Goal: Browse casually: Explore the website without a specific task or goal

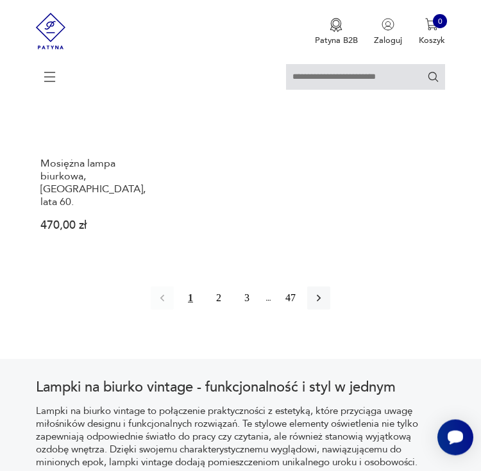
scroll to position [1729, 0]
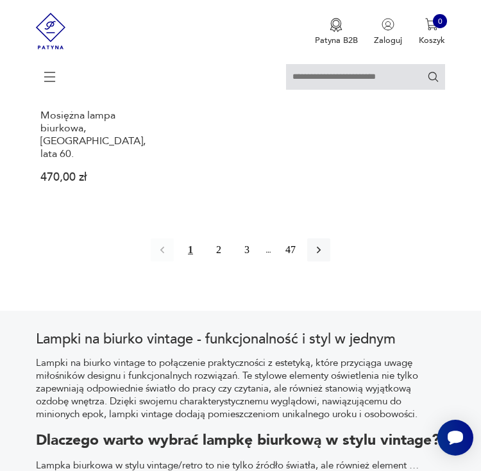
click at [221, 262] on button "2" at bounding box center [218, 250] width 23 height 23
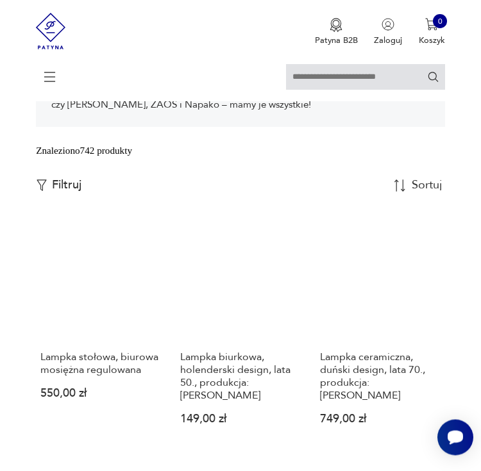
scroll to position [384, 0]
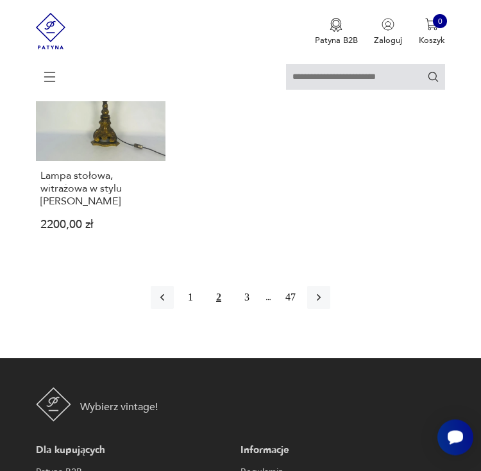
click at [247, 310] on button "3" at bounding box center [246, 298] width 23 height 23
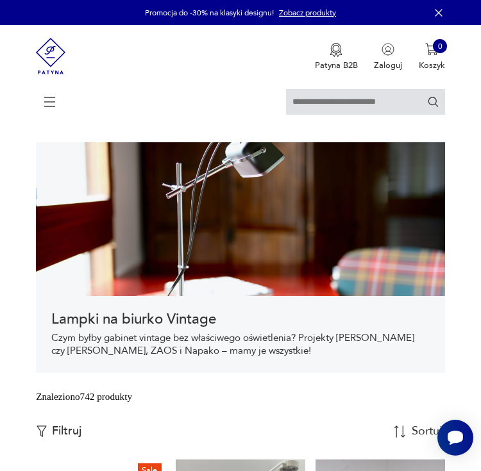
click at [47, 103] on icon at bounding box center [50, 102] width 45 height 45
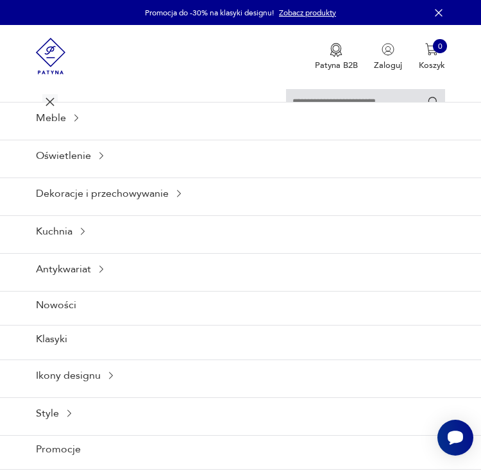
click at [49, 133] on div "Meble" at bounding box center [240, 117] width 481 height 31
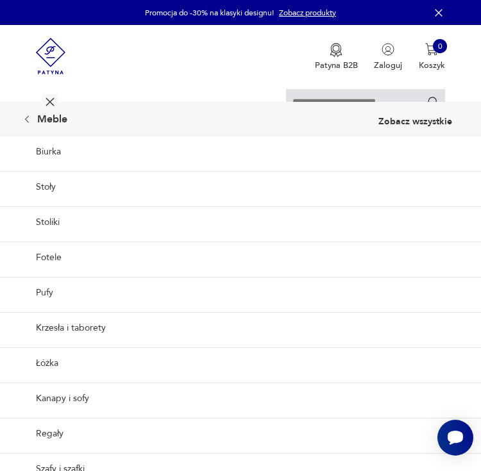
click at [44, 167] on link "Biurka" at bounding box center [240, 152] width 481 height 31
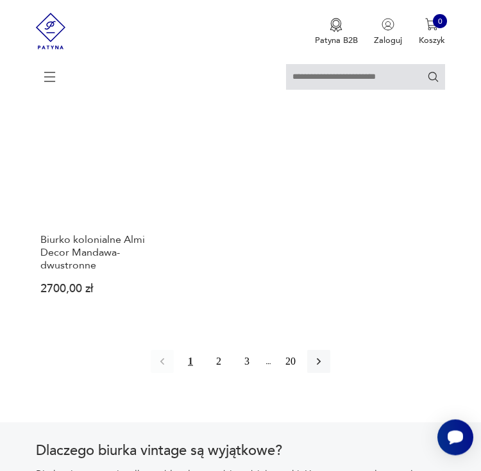
scroll to position [1608, 0]
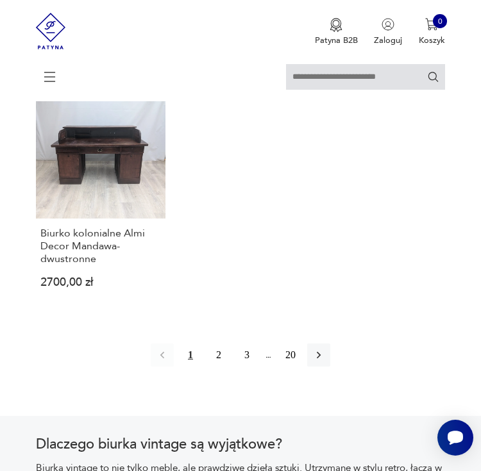
click at [214, 367] on button "2" at bounding box center [218, 355] width 23 height 23
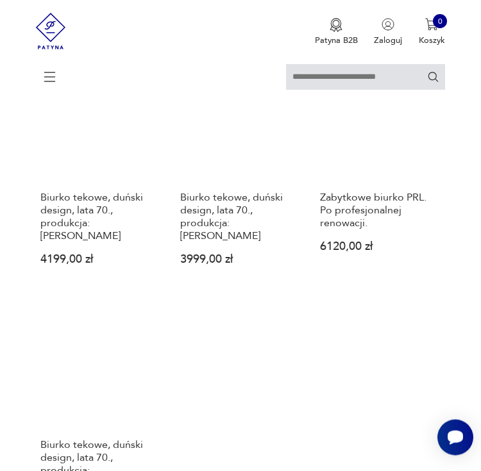
scroll to position [1487, 0]
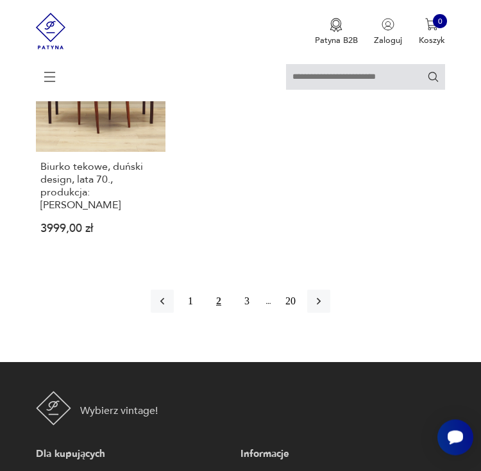
click at [247, 314] on button "3" at bounding box center [246, 302] width 23 height 23
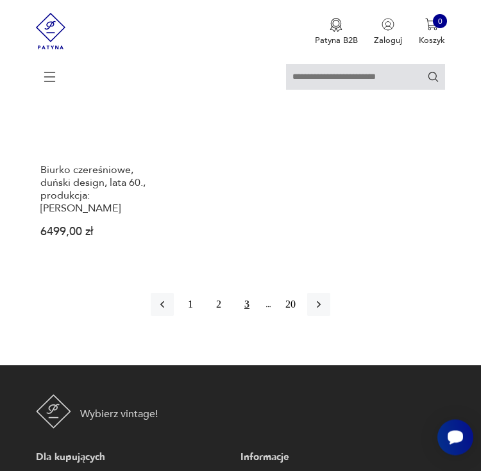
scroll to position [1737, 0]
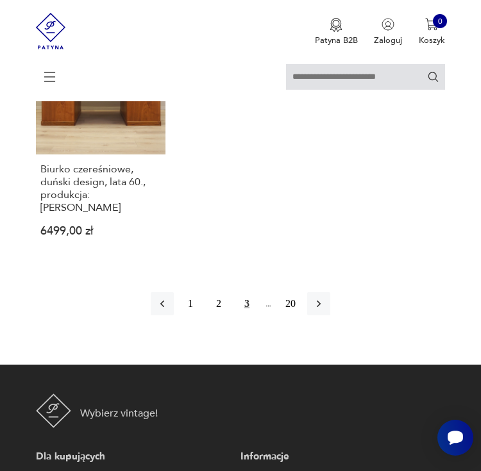
click at [325, 310] on icon "button" at bounding box center [318, 304] width 13 height 13
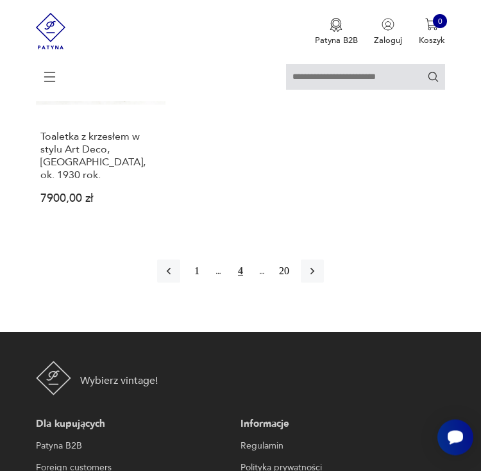
scroll to position [1718, 0]
click at [314, 275] on icon "button" at bounding box center [312, 271] width 4 height 7
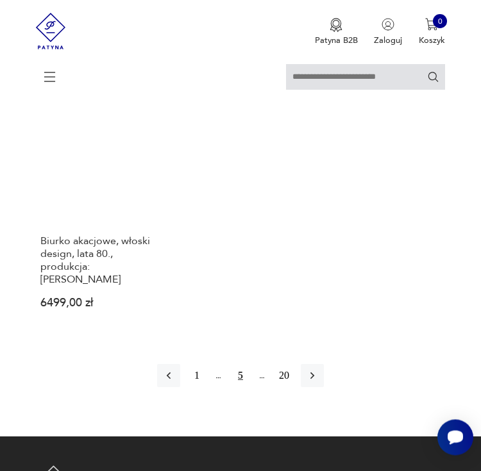
scroll to position [1585, 0]
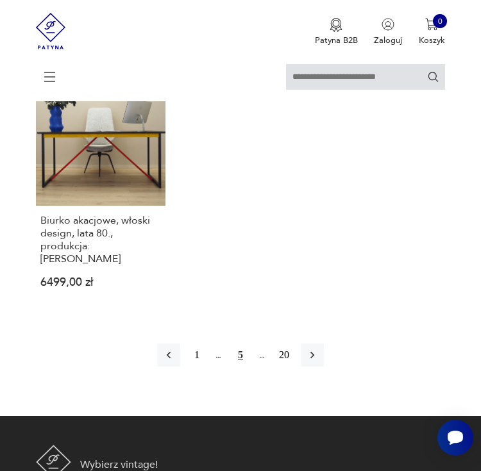
click at [319, 362] on icon "button" at bounding box center [312, 355] width 13 height 13
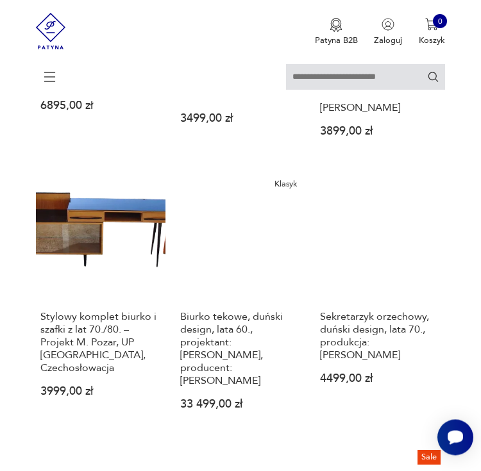
scroll to position [538, 0]
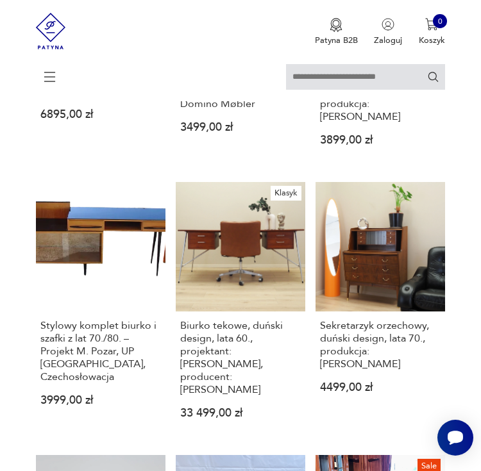
click at [53, 81] on icon at bounding box center [50, 74] width 44 height 13
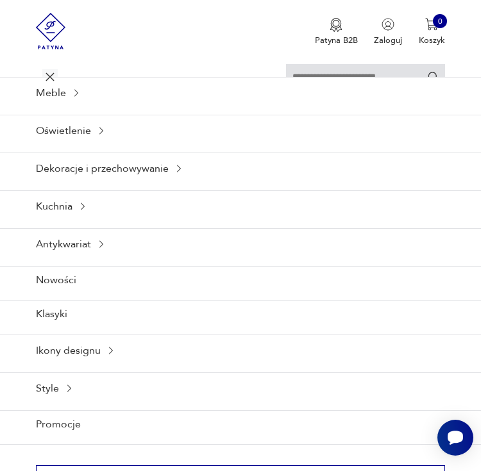
click at [53, 294] on link "Nowości" at bounding box center [240, 280] width 481 height 28
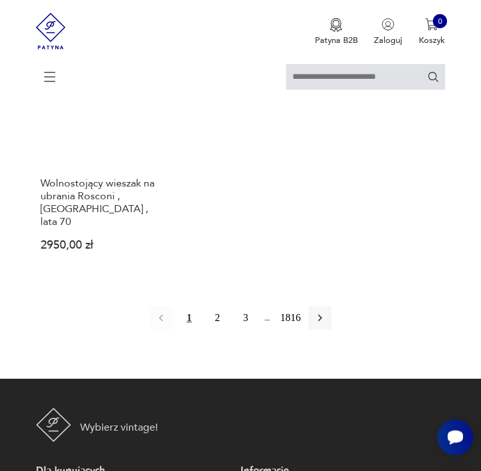
scroll to position [1478, 0]
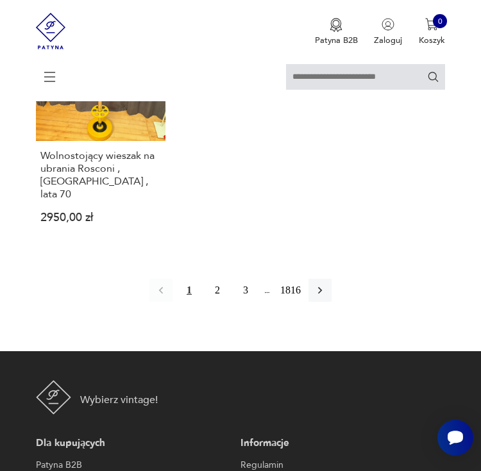
click at [332, 302] on button "button" at bounding box center [319, 290] width 23 height 23
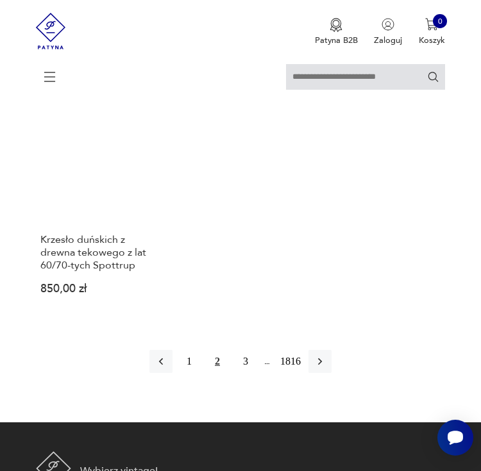
scroll to position [1427, 0]
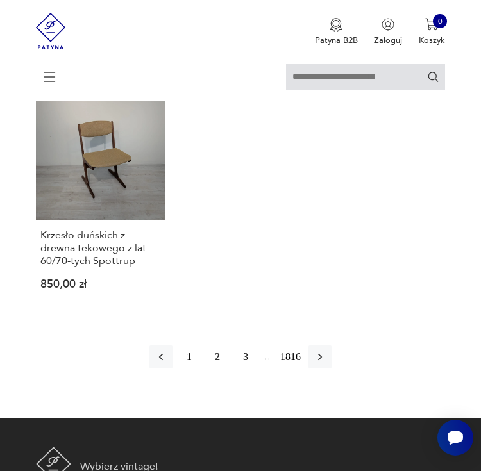
click at [322, 361] on icon "button" at bounding box center [320, 357] width 4 height 7
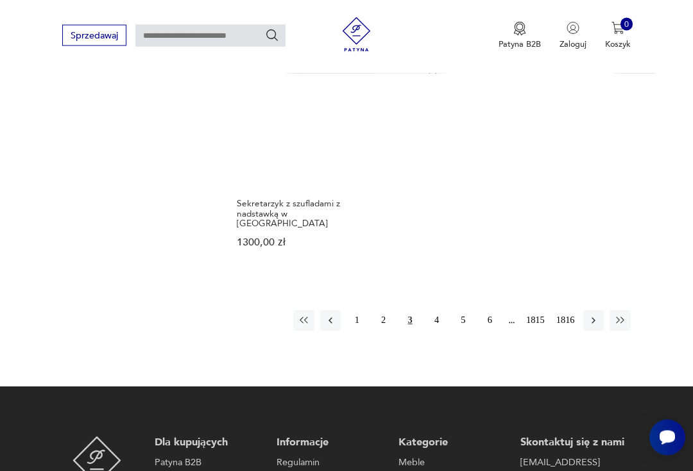
scroll to position [1466, 0]
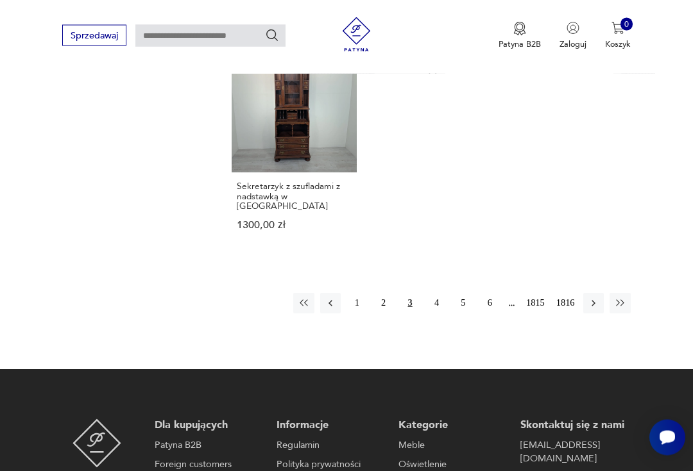
click at [480, 314] on button "button" at bounding box center [593, 304] width 21 height 21
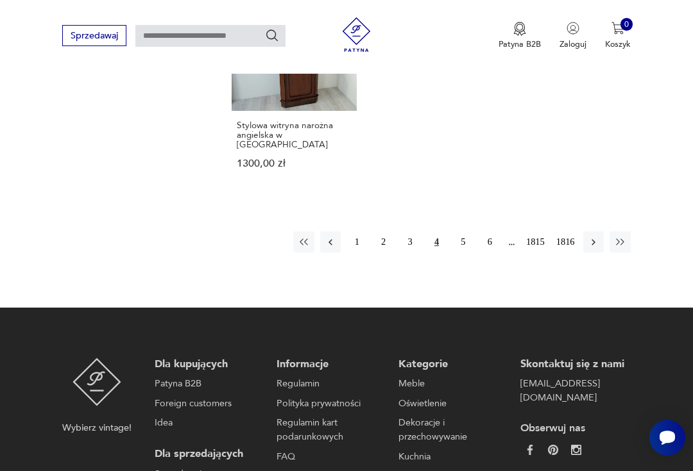
scroll to position [1547, 0]
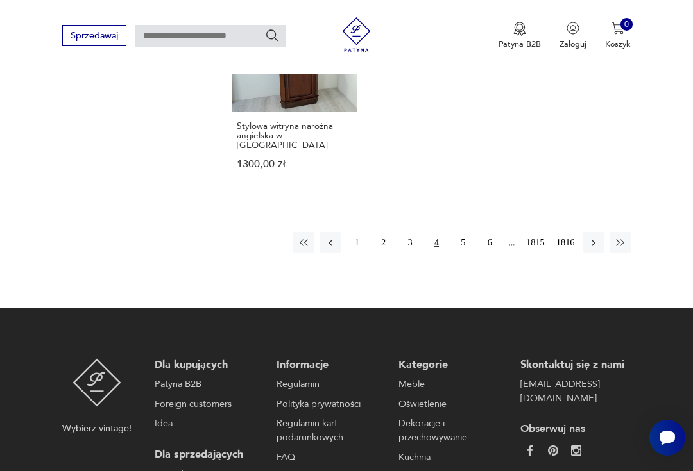
click at [463, 253] on button "5" at bounding box center [463, 242] width 21 height 21
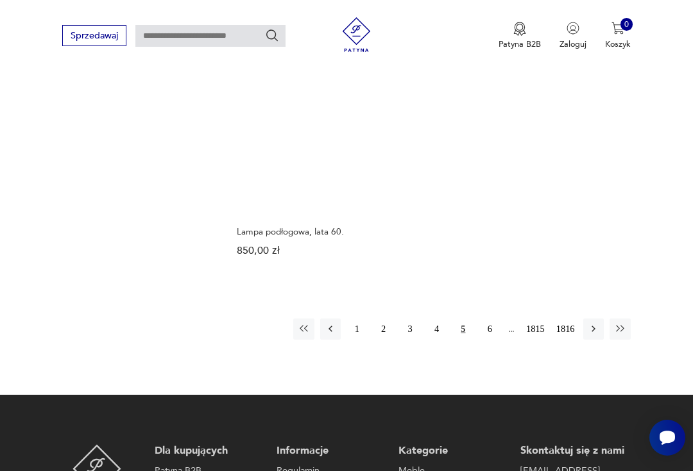
scroll to position [1424, 0]
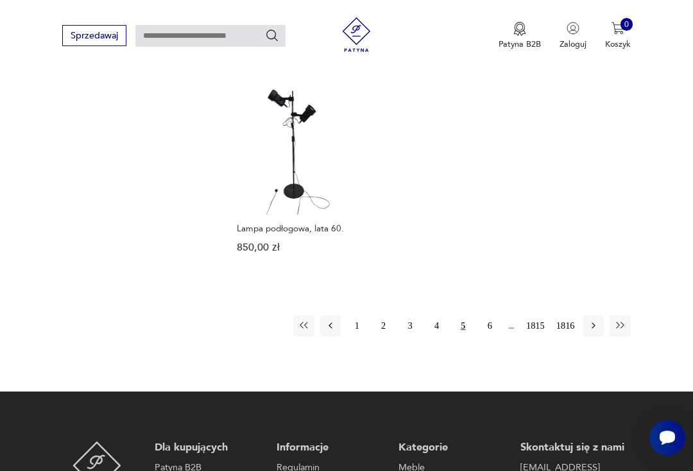
click at [480, 336] on button "6" at bounding box center [489, 326] width 21 height 21
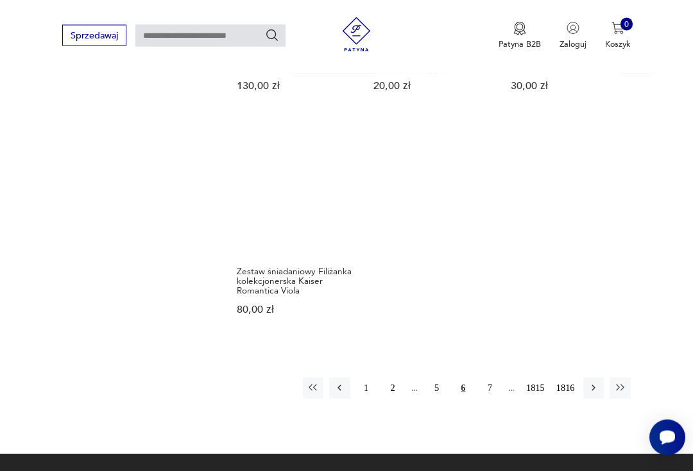
scroll to position [1362, 0]
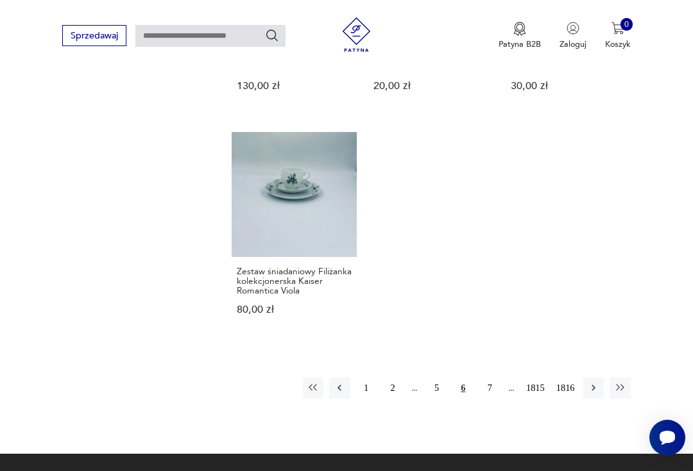
click at [480, 398] on button "7" at bounding box center [489, 388] width 21 height 21
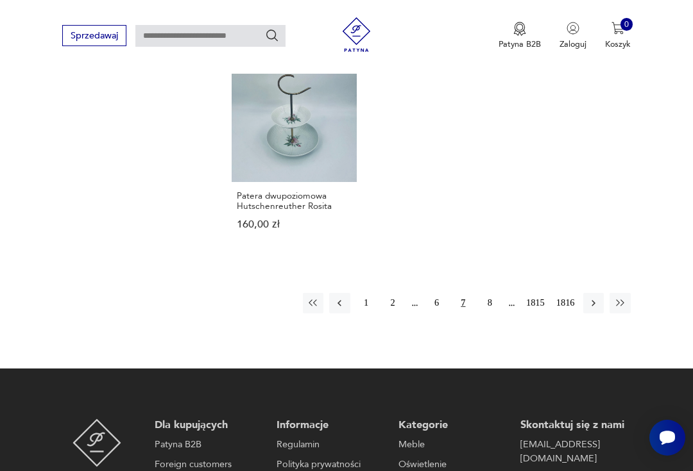
scroll to position [1442, 0]
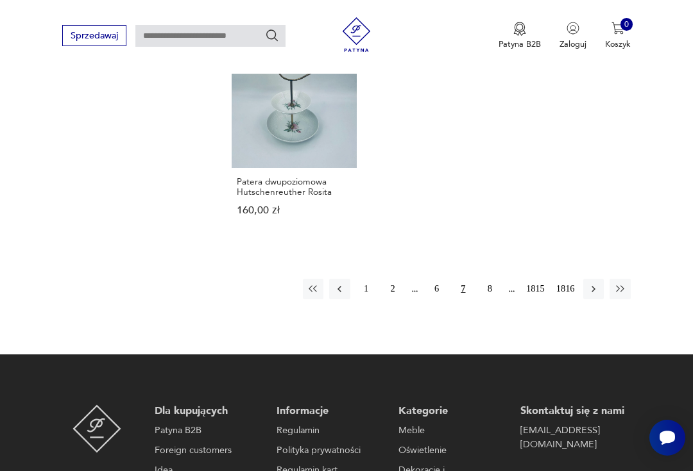
click at [480, 299] on button "8" at bounding box center [489, 289] width 21 height 21
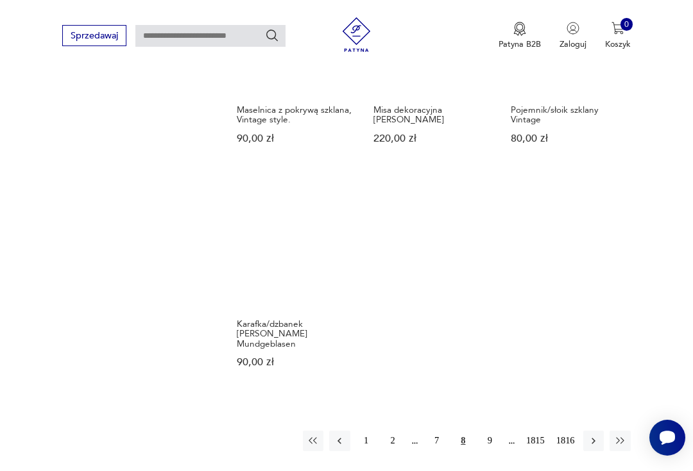
scroll to position [1291, 0]
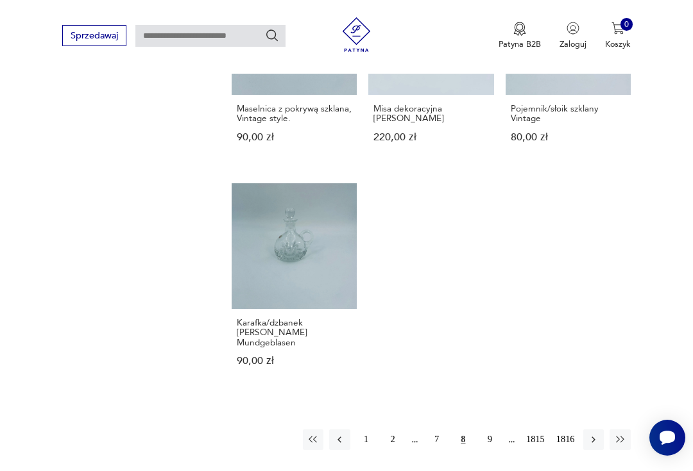
click at [480, 450] on button "9" at bounding box center [489, 440] width 21 height 21
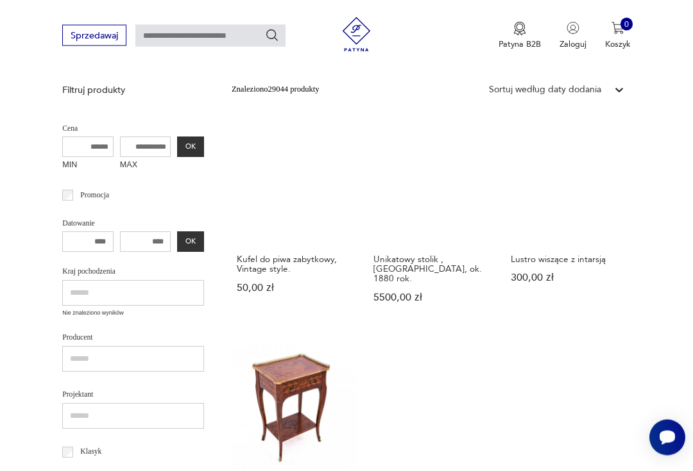
scroll to position [255, 0]
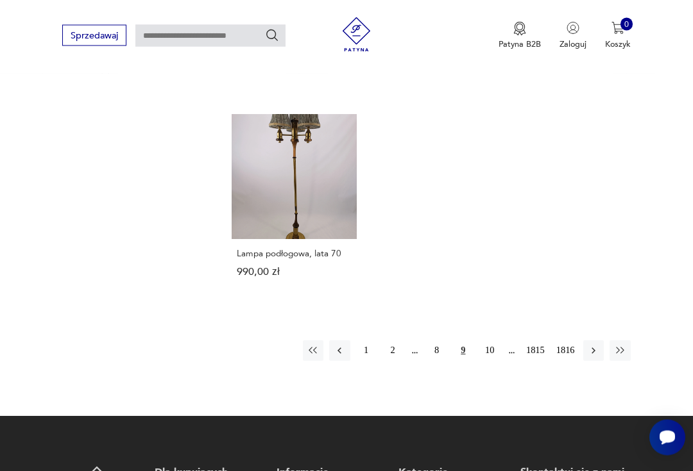
click at [480, 362] on button "10" at bounding box center [489, 351] width 21 height 21
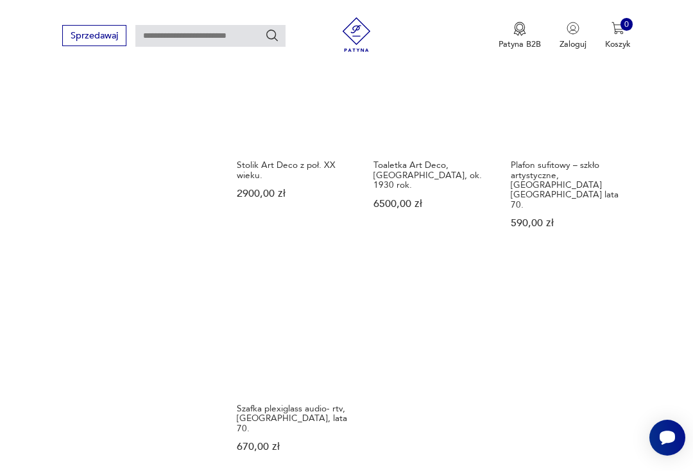
scroll to position [1274, 0]
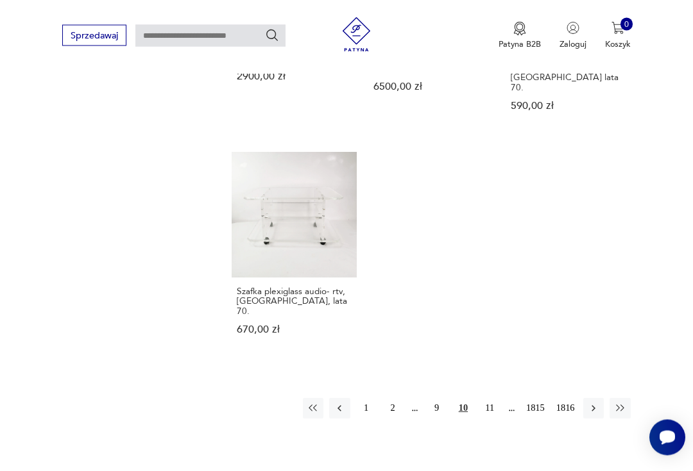
click at [480, 399] on button "11" at bounding box center [489, 409] width 21 height 21
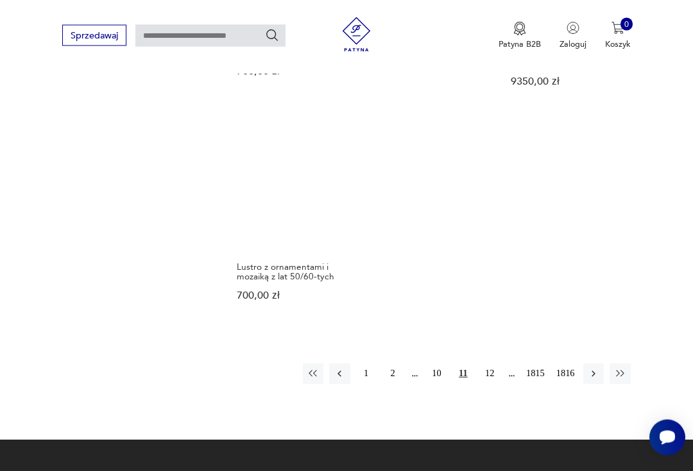
scroll to position [1465, 0]
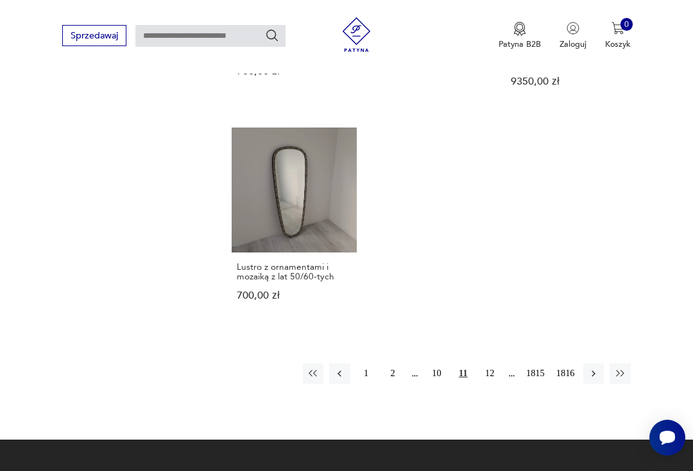
click at [480, 364] on button "12" at bounding box center [489, 374] width 21 height 21
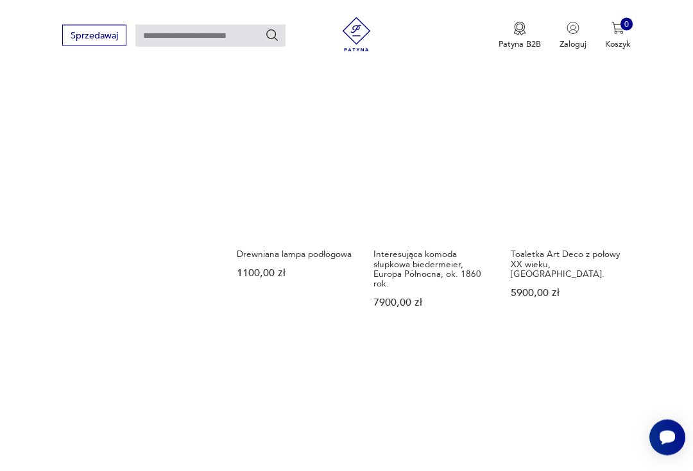
scroll to position [1155, 0]
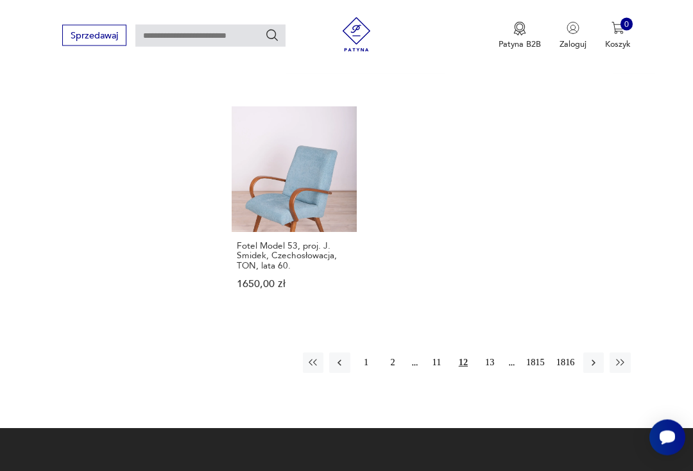
click at [480, 374] on button "13" at bounding box center [489, 363] width 21 height 21
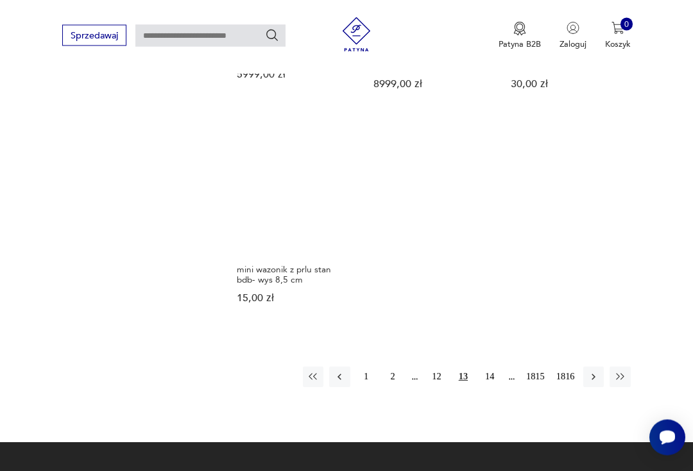
scroll to position [1383, 0]
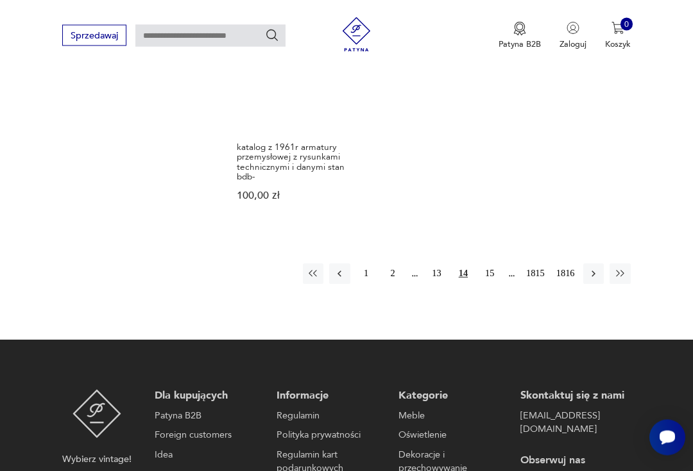
scroll to position [1496, 0]
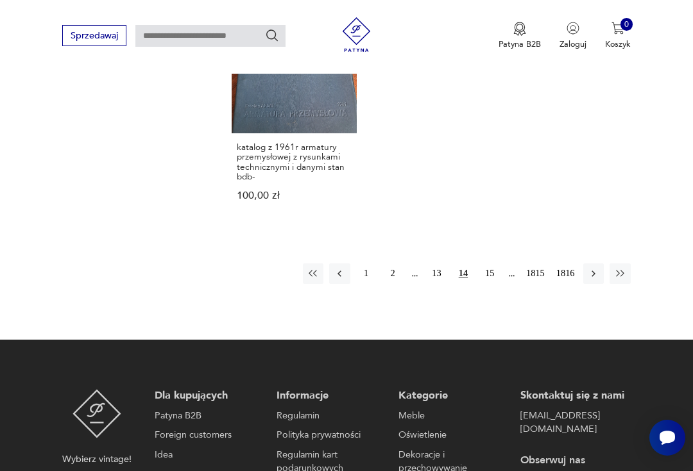
click at [487, 284] on button "15" at bounding box center [489, 274] width 21 height 21
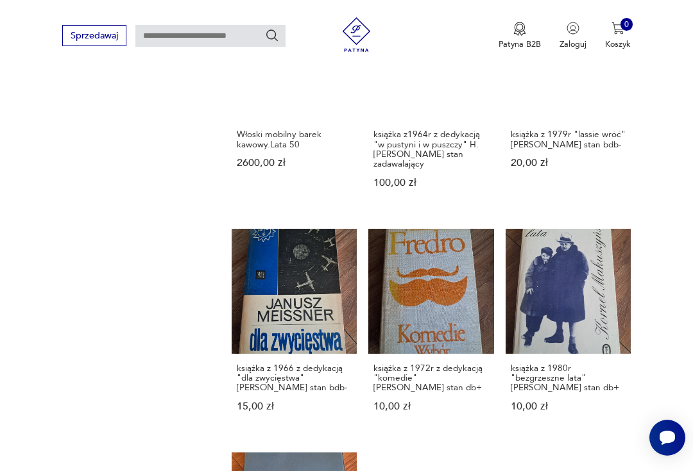
scroll to position [139, 0]
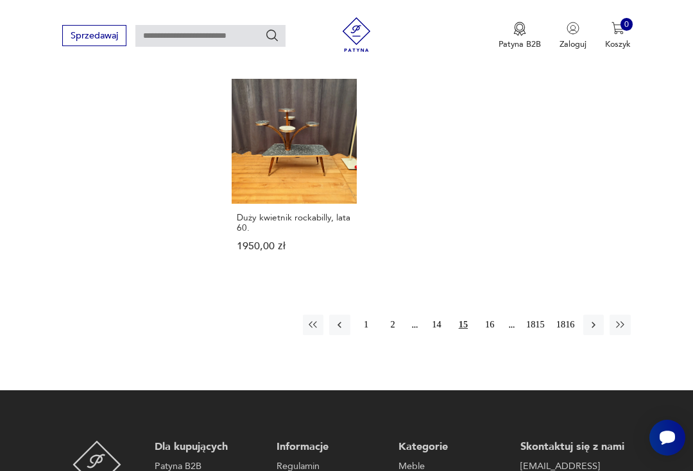
click at [491, 335] on button "16" at bounding box center [489, 325] width 21 height 21
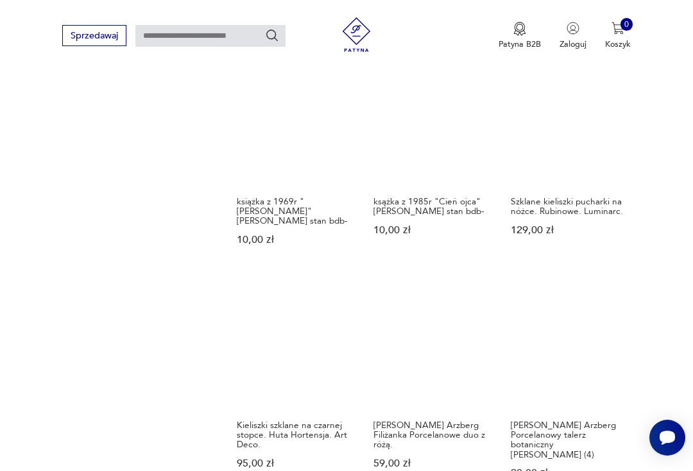
scroll to position [139, 0]
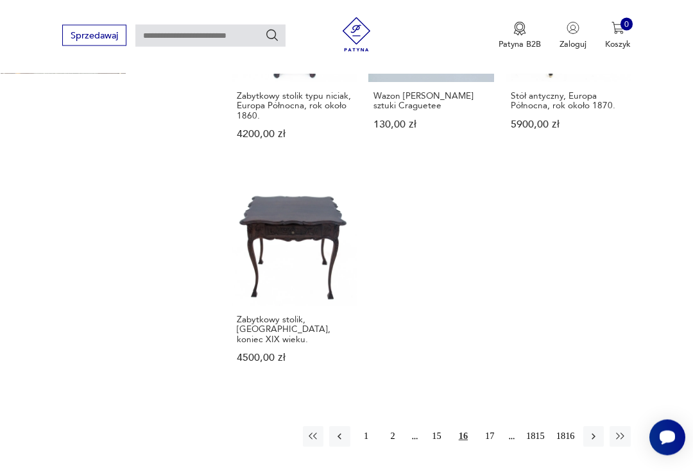
click at [486, 427] on button "17" at bounding box center [489, 437] width 21 height 21
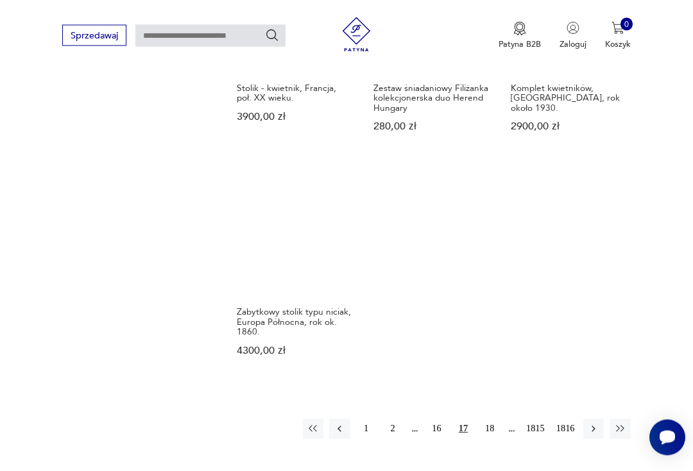
scroll to position [1311, 0]
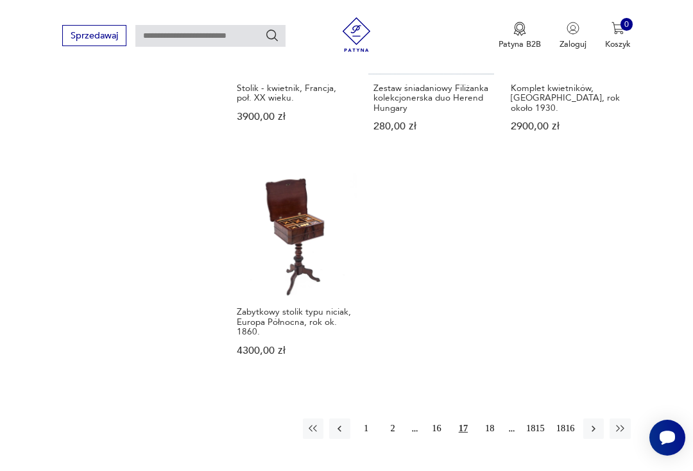
click at [492, 439] on button "18" at bounding box center [489, 429] width 21 height 21
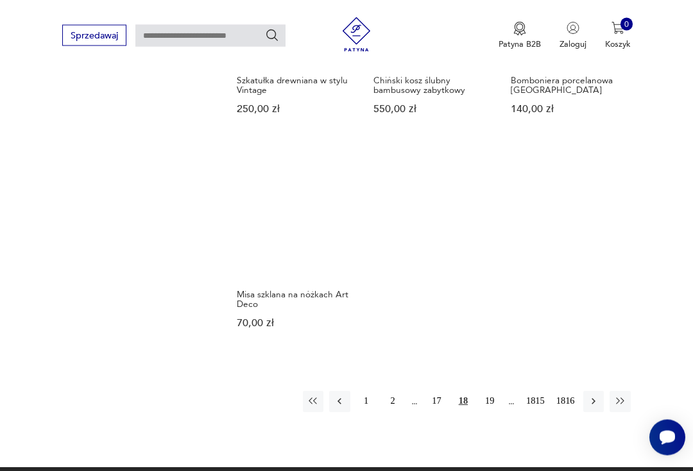
scroll to position [1310, 0]
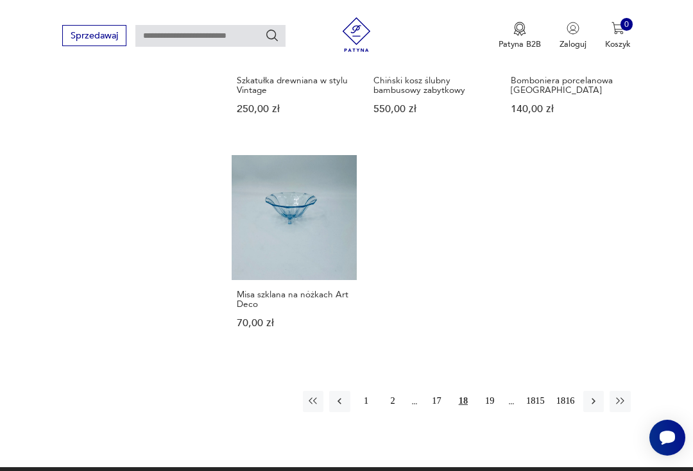
click at [489, 412] on button "19" at bounding box center [489, 401] width 21 height 21
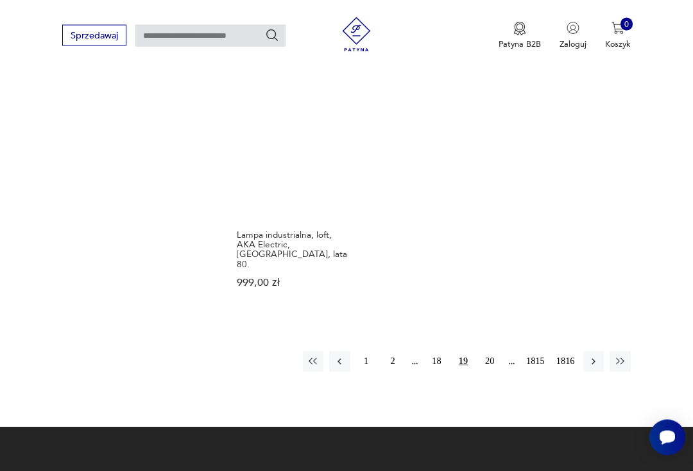
scroll to position [1369, 0]
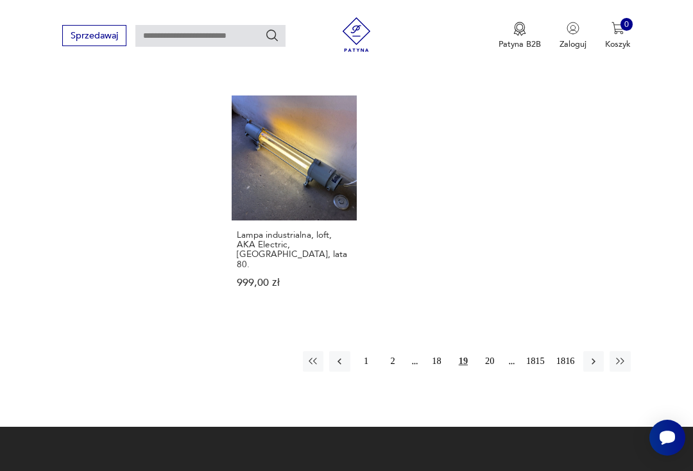
click at [485, 372] on button "20" at bounding box center [489, 361] width 21 height 21
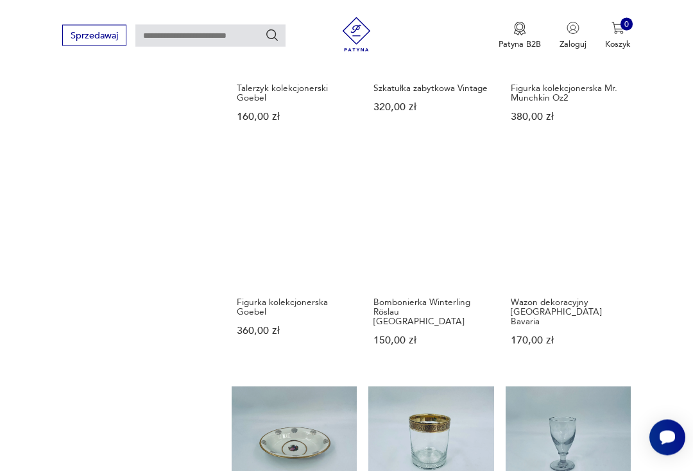
scroll to position [139, 0]
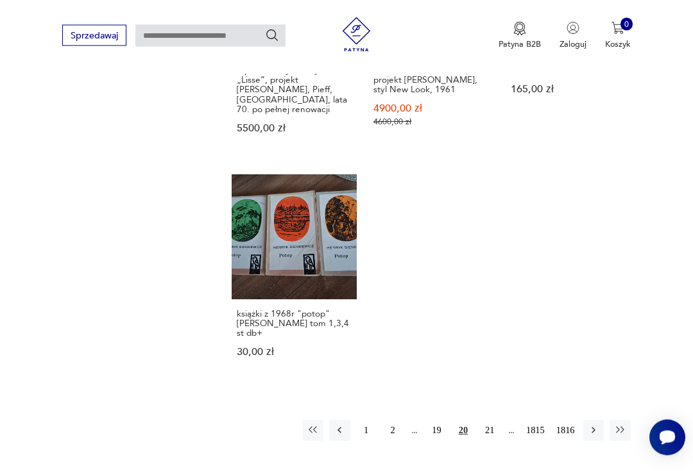
click at [491, 421] on button "21" at bounding box center [489, 431] width 21 height 21
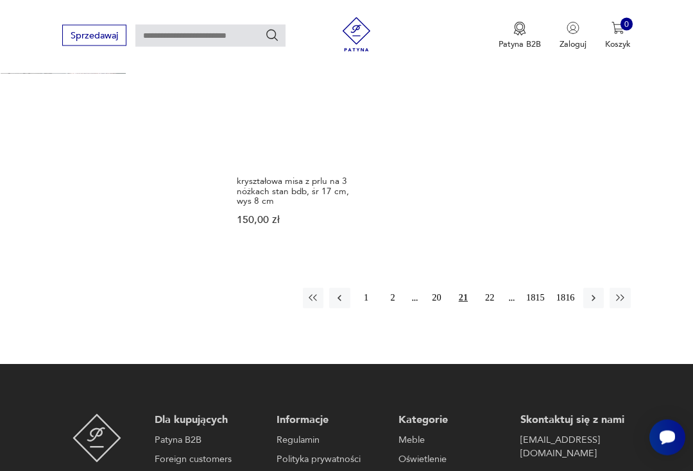
scroll to position [1472, 0]
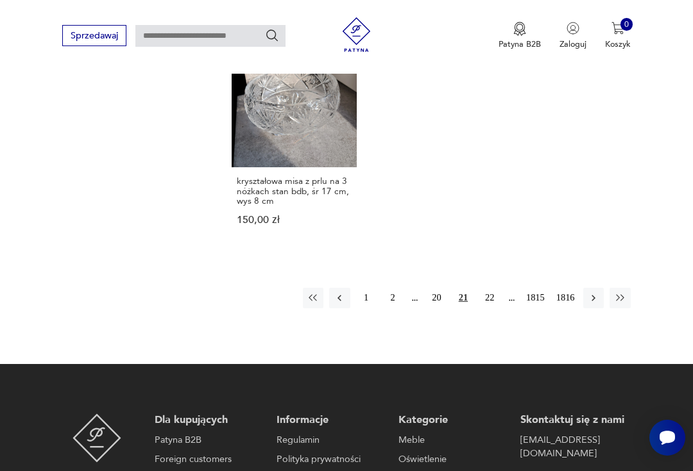
click at [484, 308] on button "22" at bounding box center [489, 298] width 21 height 21
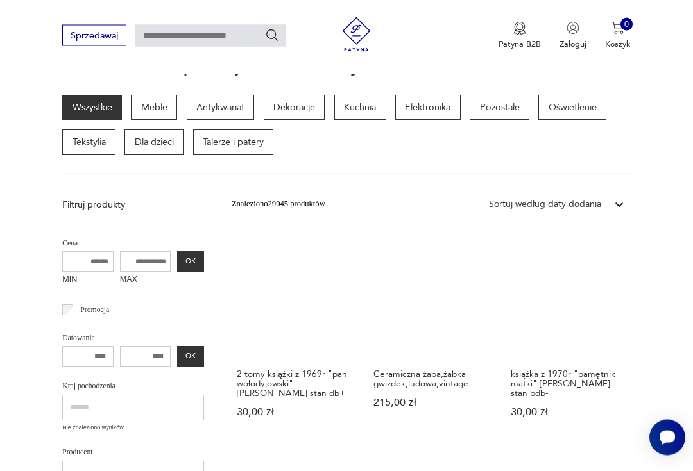
scroll to position [139, 0]
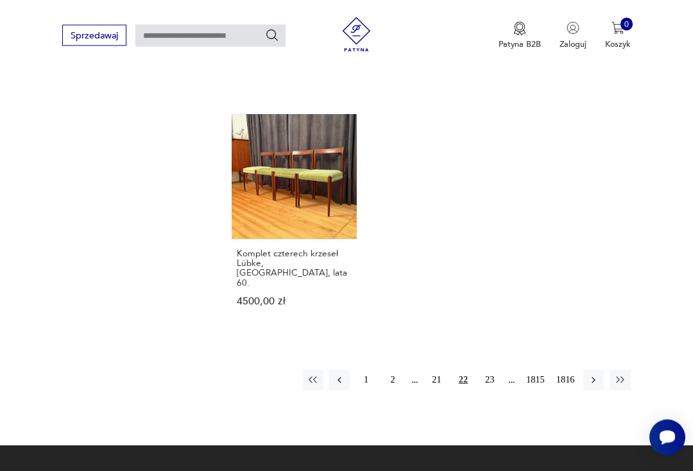
click at [489, 391] on button "23" at bounding box center [489, 381] width 21 height 21
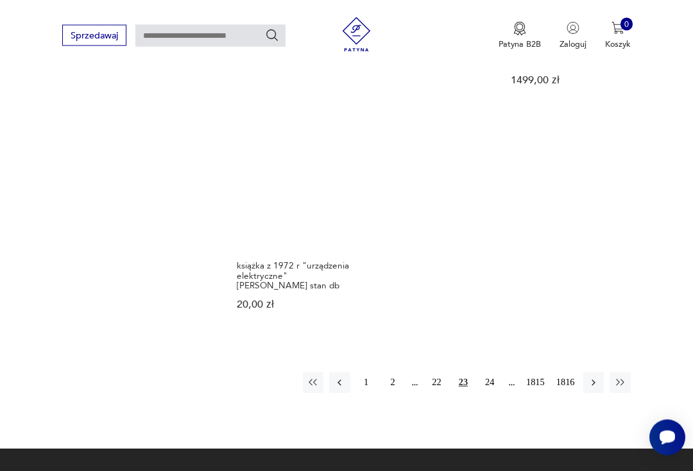
scroll to position [1387, 0]
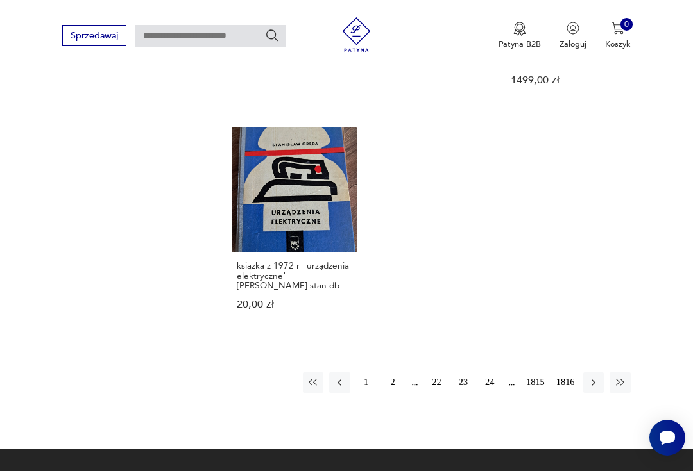
click at [485, 393] on button "24" at bounding box center [489, 383] width 21 height 21
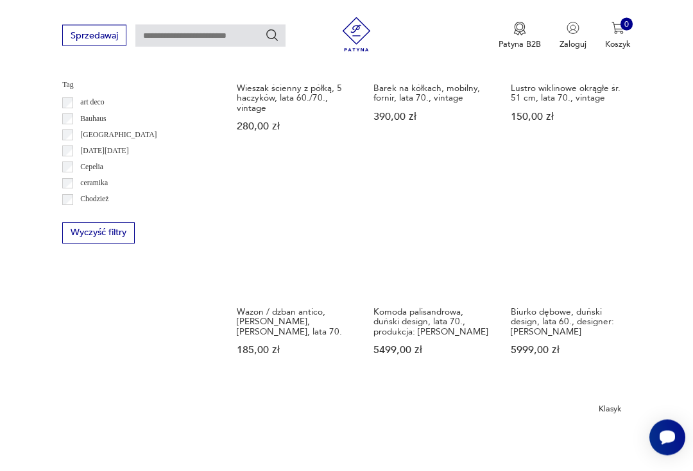
scroll to position [650, 0]
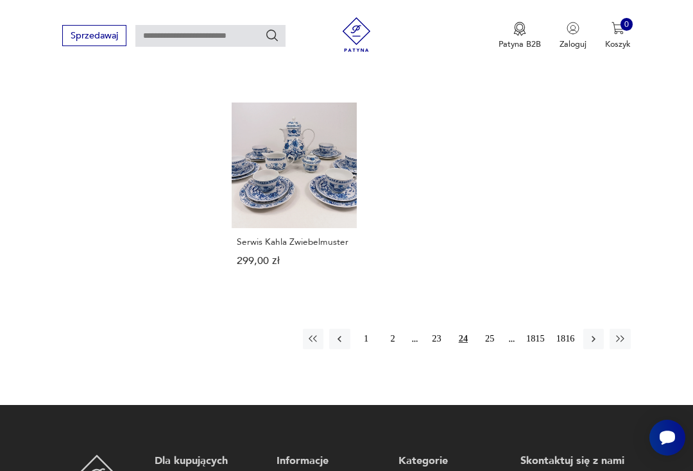
click at [493, 350] on button "25" at bounding box center [489, 339] width 21 height 21
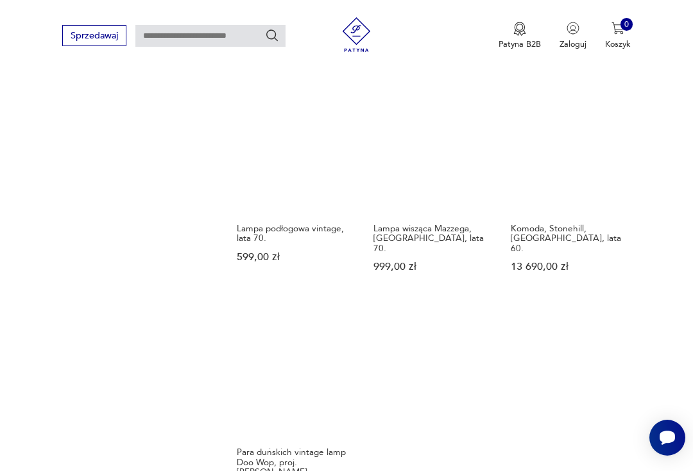
scroll to position [1201, 0]
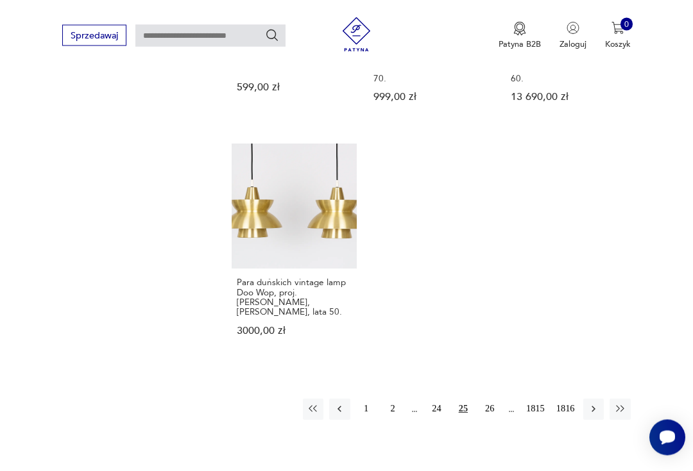
click at [493, 420] on button "26" at bounding box center [489, 410] width 21 height 21
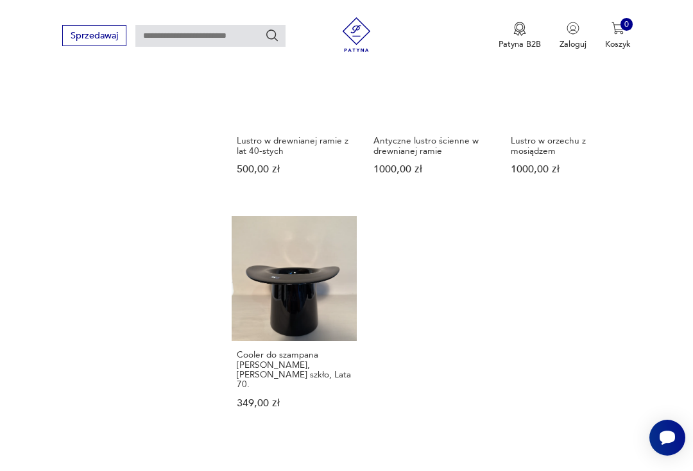
scroll to position [1404, 0]
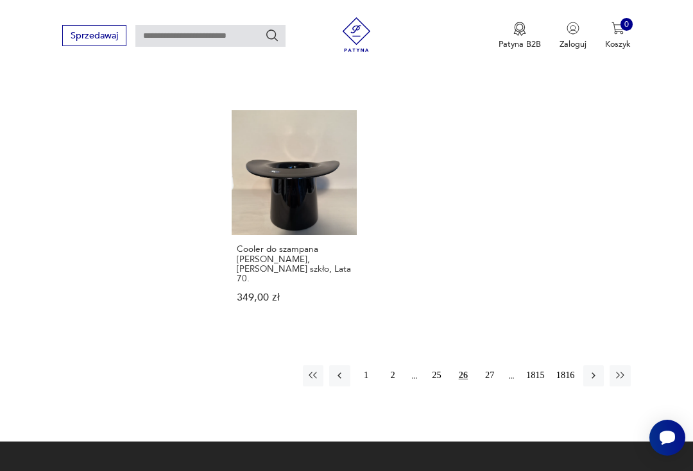
click at [492, 385] on button "27" at bounding box center [489, 376] width 21 height 21
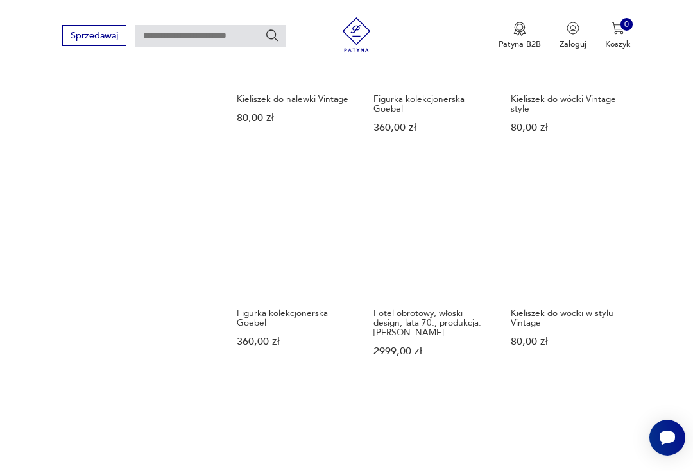
scroll to position [871, 0]
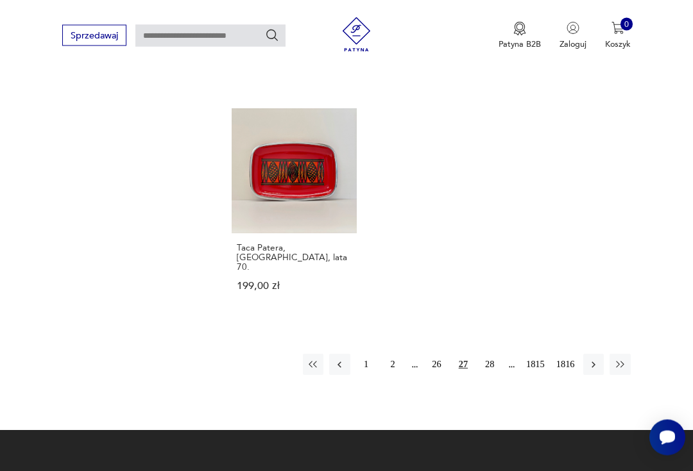
click at [494, 375] on button "28" at bounding box center [489, 365] width 21 height 21
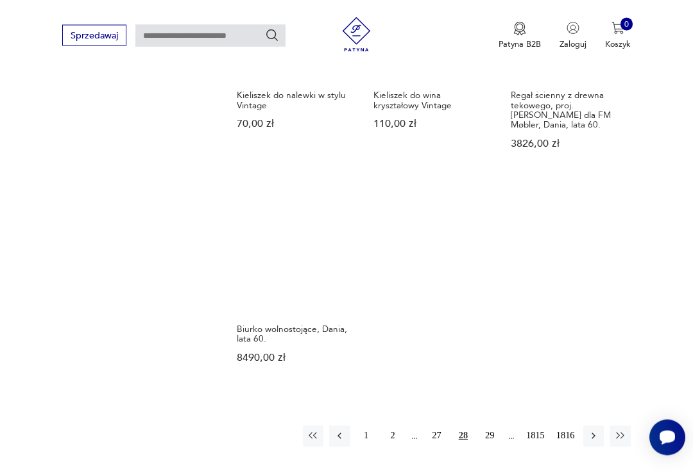
scroll to position [1344, 0]
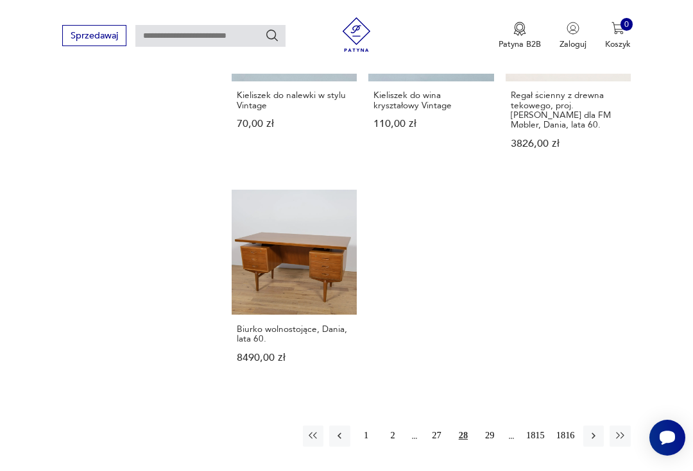
click at [487, 443] on button "29" at bounding box center [489, 436] width 21 height 21
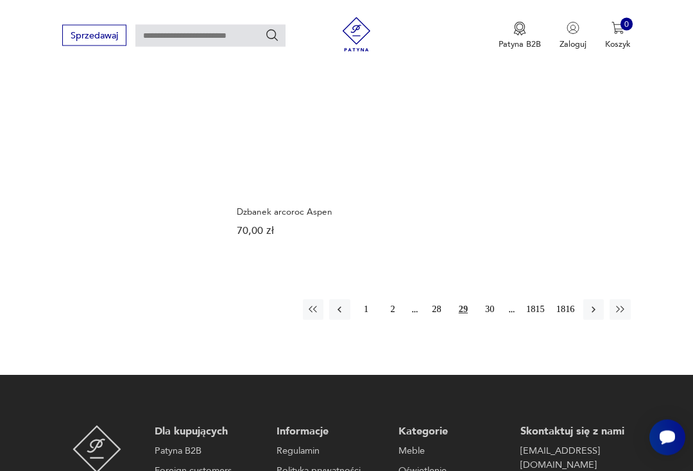
scroll to position [1382, 0]
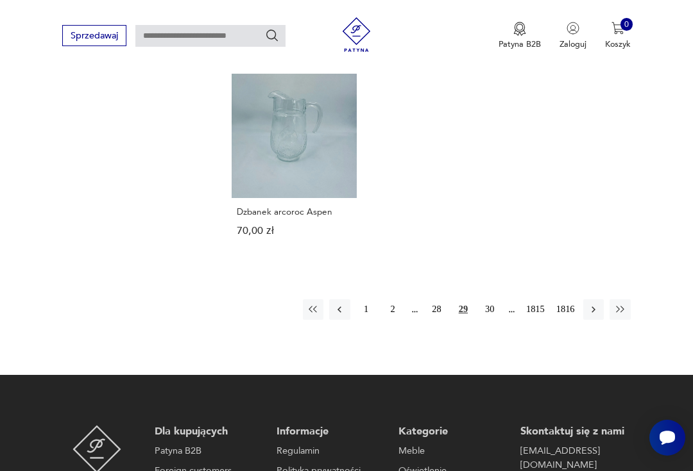
click at [491, 320] on button "30" at bounding box center [489, 309] width 21 height 21
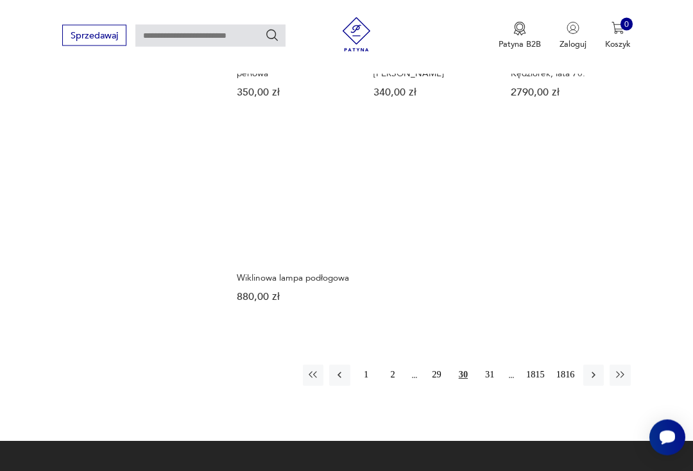
scroll to position [1339, 0]
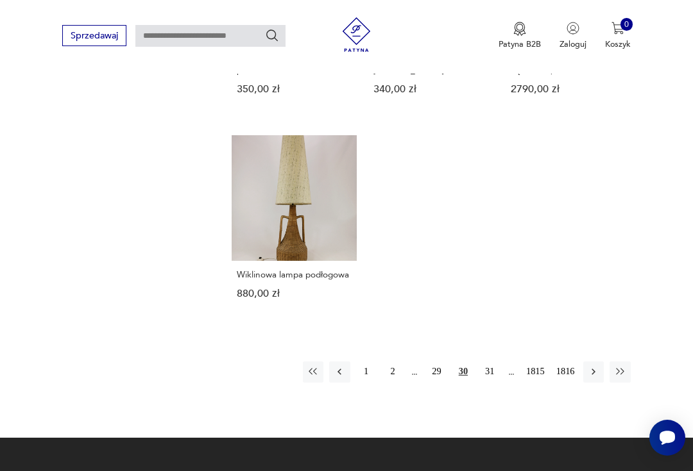
click at [493, 382] on button "31" at bounding box center [489, 372] width 21 height 21
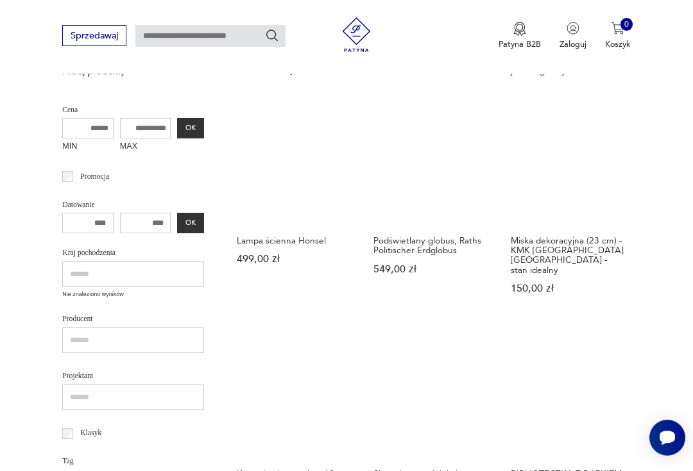
scroll to position [273, 0]
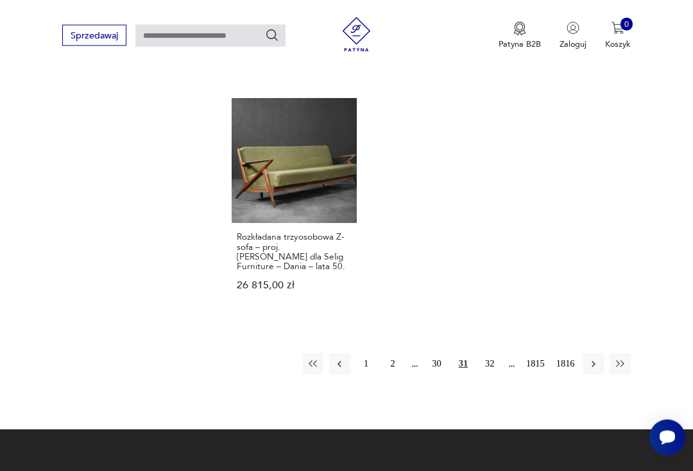
click at [494, 354] on button "32" at bounding box center [489, 364] width 21 height 21
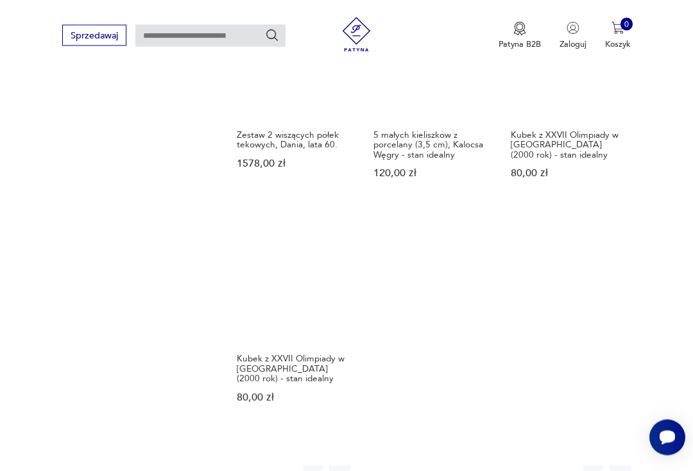
scroll to position [1369, 0]
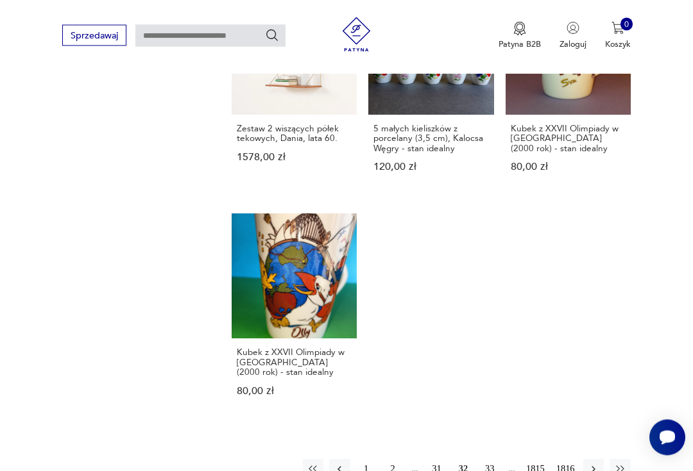
click at [485, 463] on button "33" at bounding box center [489, 470] width 21 height 21
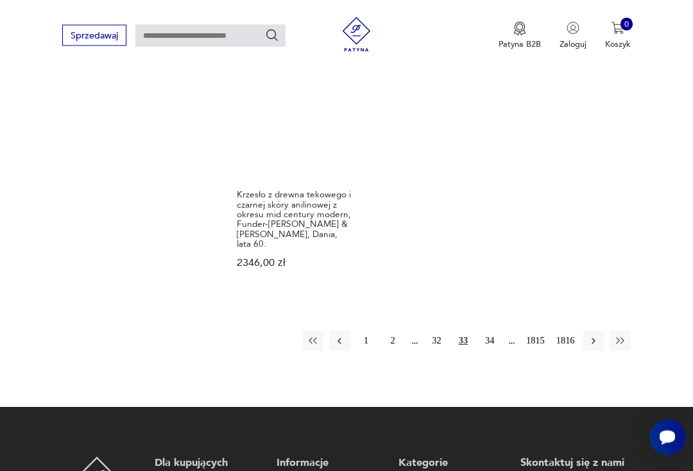
scroll to position [1521, 0]
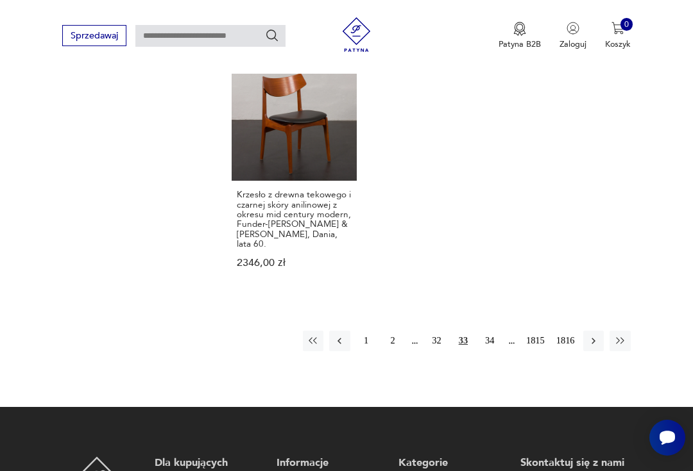
click at [489, 351] on button "34" at bounding box center [489, 341] width 21 height 21
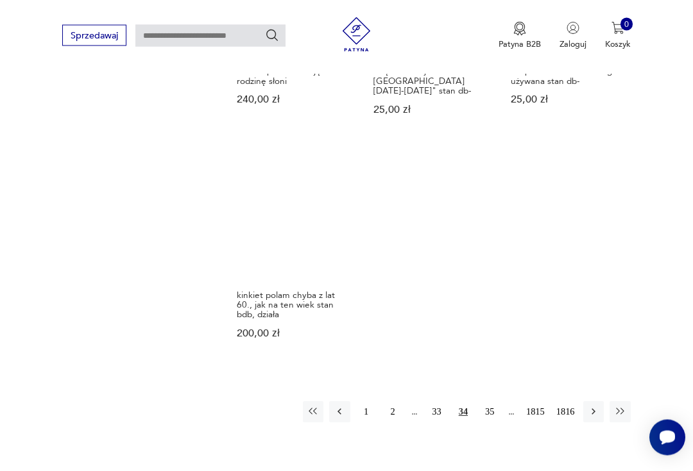
scroll to position [1437, 0]
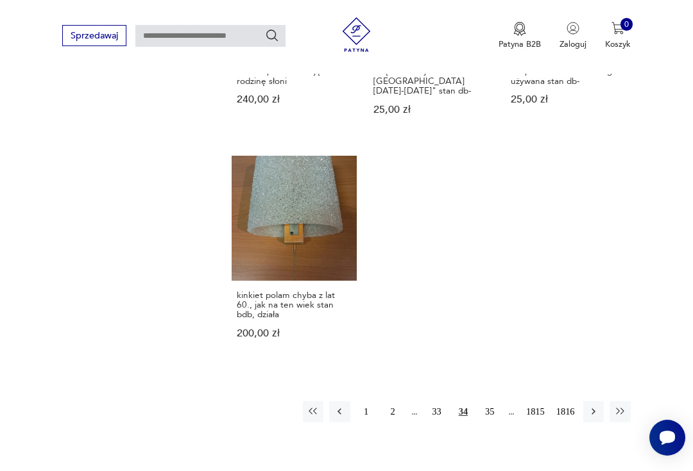
click at [488, 401] on button "35" at bounding box center [489, 411] width 21 height 21
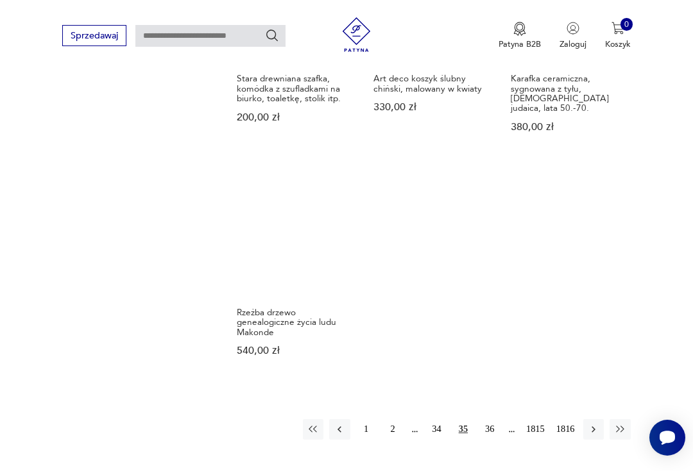
scroll to position [1333, 0]
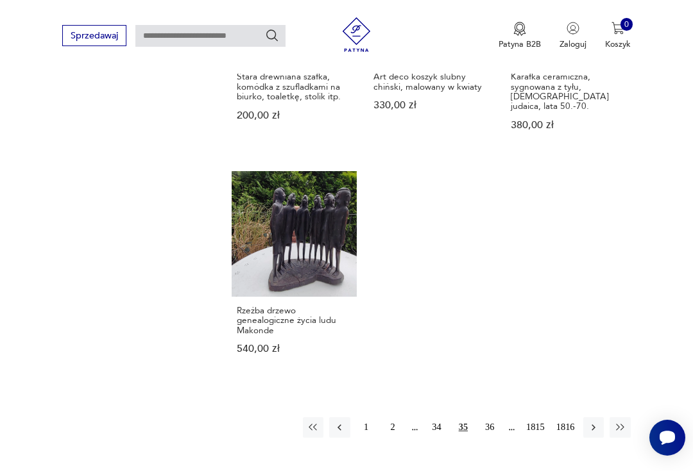
click at [487, 438] on button "36" at bounding box center [489, 427] width 21 height 21
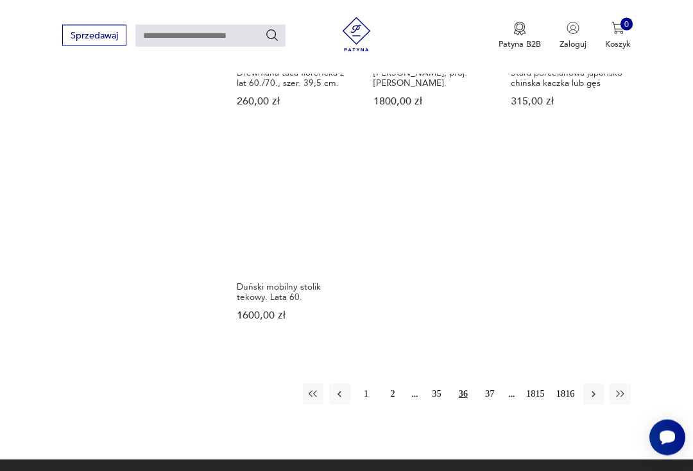
scroll to position [1352, 0]
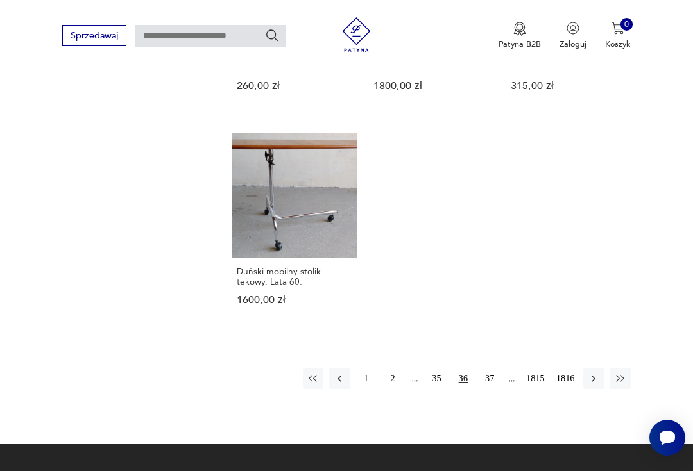
click at [486, 389] on button "37" at bounding box center [489, 379] width 21 height 21
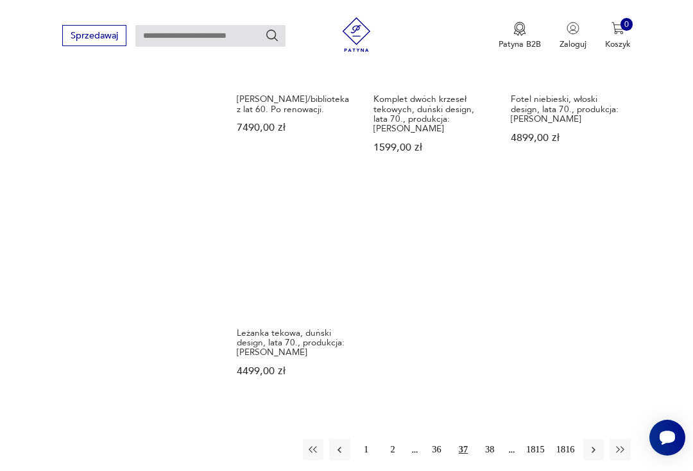
scroll to position [1341, 0]
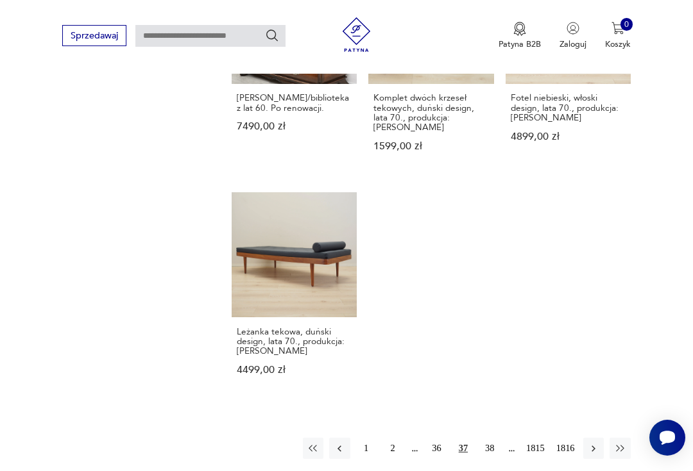
click at [488, 459] on button "38" at bounding box center [489, 448] width 21 height 21
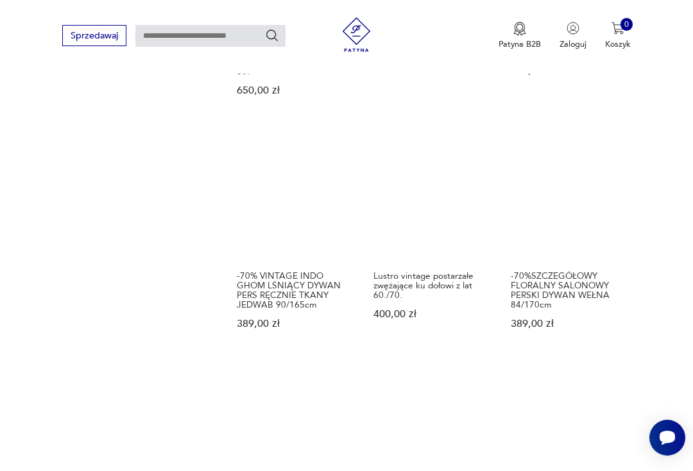
scroll to position [920, 0]
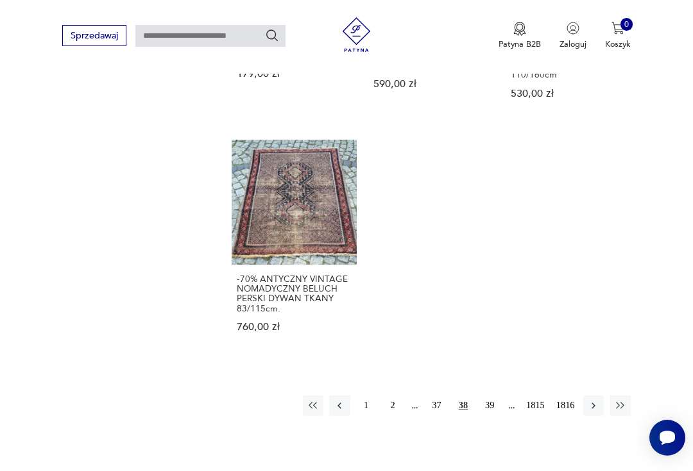
click at [489, 416] on button "39" at bounding box center [489, 406] width 21 height 21
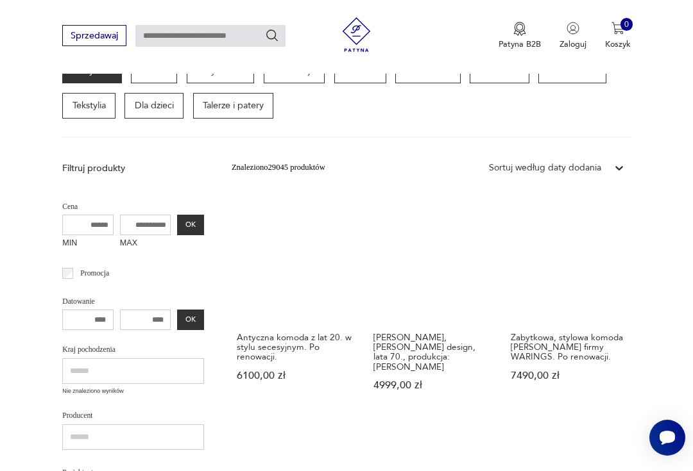
scroll to position [139, 0]
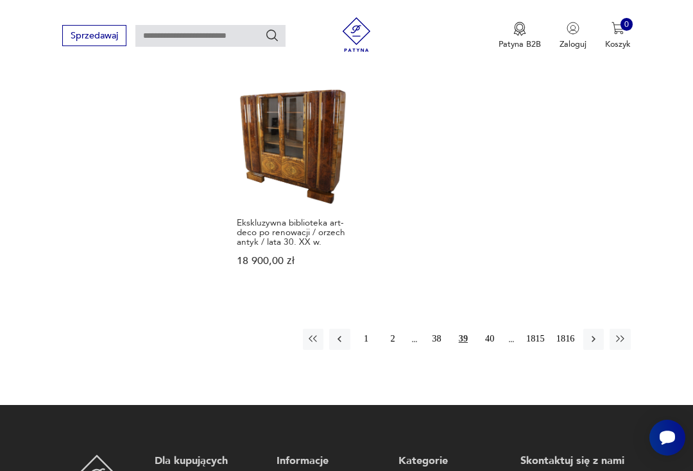
click at [495, 350] on button "40" at bounding box center [489, 339] width 21 height 21
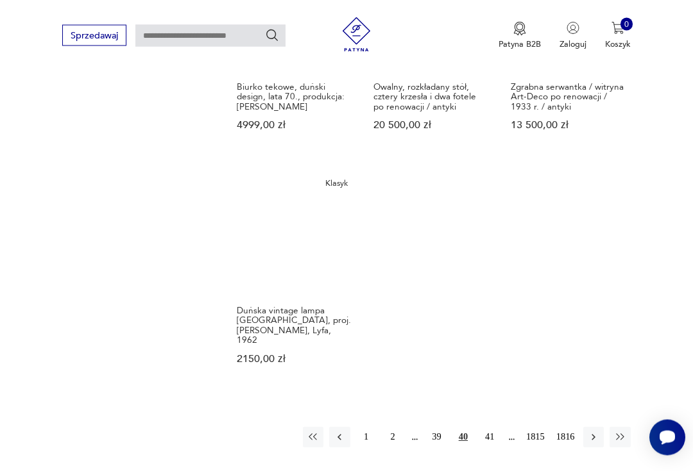
scroll to position [1372, 0]
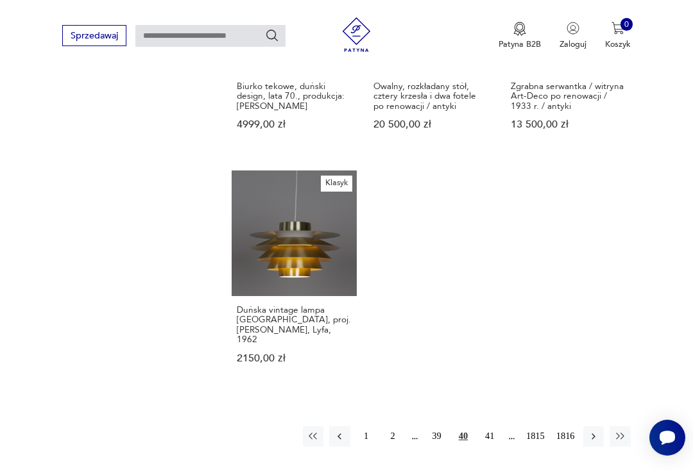
click at [491, 444] on button "41" at bounding box center [489, 436] width 21 height 21
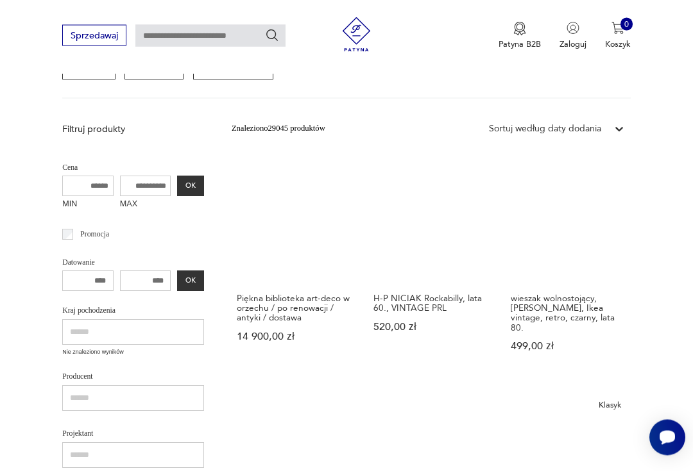
scroll to position [139, 0]
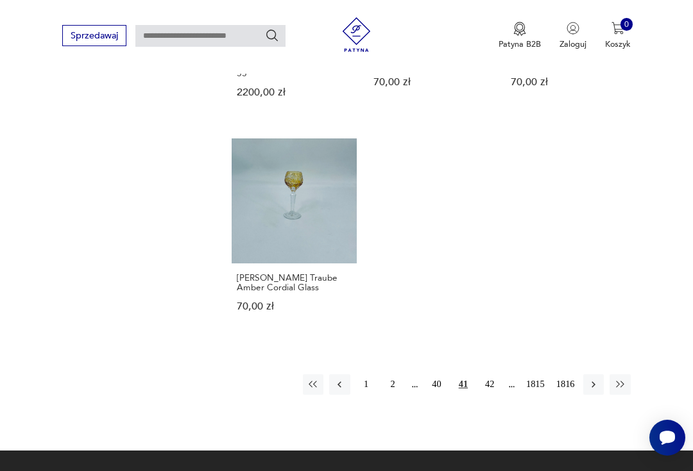
click at [490, 395] on button "42" at bounding box center [489, 385] width 21 height 21
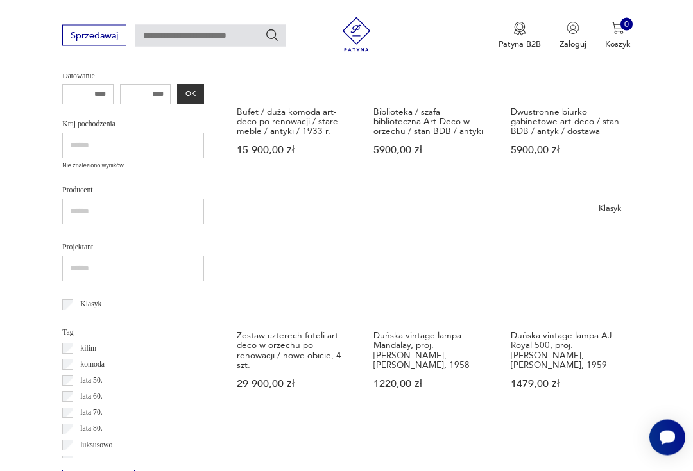
scroll to position [139, 0]
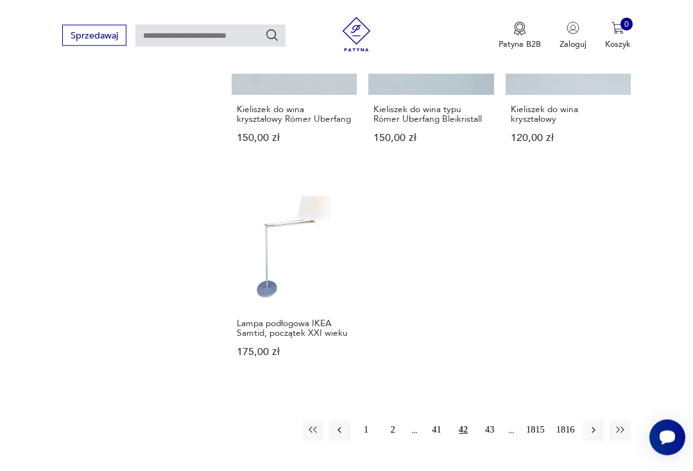
click at [483, 441] on button "43" at bounding box center [489, 431] width 21 height 21
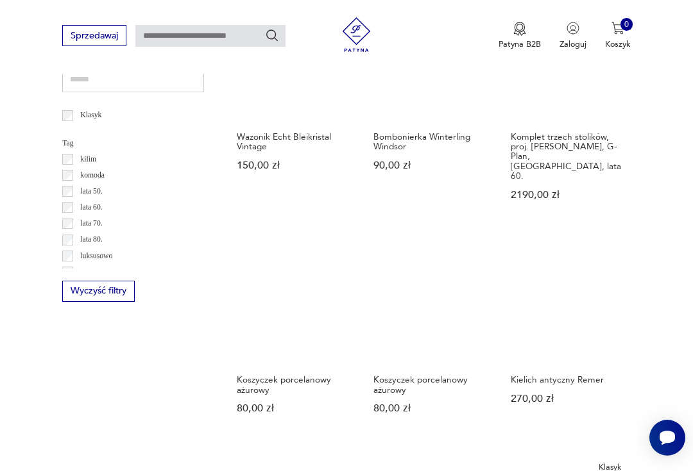
scroll to position [784, 0]
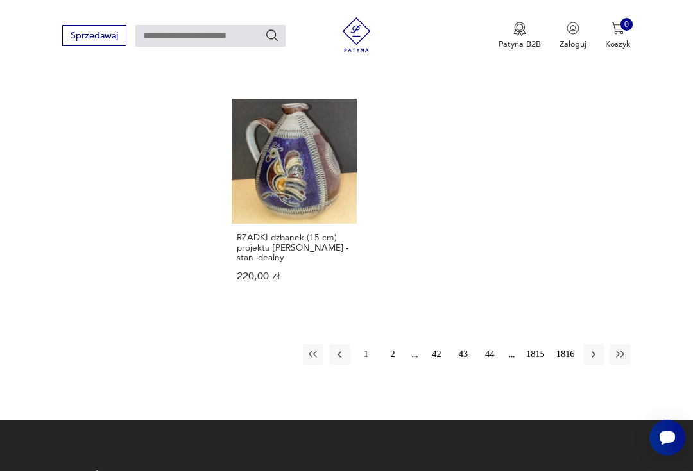
click at [484, 346] on button "44" at bounding box center [489, 354] width 21 height 21
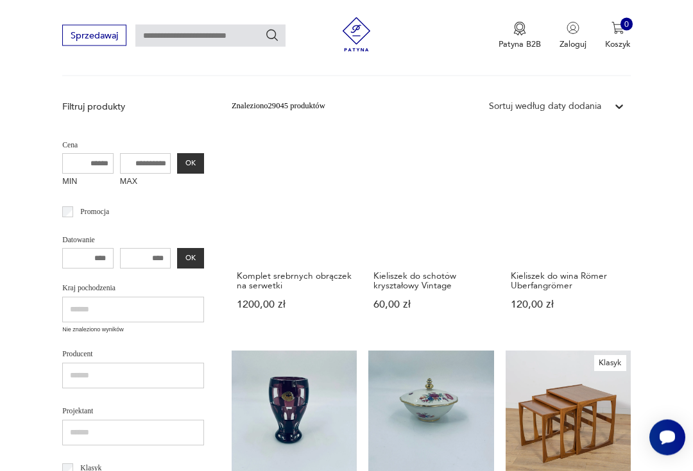
scroll to position [139, 0]
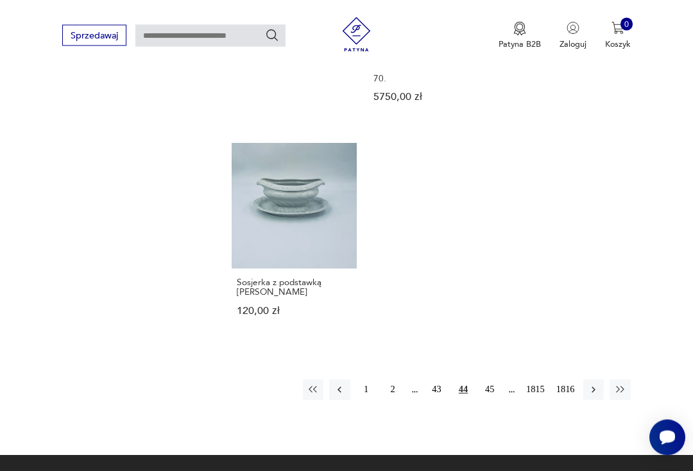
click at [495, 380] on button "45" at bounding box center [489, 390] width 21 height 21
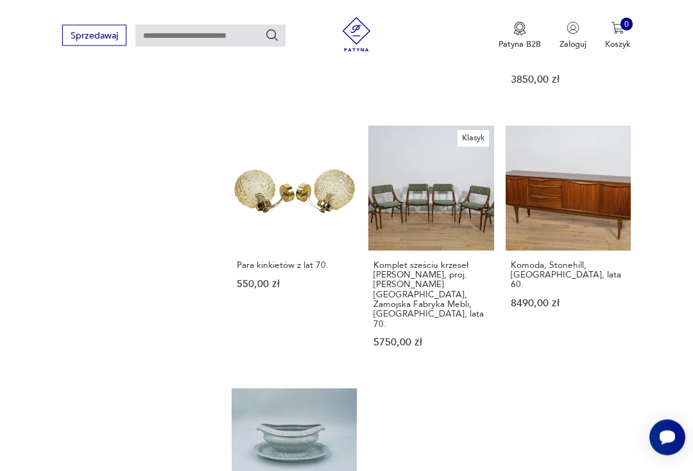
scroll to position [139, 0]
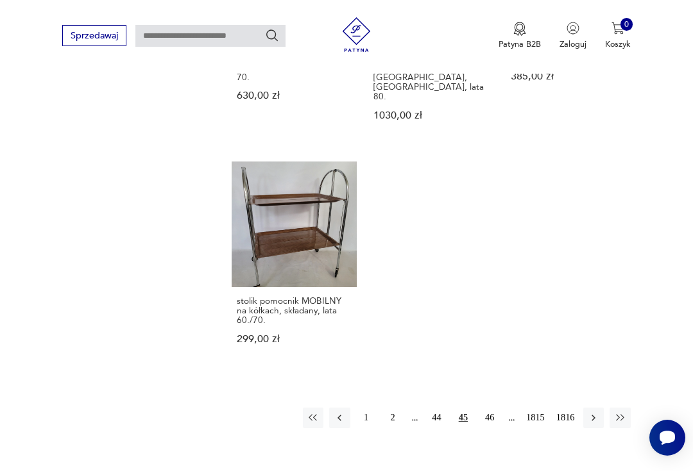
click at [491, 408] on button "46" at bounding box center [489, 418] width 21 height 21
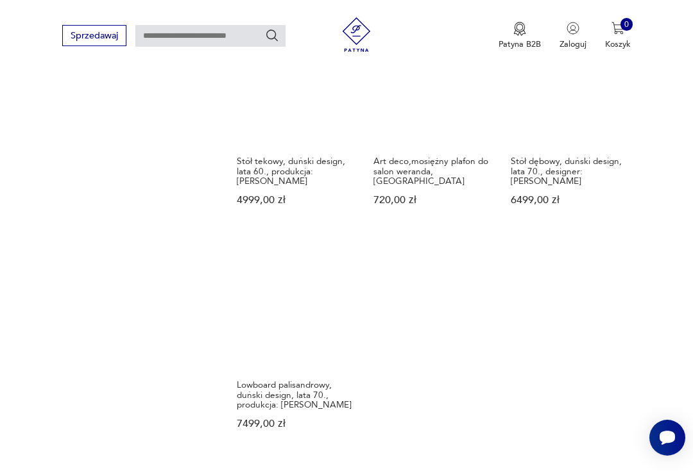
scroll to position [1307, 0]
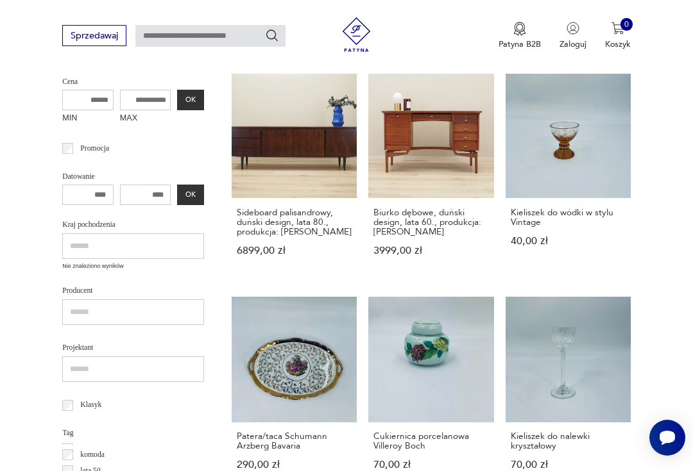
scroll to position [335, 0]
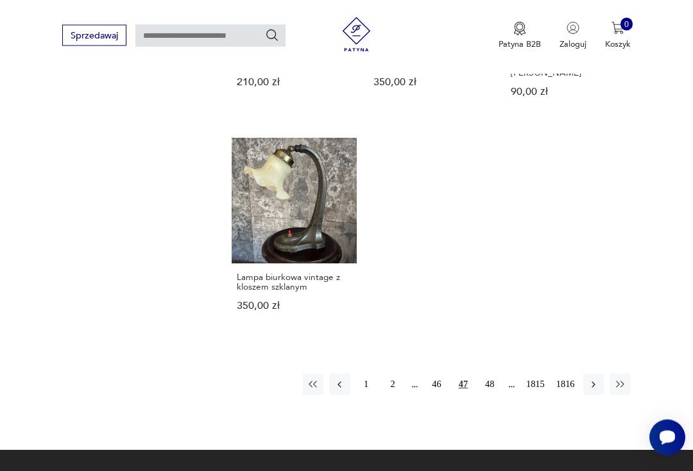
click at [487, 395] on button "48" at bounding box center [489, 385] width 21 height 21
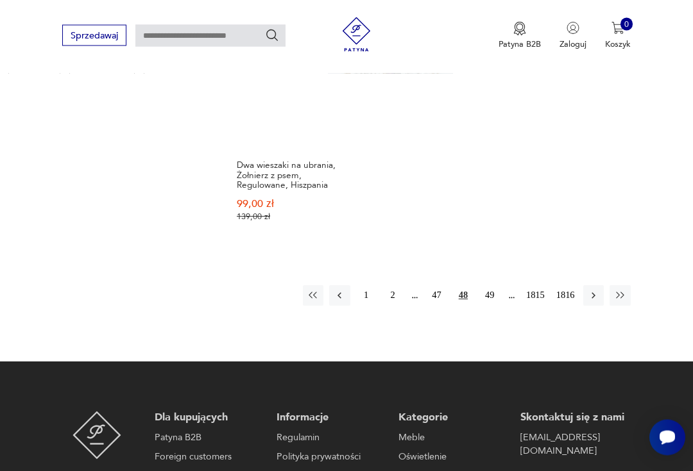
scroll to position [1475, 0]
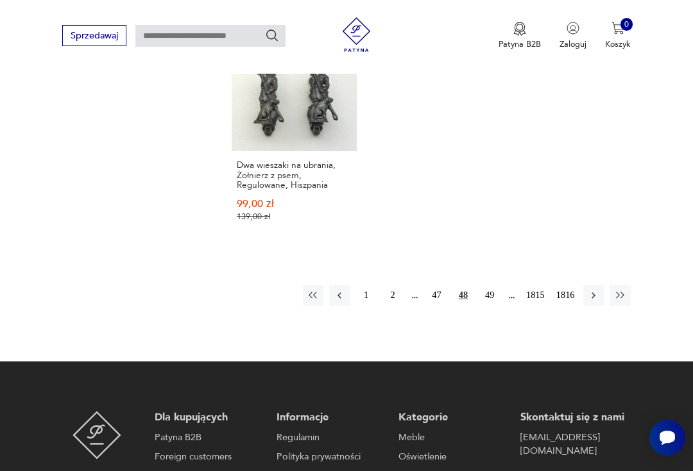
click at [489, 306] on button "49" at bounding box center [489, 295] width 21 height 21
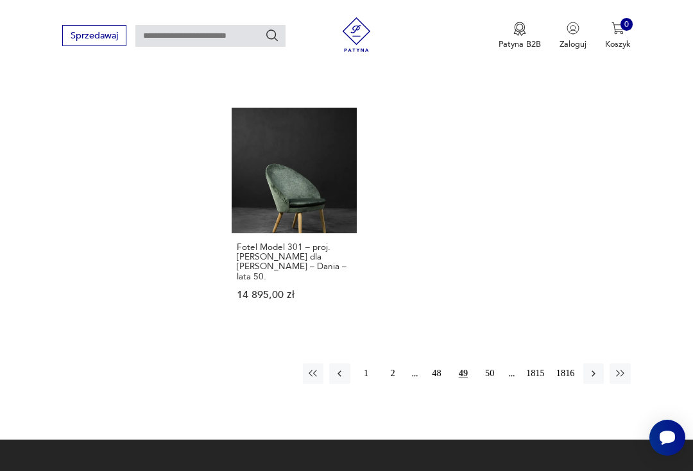
scroll to position [1471, 0]
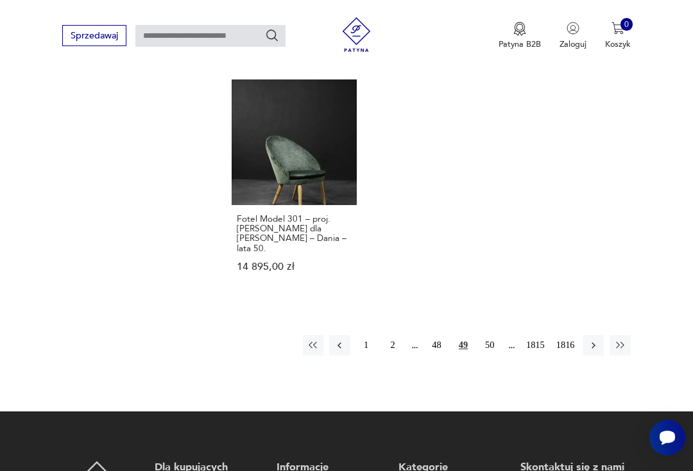
click at [491, 356] on button "50" at bounding box center [489, 345] width 21 height 21
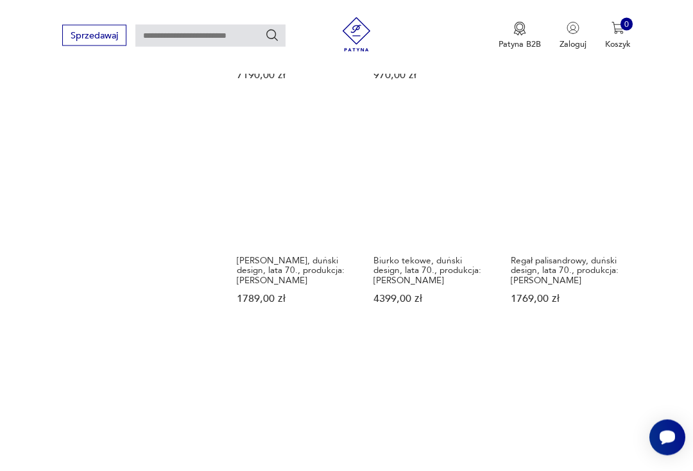
scroll to position [1168, 0]
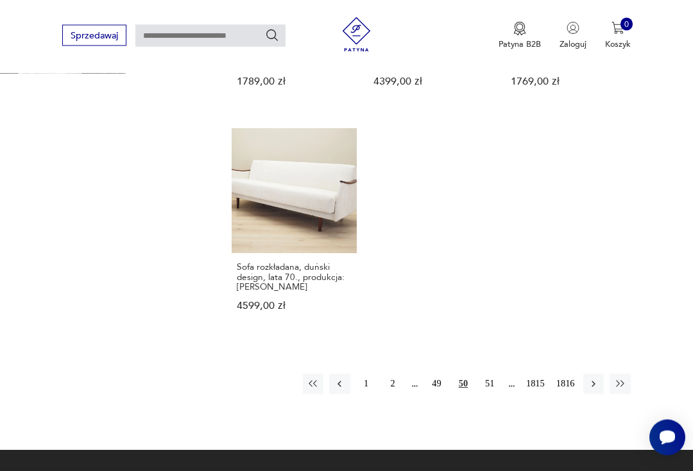
click at [491, 395] on button "51" at bounding box center [489, 385] width 21 height 21
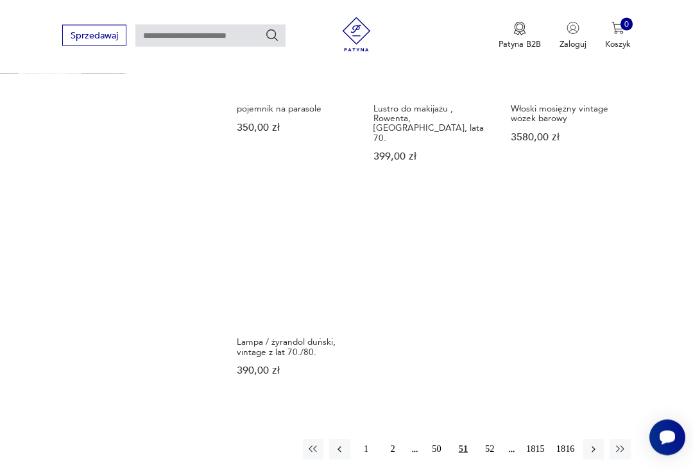
scroll to position [1379, 0]
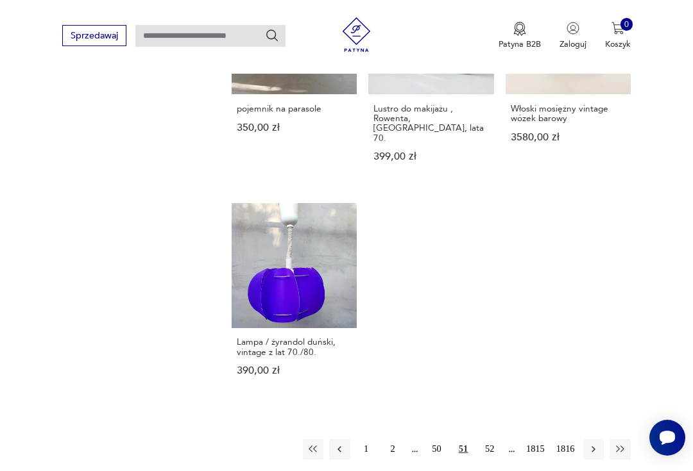
click at [490, 439] on button "52" at bounding box center [489, 449] width 21 height 21
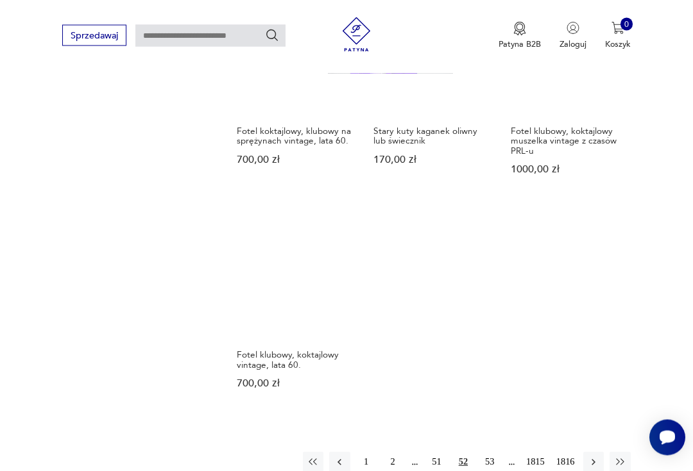
scroll to position [1317, 0]
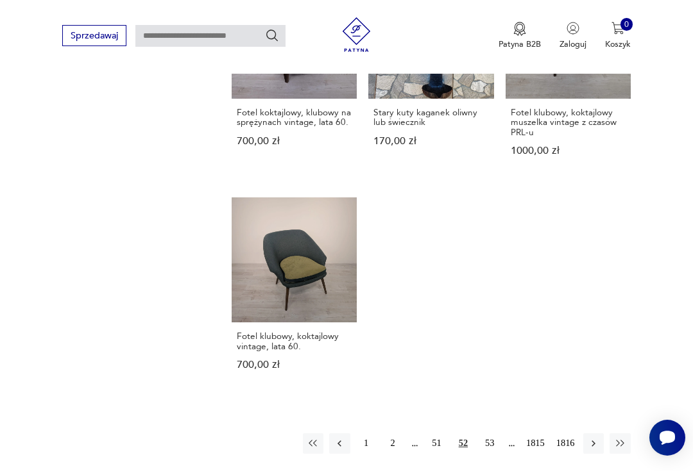
click at [485, 454] on button "53" at bounding box center [489, 444] width 21 height 21
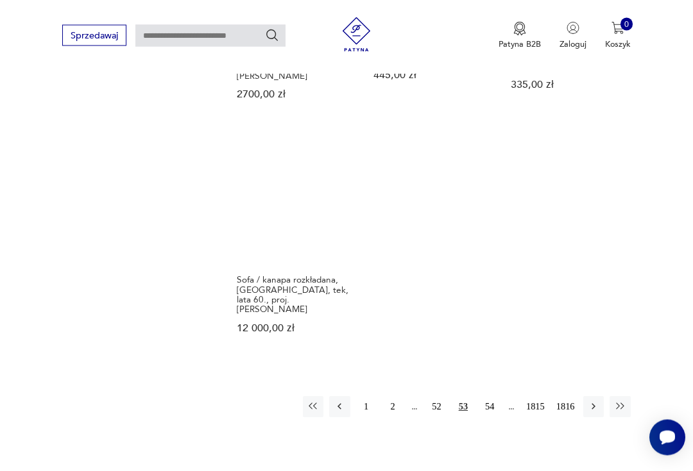
scroll to position [1344, 0]
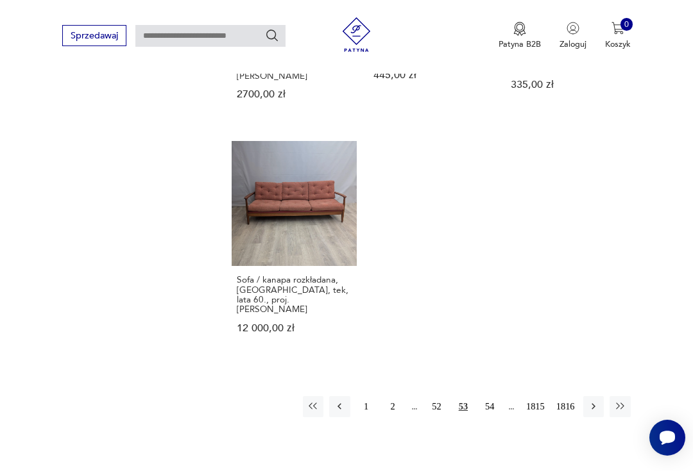
click at [484, 417] on button "54" at bounding box center [489, 406] width 21 height 21
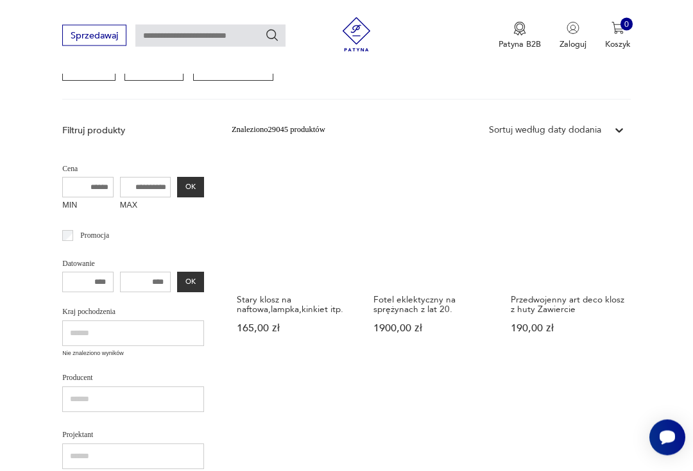
scroll to position [139, 0]
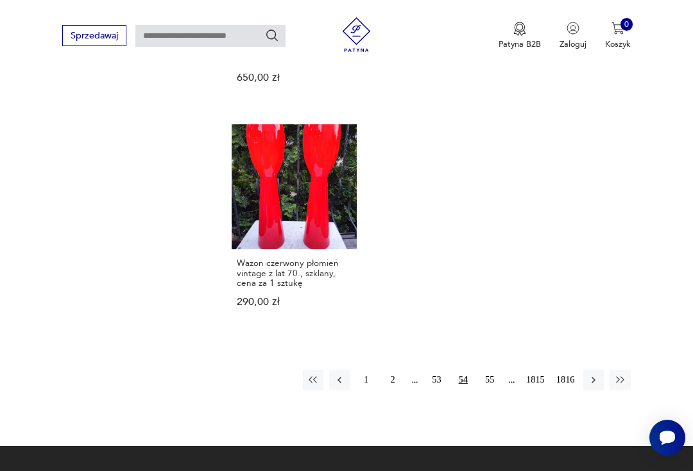
click at [483, 391] on button "55" at bounding box center [489, 380] width 21 height 21
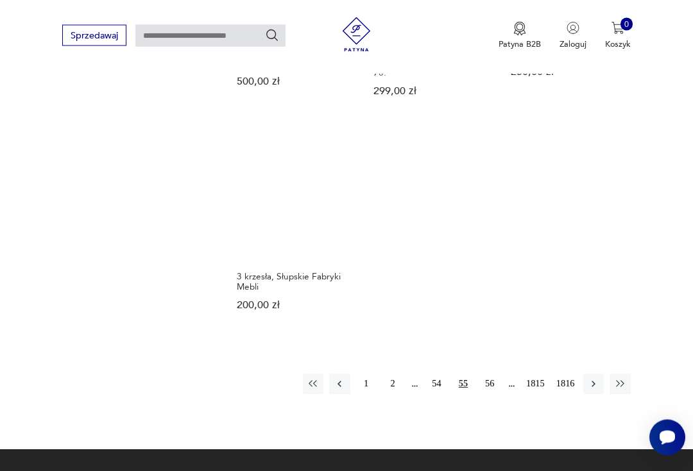
scroll to position [1347, 0]
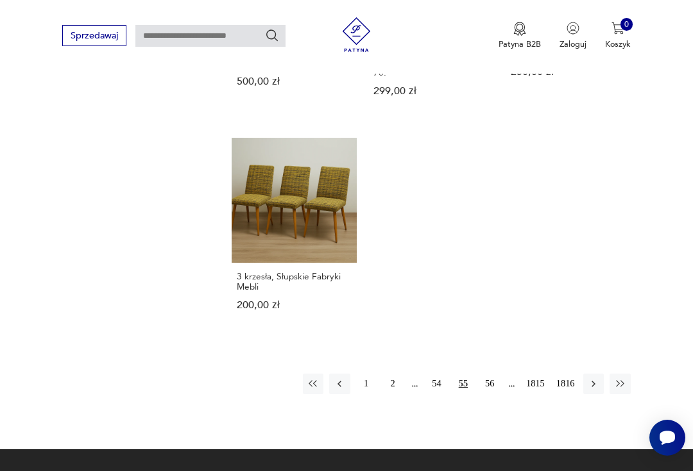
click at [485, 394] on button "56" at bounding box center [489, 384] width 21 height 21
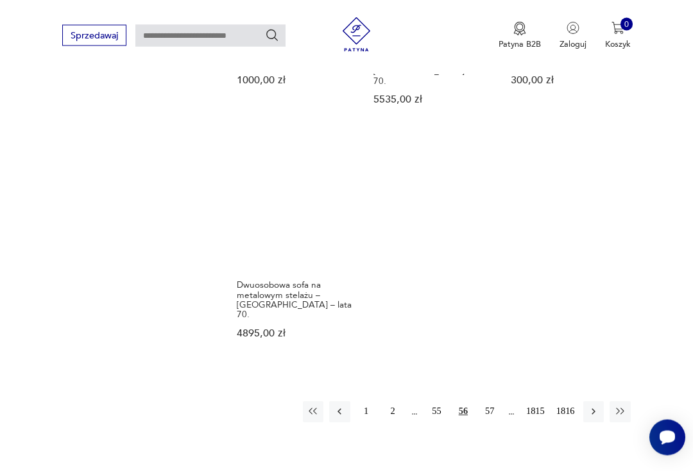
scroll to position [1372, 0]
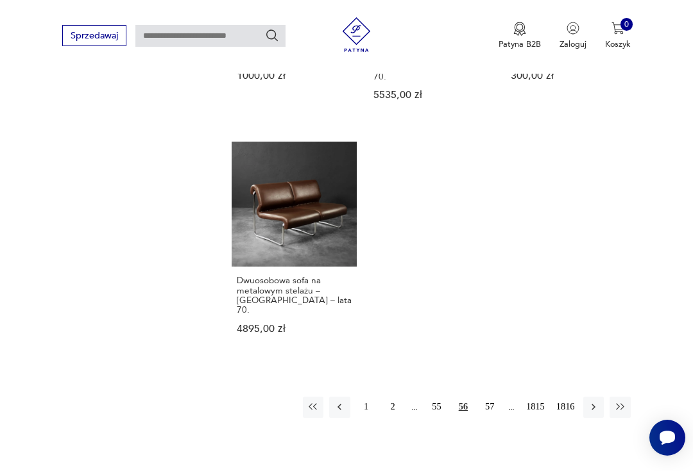
click at [493, 417] on button "57" at bounding box center [489, 407] width 21 height 21
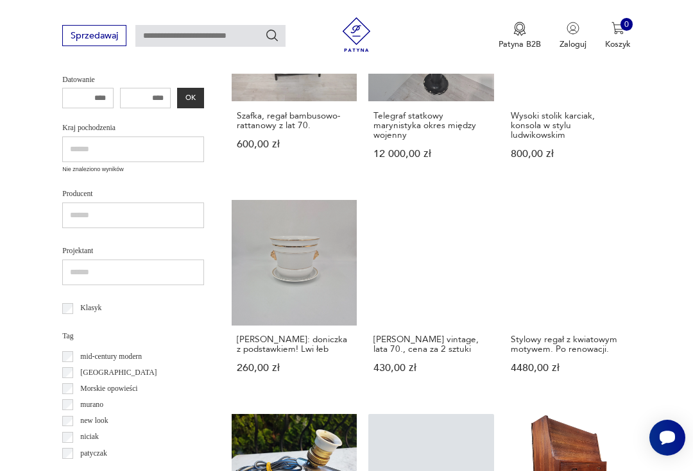
scroll to position [561, 0]
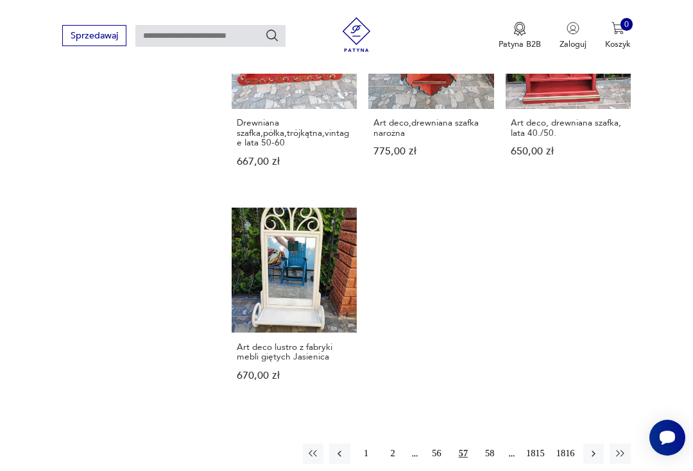
click at [484, 464] on button "58" at bounding box center [489, 454] width 21 height 21
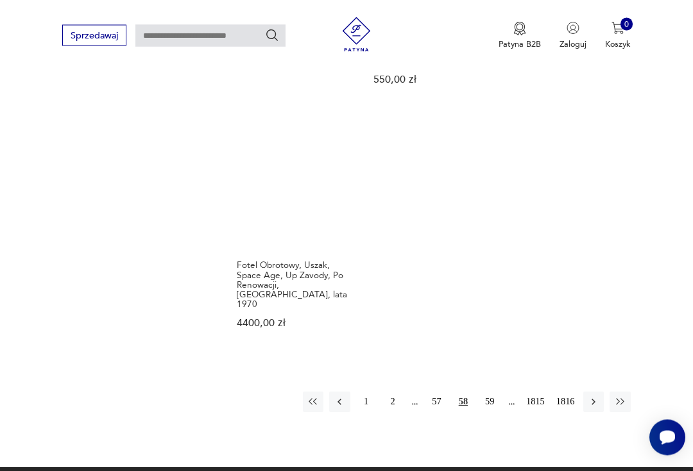
scroll to position [1488, 0]
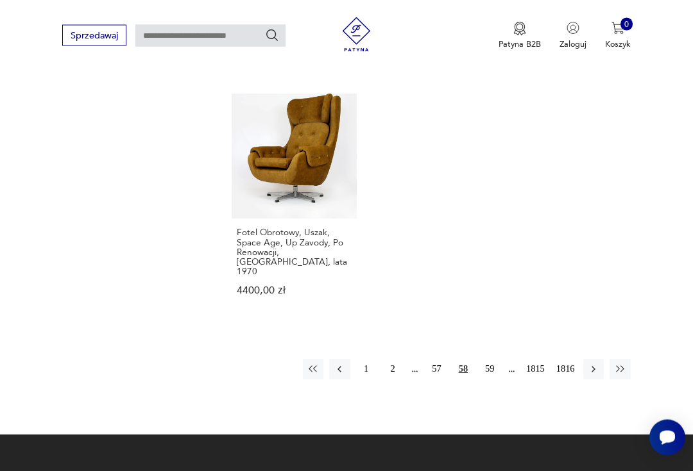
click at [485, 360] on button "59" at bounding box center [489, 370] width 21 height 21
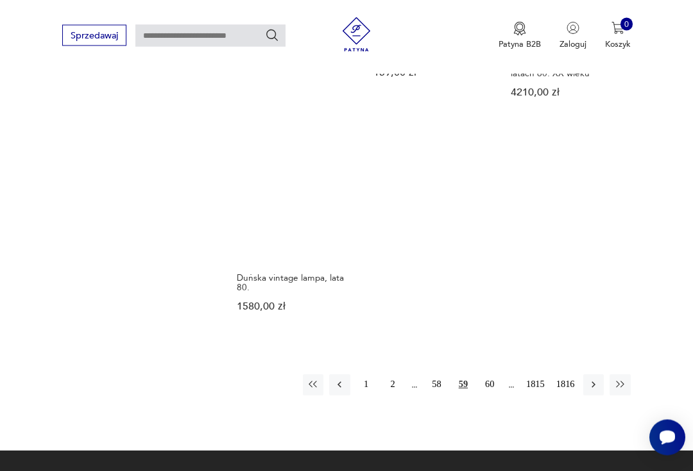
scroll to position [1395, 0]
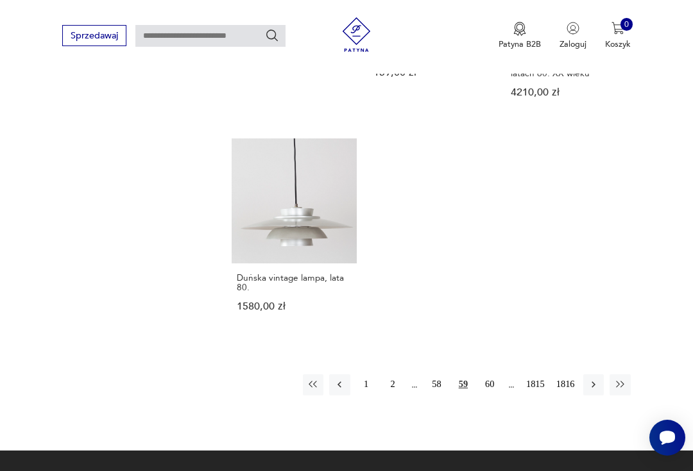
click at [491, 395] on button "60" at bounding box center [489, 385] width 21 height 21
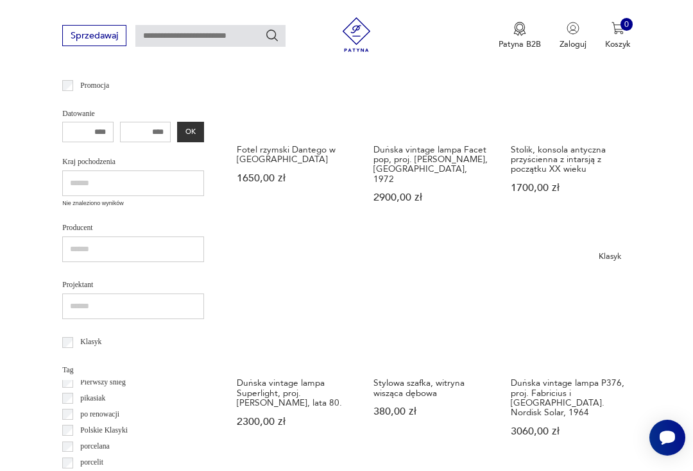
scroll to position [783, 0]
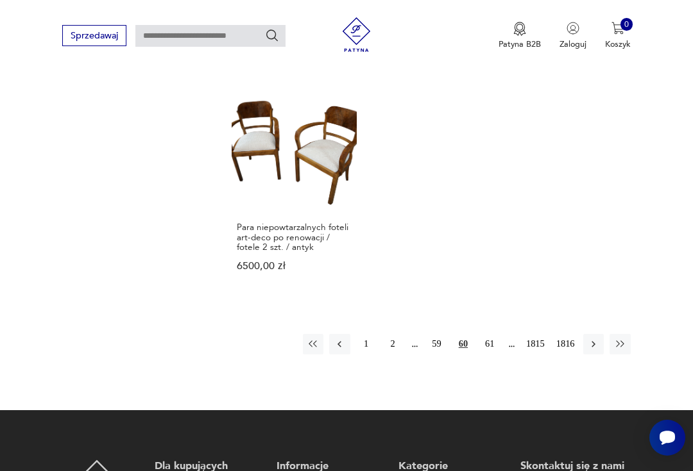
click at [490, 355] on button "61" at bounding box center [489, 344] width 21 height 21
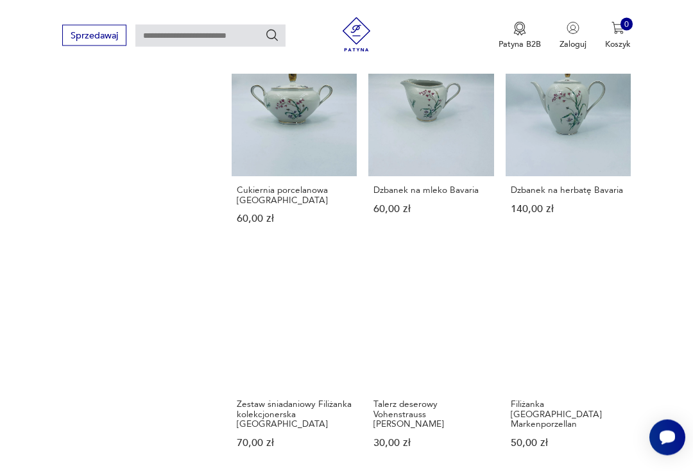
scroll to position [1154, 0]
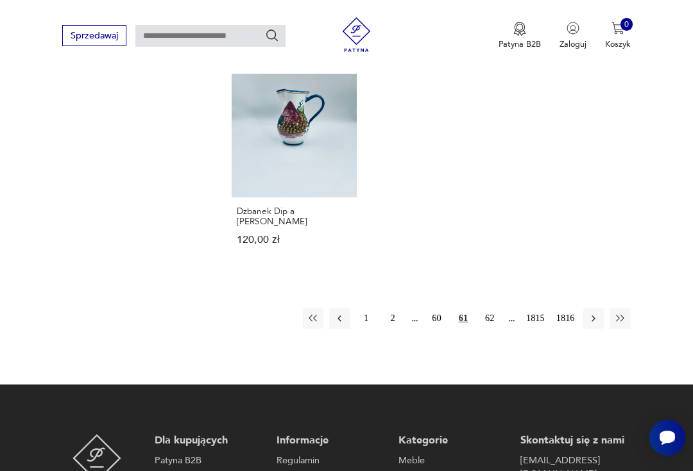
click at [489, 329] on button "62" at bounding box center [489, 318] width 21 height 21
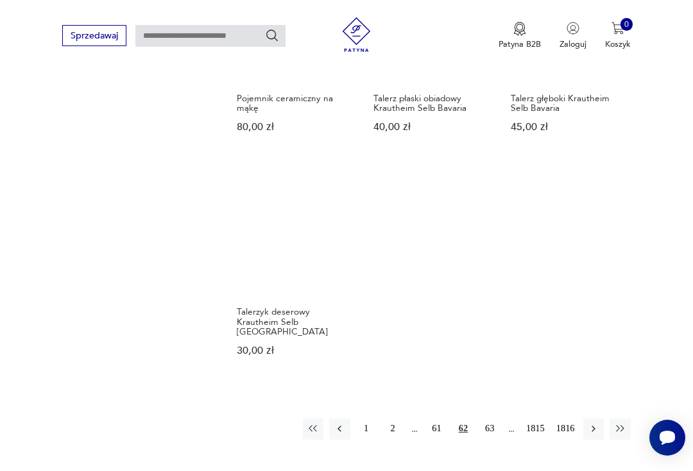
scroll to position [1282, 0]
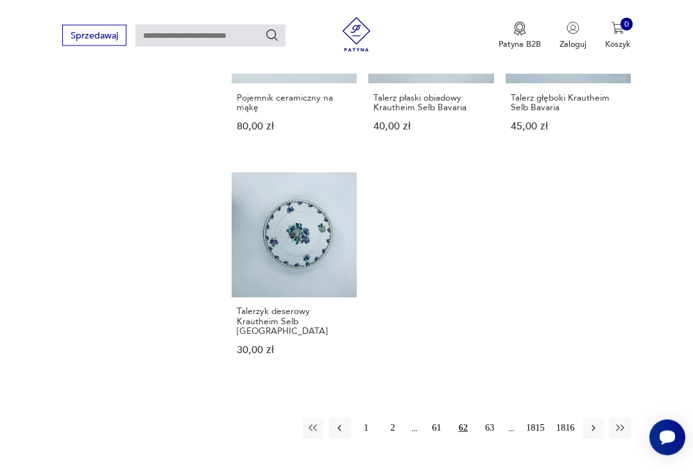
click at [493, 439] on button "63" at bounding box center [489, 429] width 21 height 21
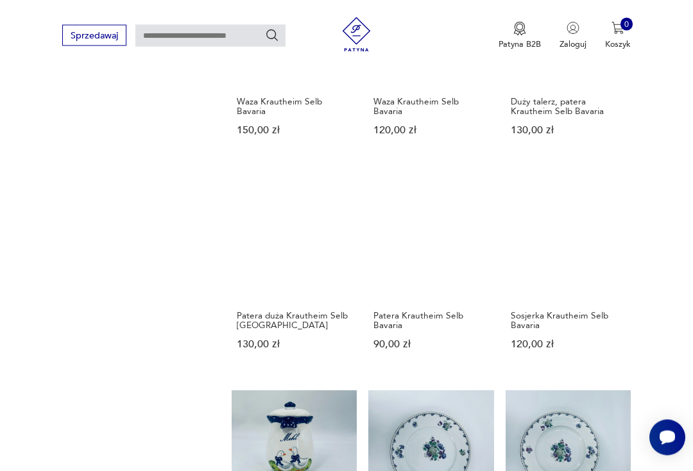
scroll to position [139, 0]
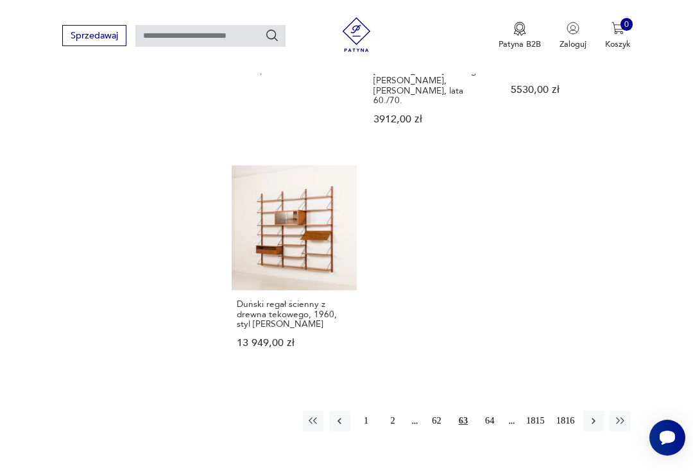
click at [484, 432] on button "64" at bounding box center [489, 421] width 21 height 21
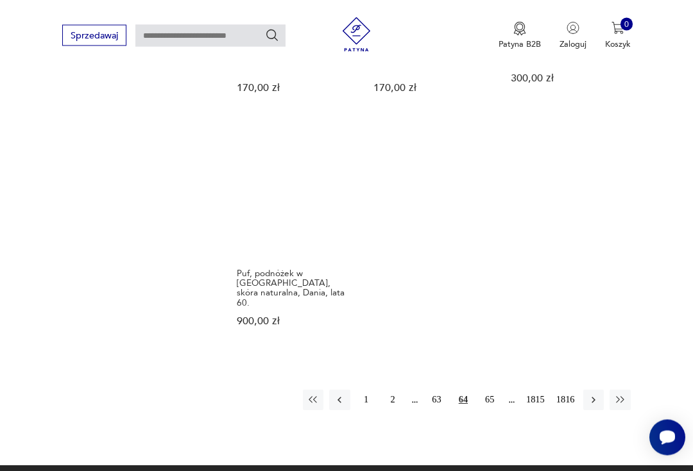
scroll to position [1429, 0]
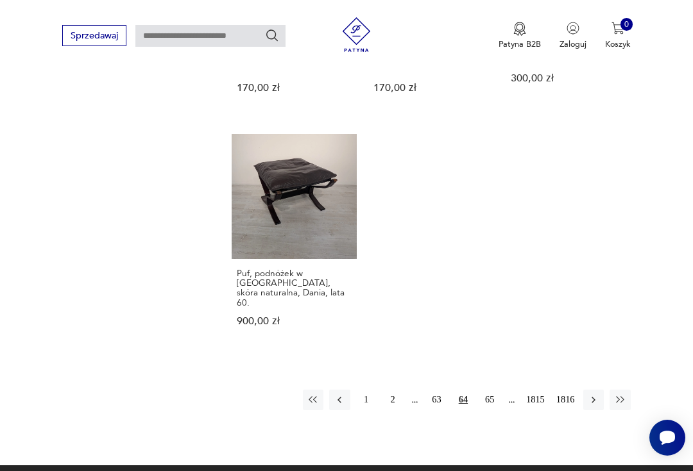
click at [494, 390] on button "65" at bounding box center [489, 400] width 21 height 21
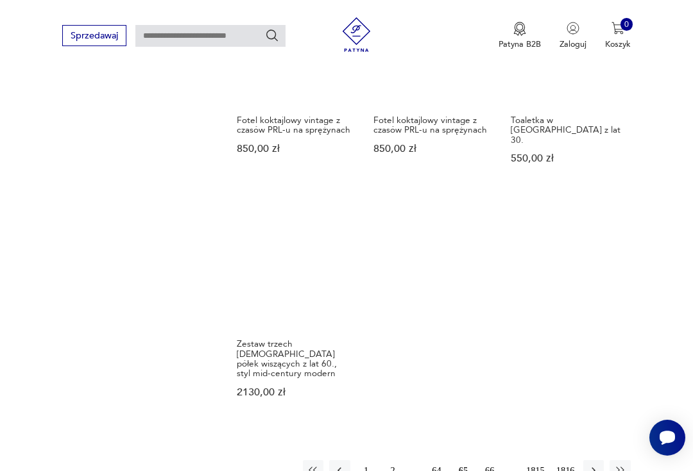
scroll to position [1309, 0]
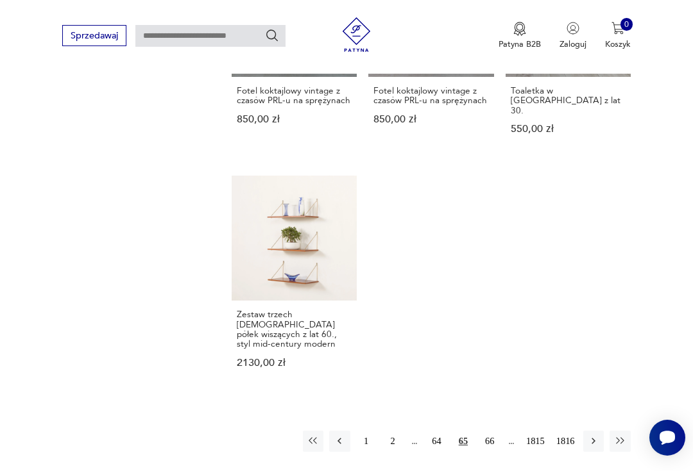
click at [483, 451] on button "66" at bounding box center [489, 441] width 21 height 21
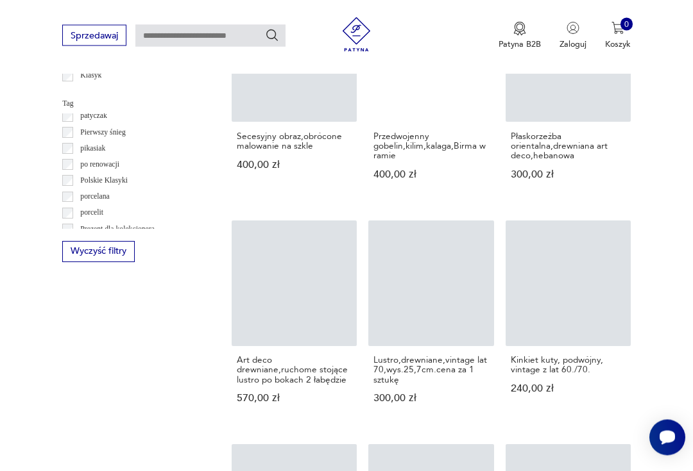
scroll to position [631, 0]
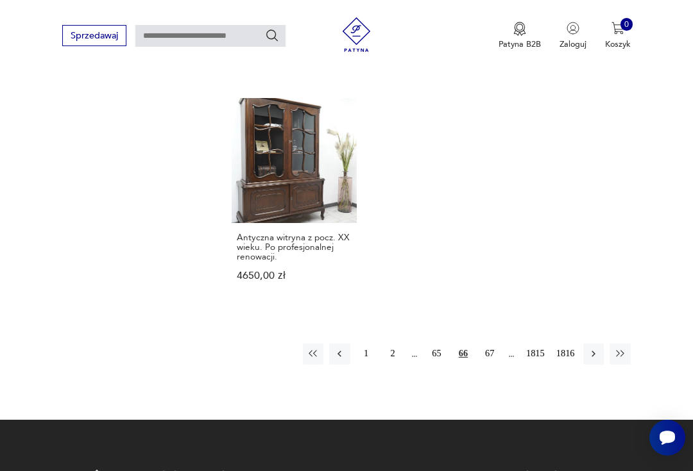
click at [483, 364] on button "67" at bounding box center [489, 354] width 21 height 21
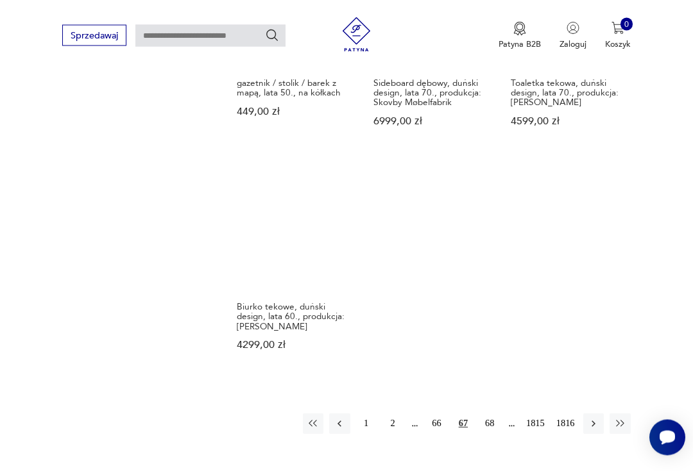
scroll to position [1410, 0]
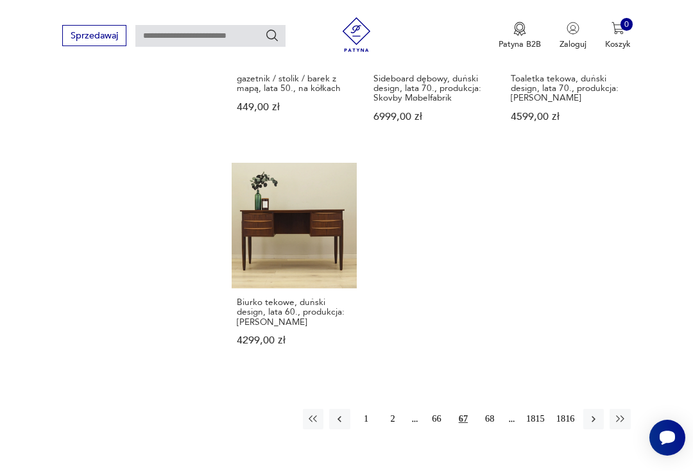
click at [492, 423] on button "68" at bounding box center [489, 419] width 21 height 21
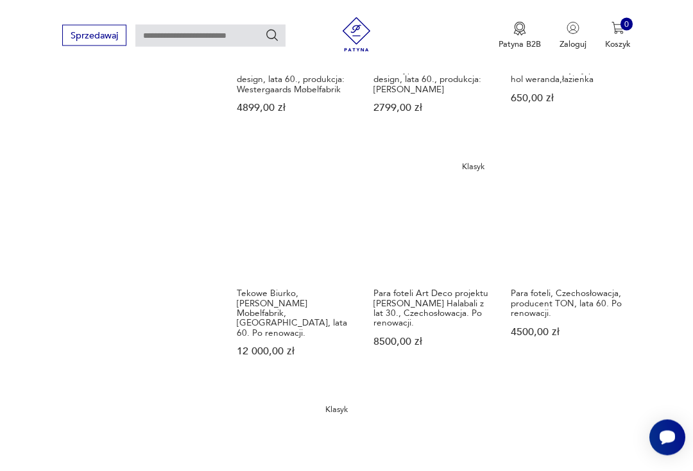
scroll to position [1341, 0]
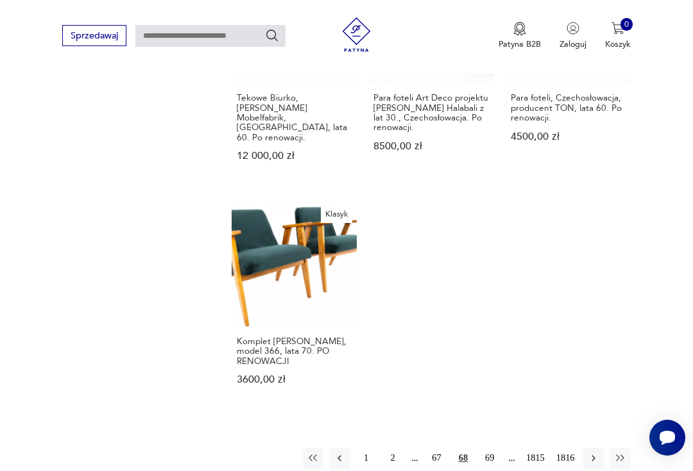
click at [488, 466] on button "69" at bounding box center [489, 458] width 21 height 21
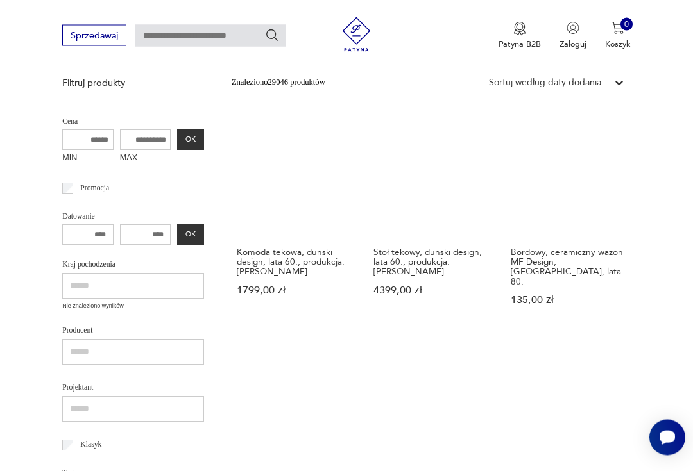
scroll to position [139, 0]
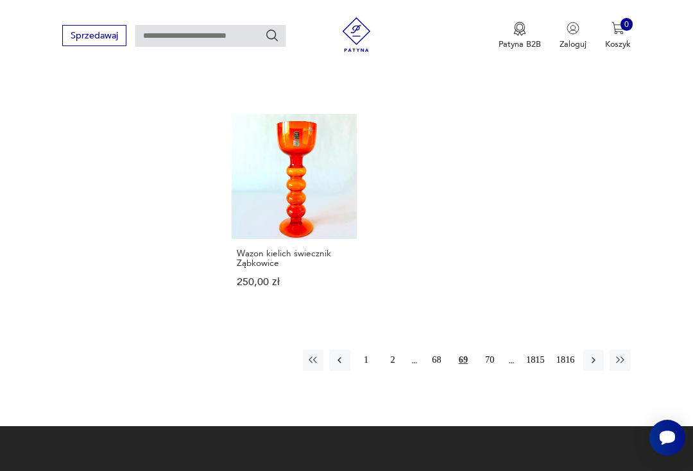
click at [488, 370] on button "70" at bounding box center [489, 360] width 21 height 21
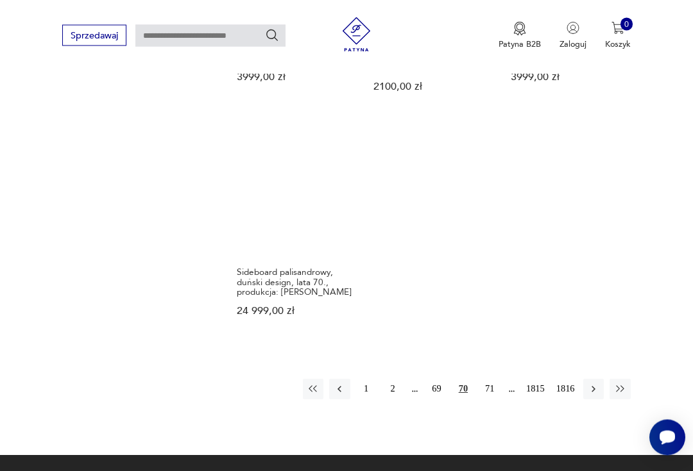
scroll to position [1381, 0]
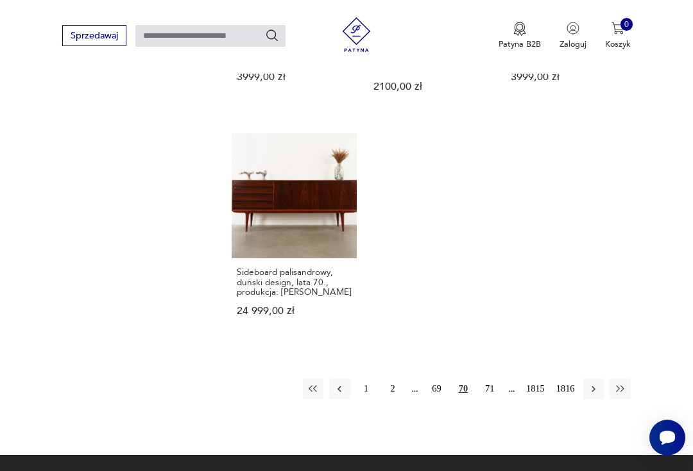
click at [485, 400] on button "71" at bounding box center [489, 389] width 21 height 21
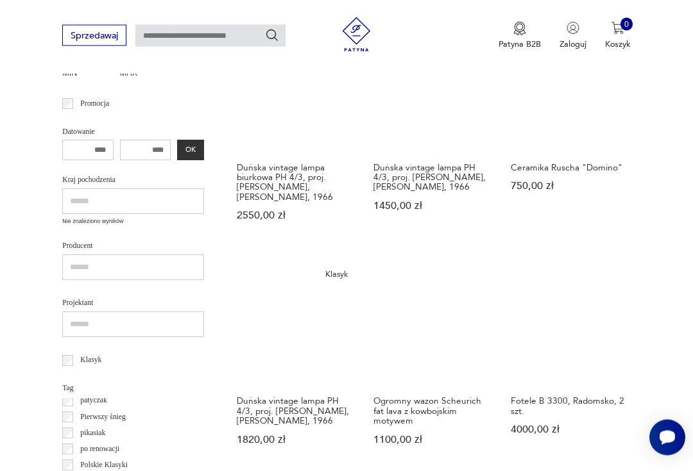
scroll to position [139, 0]
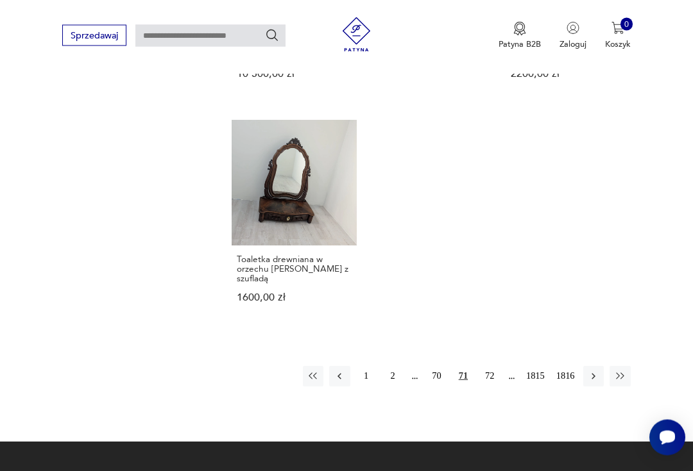
click at [492, 384] on button "72" at bounding box center [489, 377] width 21 height 21
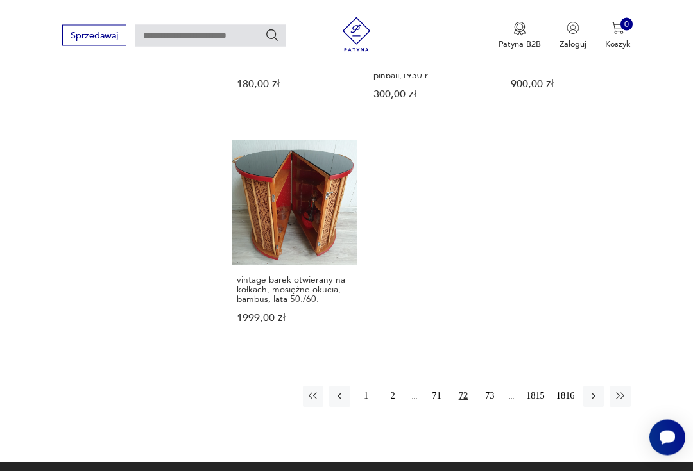
click at [493, 407] on button "73" at bounding box center [489, 397] width 21 height 21
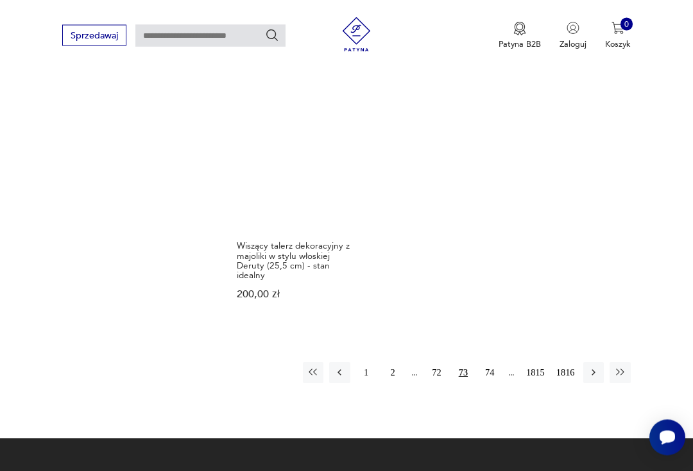
scroll to position [1378, 0]
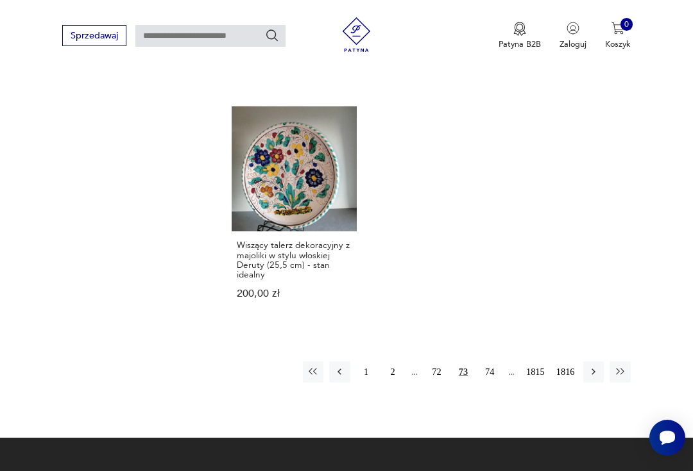
click at [494, 382] on button "74" at bounding box center [489, 372] width 21 height 21
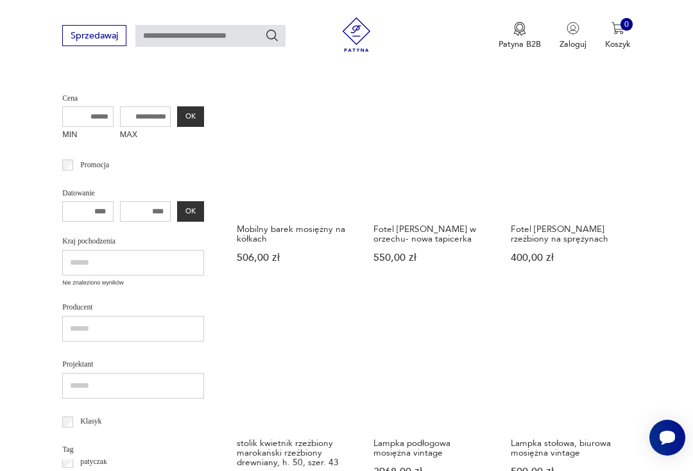
scroll to position [139, 0]
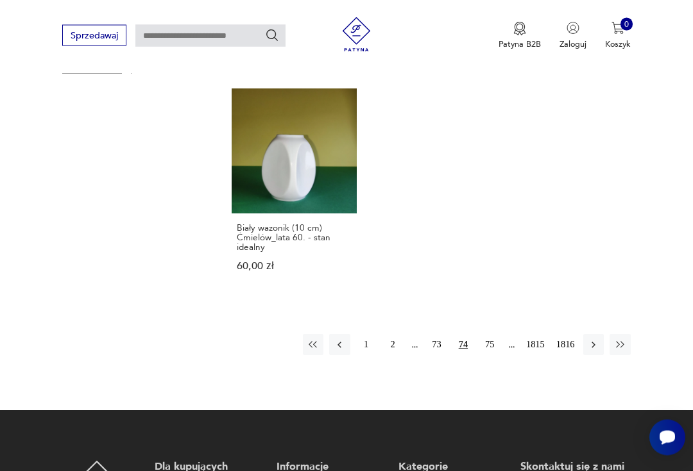
click at [488, 355] on button "75" at bounding box center [489, 345] width 21 height 21
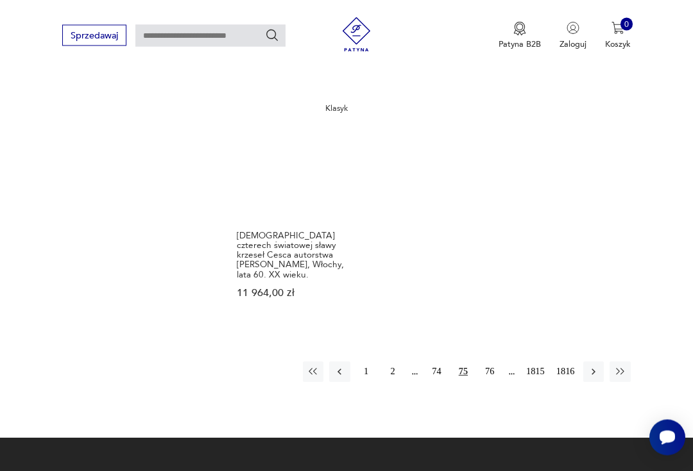
scroll to position [1428, 0]
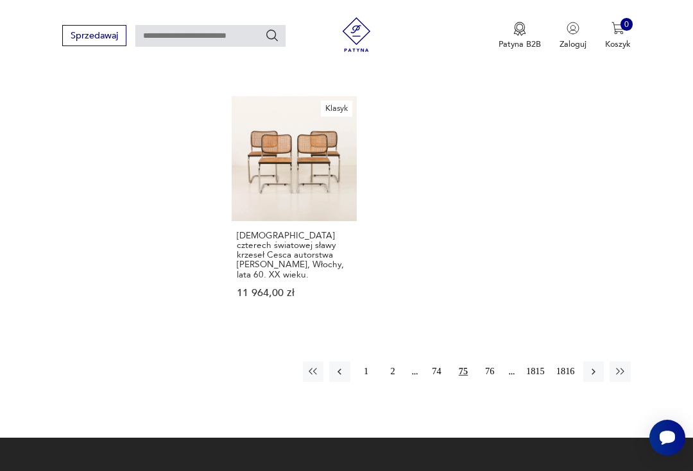
click at [489, 382] on button "76" at bounding box center [489, 372] width 21 height 21
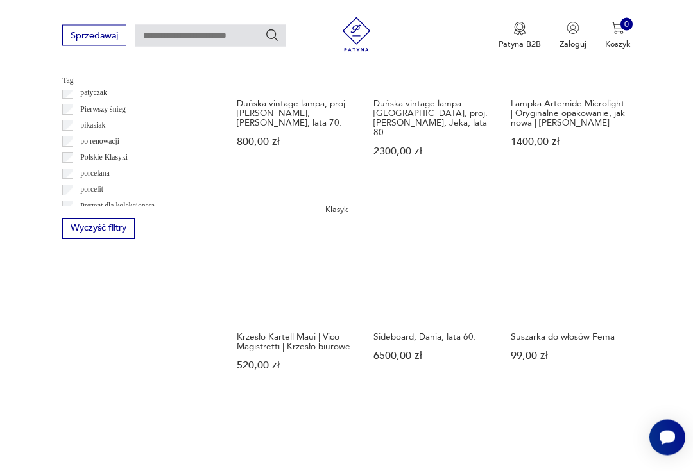
scroll to position [650, 0]
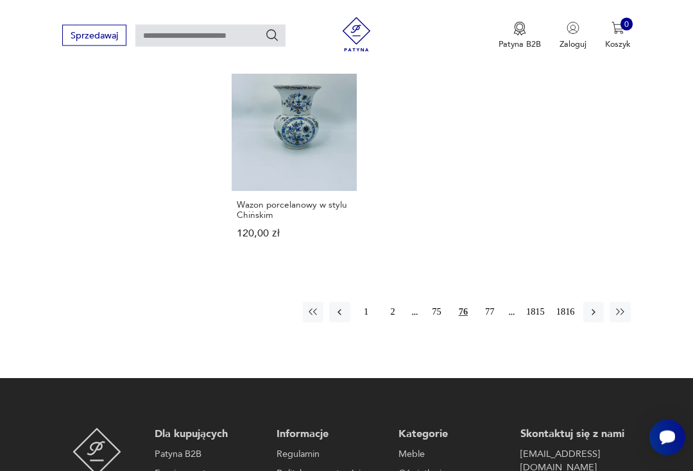
click at [491, 303] on button "77" at bounding box center [489, 313] width 21 height 21
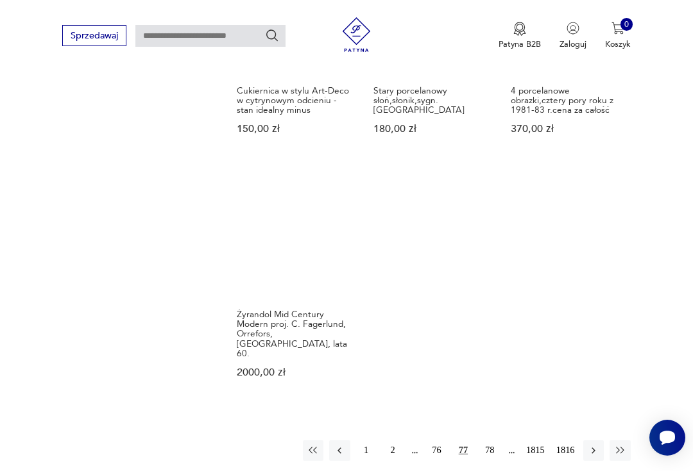
scroll to position [1359, 0]
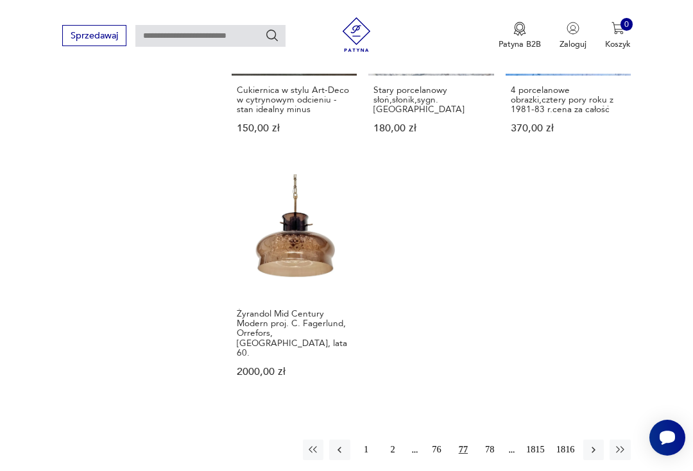
click at [482, 452] on button "78" at bounding box center [489, 450] width 21 height 21
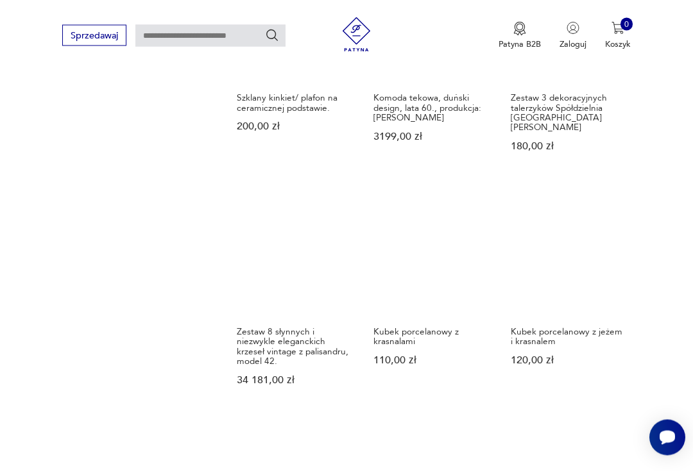
scroll to position [1128, 0]
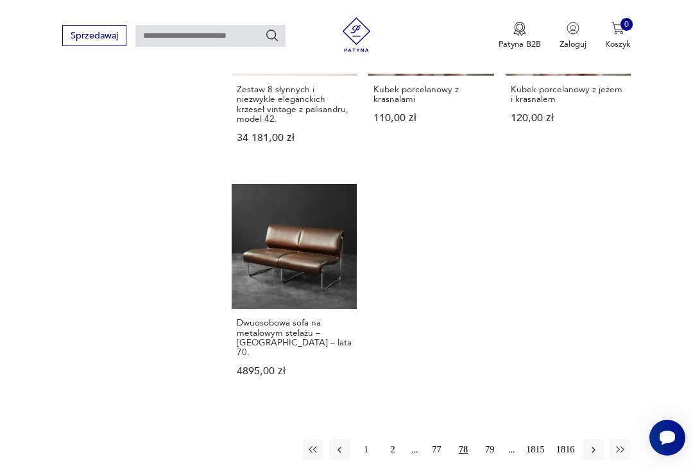
click at [484, 443] on button "79" at bounding box center [489, 449] width 21 height 21
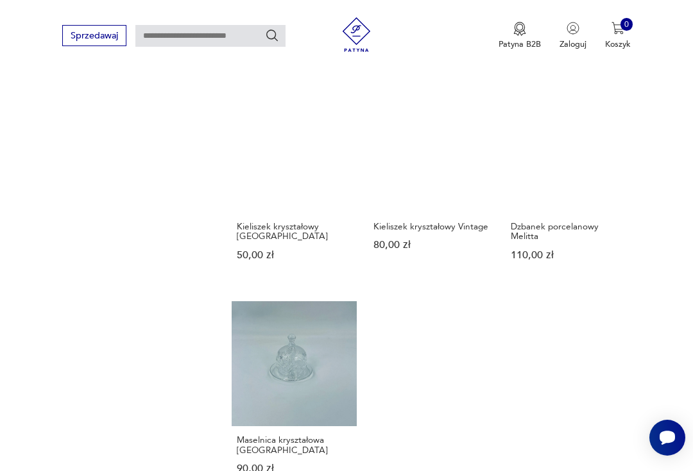
scroll to position [1341, 0]
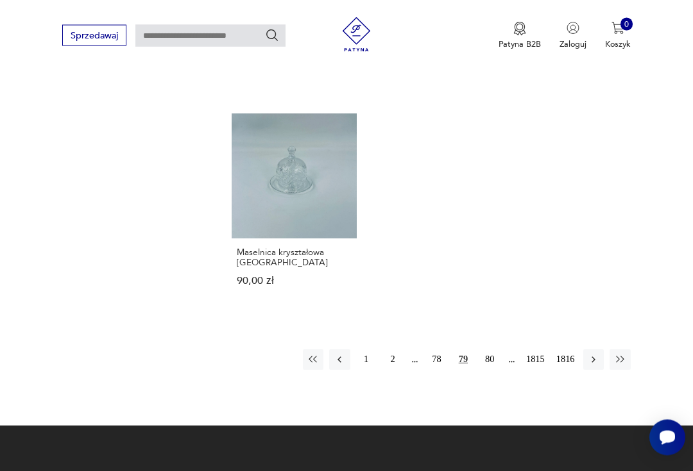
click at [491, 371] on button "80" at bounding box center [489, 360] width 21 height 21
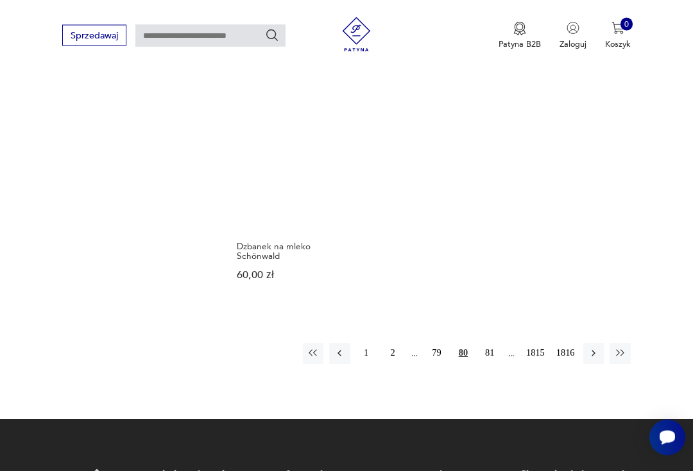
scroll to position [1358, 0]
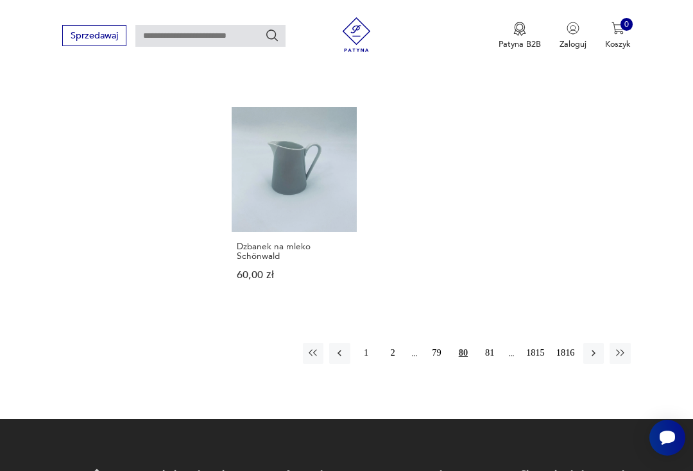
click at [485, 364] on button "81" at bounding box center [489, 353] width 21 height 21
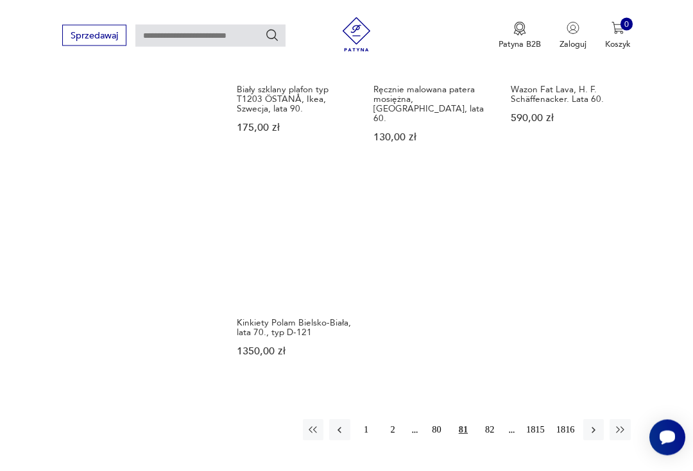
scroll to position [1291, 0]
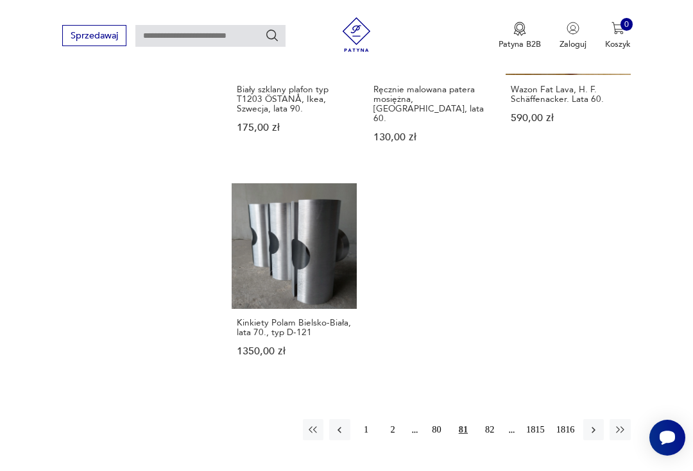
click at [489, 440] on button "82" at bounding box center [489, 429] width 21 height 21
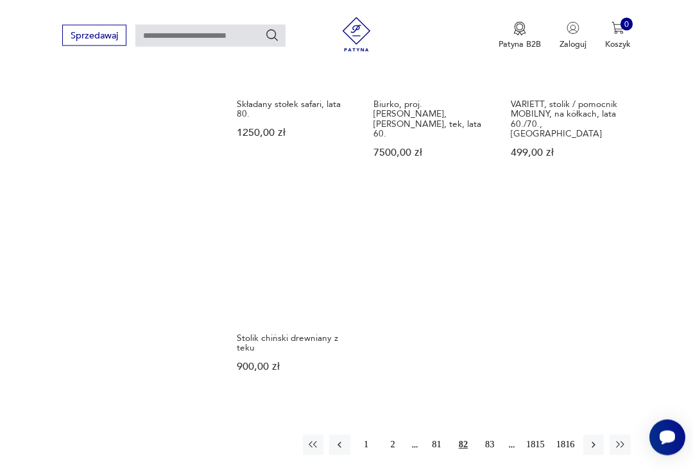
scroll to position [1325, 0]
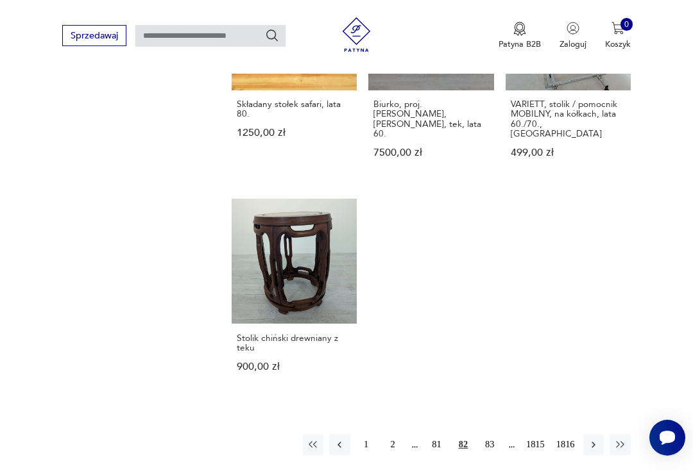
click at [487, 455] on button "83" at bounding box center [489, 445] width 21 height 21
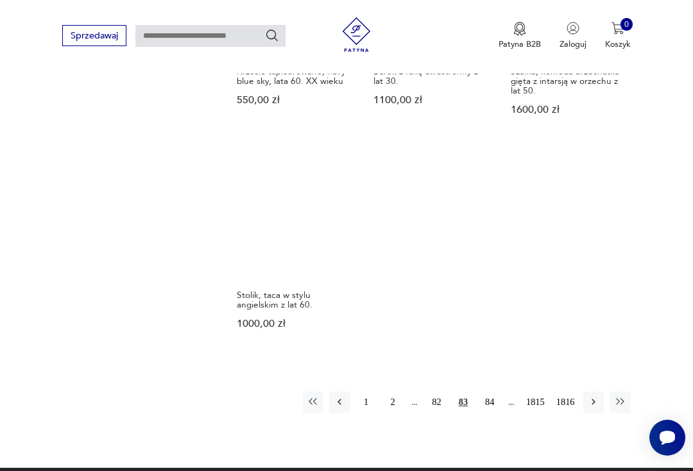
scroll to position [1356, 0]
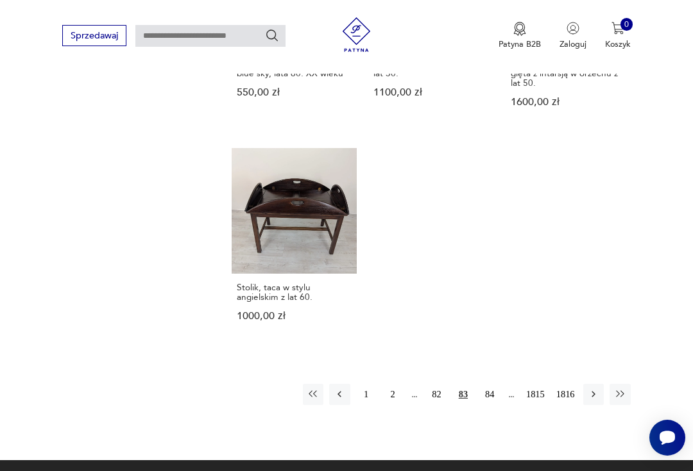
click at [486, 405] on button "84" at bounding box center [489, 394] width 21 height 21
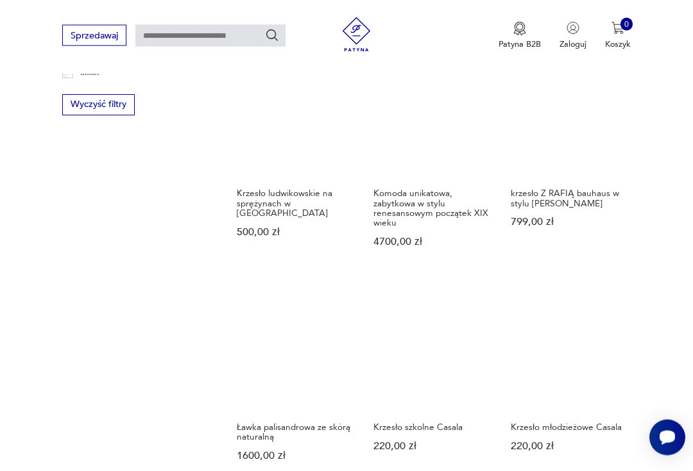
scroll to position [139, 0]
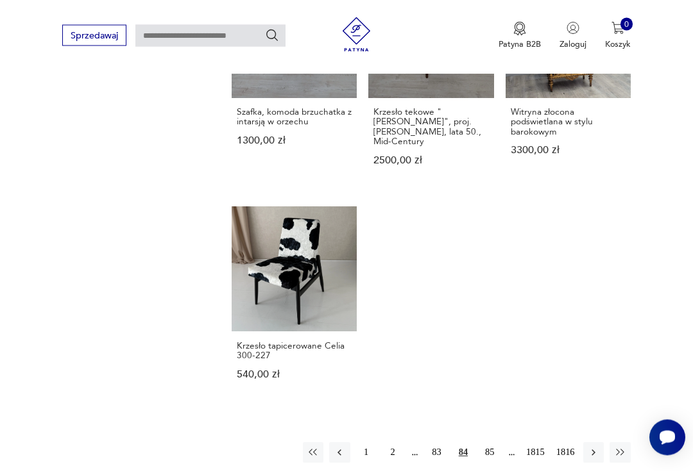
click at [491, 464] on button "85" at bounding box center [489, 453] width 21 height 21
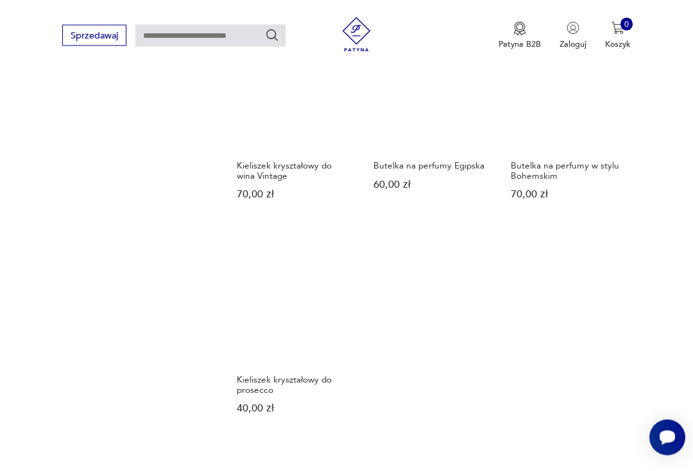
scroll to position [1261, 0]
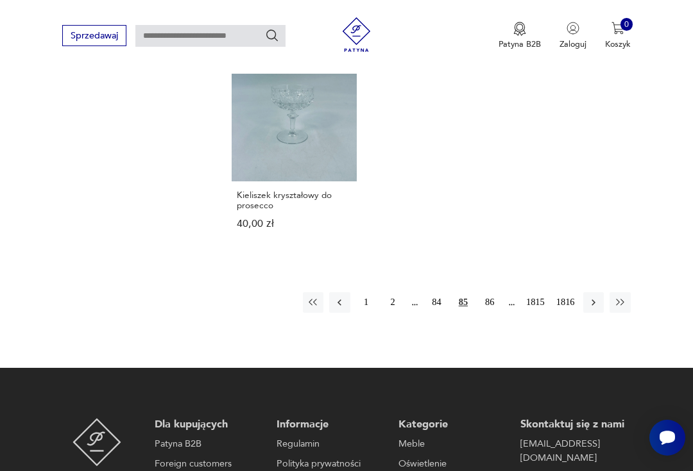
click at [489, 313] on button "86" at bounding box center [489, 302] width 21 height 21
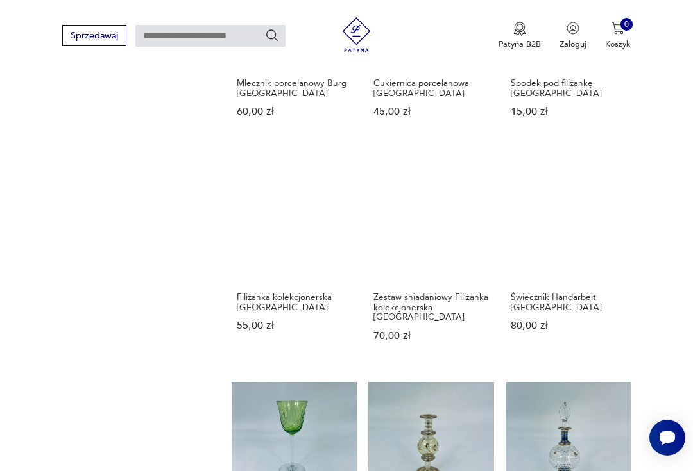
scroll to position [139, 0]
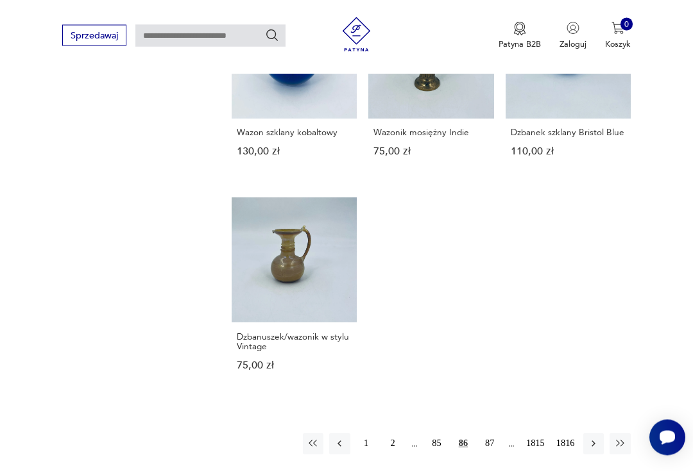
click at [489, 455] on button "87" at bounding box center [489, 444] width 21 height 21
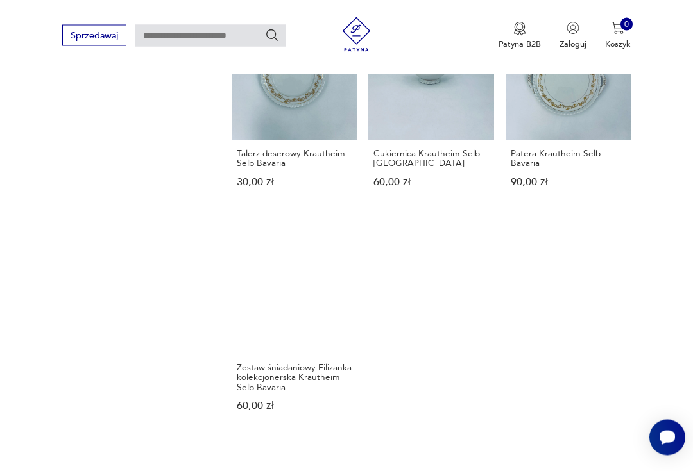
scroll to position [1246, 0]
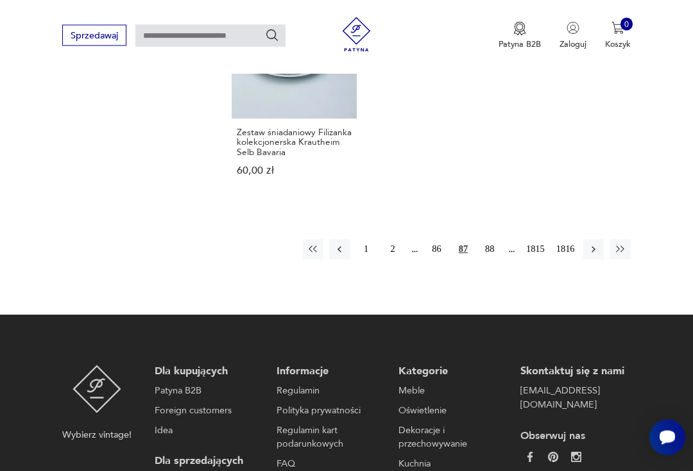
click at [488, 260] on button "88" at bounding box center [489, 250] width 21 height 21
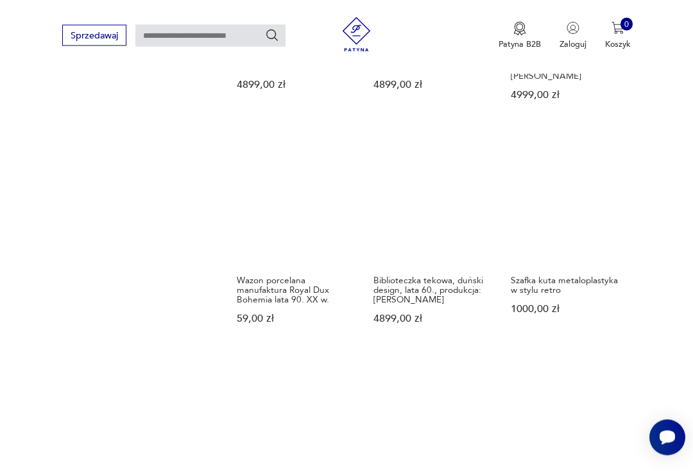
scroll to position [1334, 0]
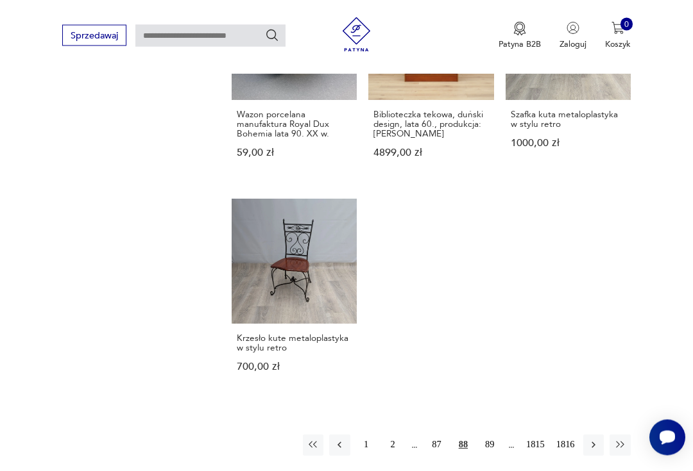
click at [488, 456] on button "89" at bounding box center [489, 445] width 21 height 21
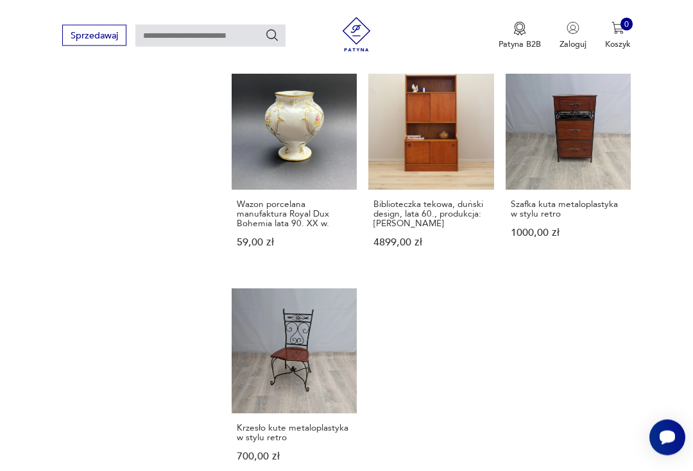
scroll to position [139, 0]
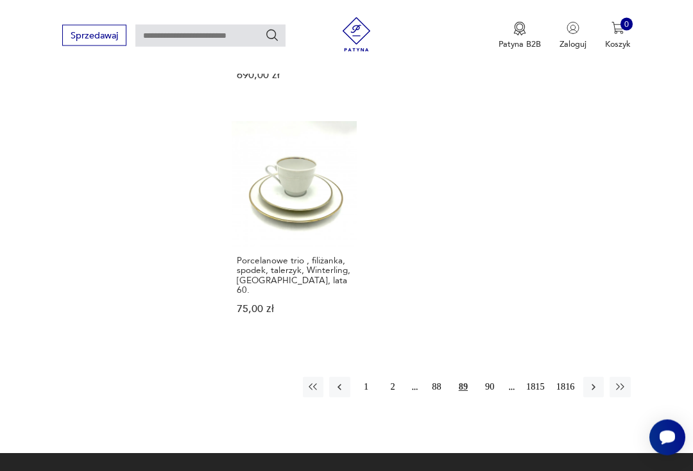
click at [493, 378] on button "90" at bounding box center [489, 388] width 21 height 21
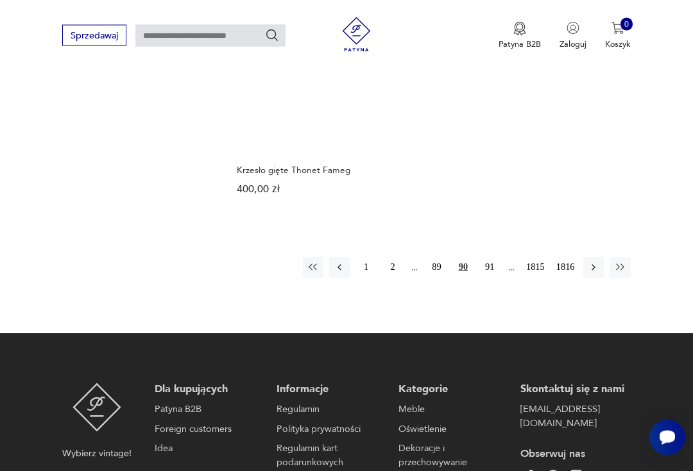
scroll to position [1512, 0]
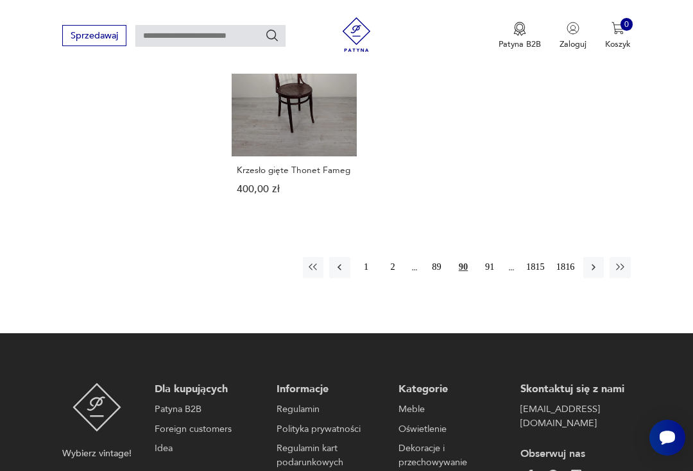
click at [490, 278] on button "91" at bounding box center [489, 267] width 21 height 21
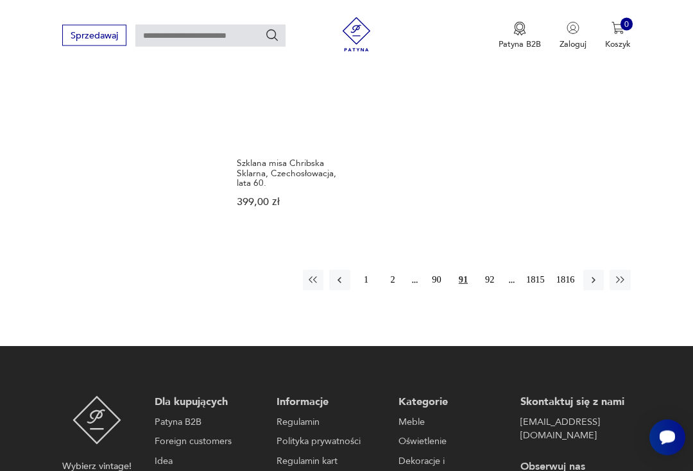
scroll to position [1543, 0]
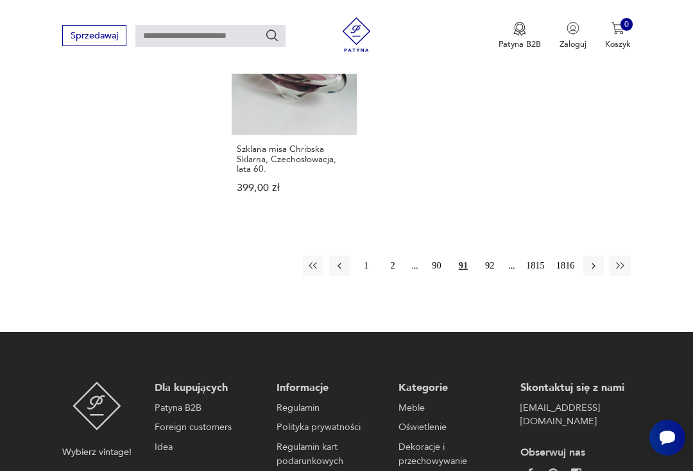
click at [493, 256] on button "92" at bounding box center [489, 266] width 21 height 21
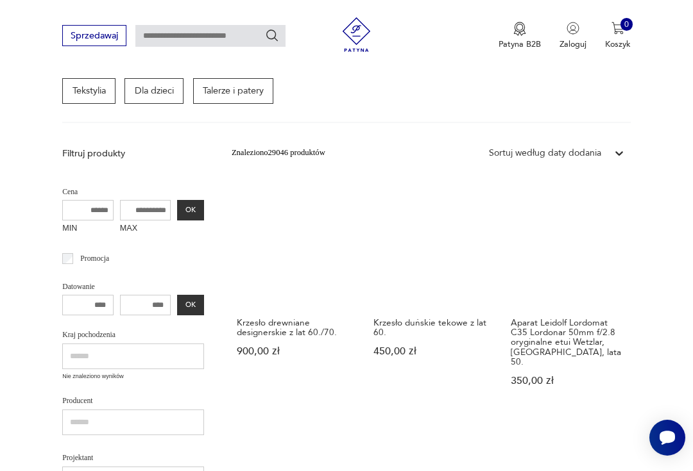
scroll to position [139, 0]
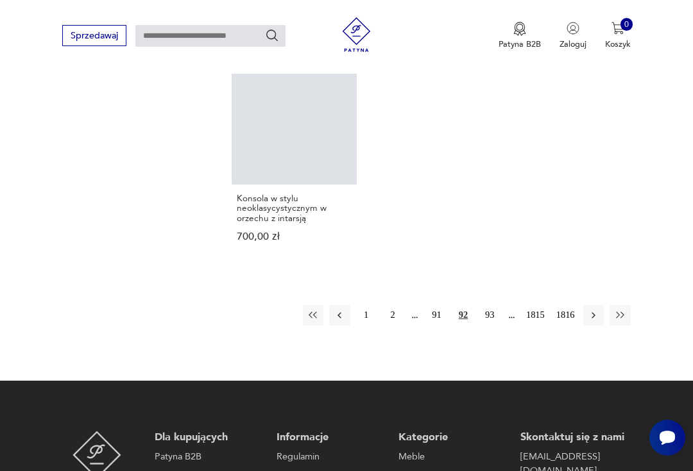
click at [487, 326] on button "93" at bounding box center [489, 315] width 21 height 21
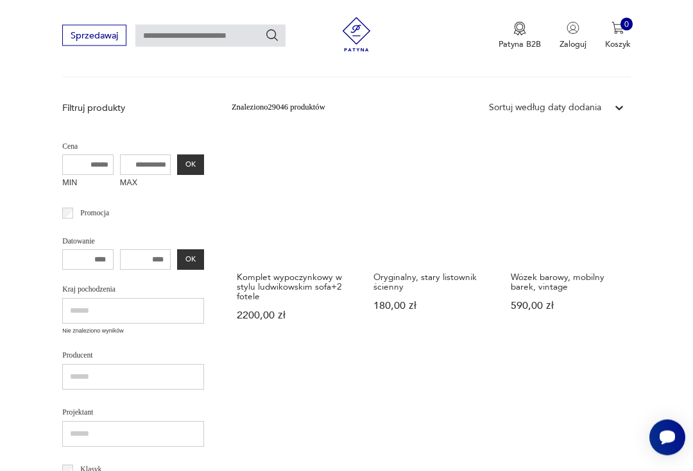
scroll to position [237, 0]
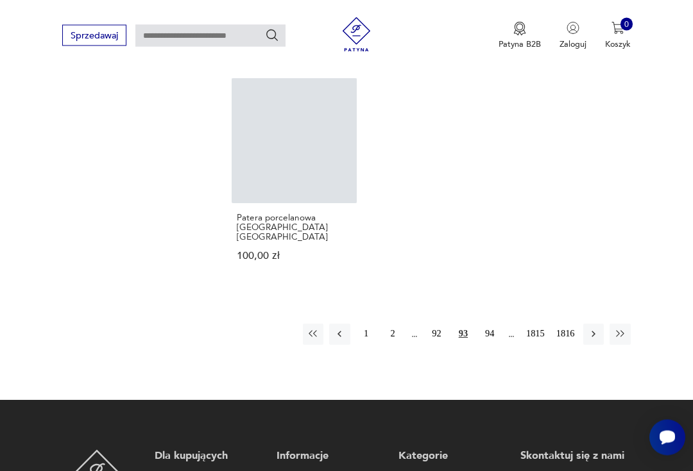
click at [489, 339] on button "94" at bounding box center [489, 335] width 21 height 21
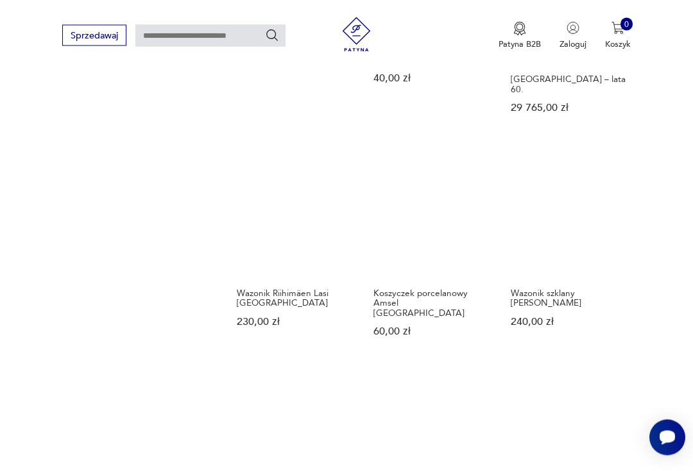
scroll to position [139, 0]
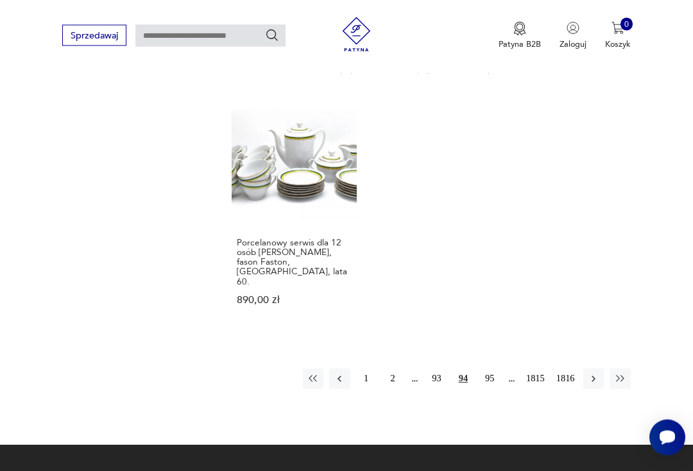
click at [482, 369] on button "95" at bounding box center [489, 379] width 21 height 21
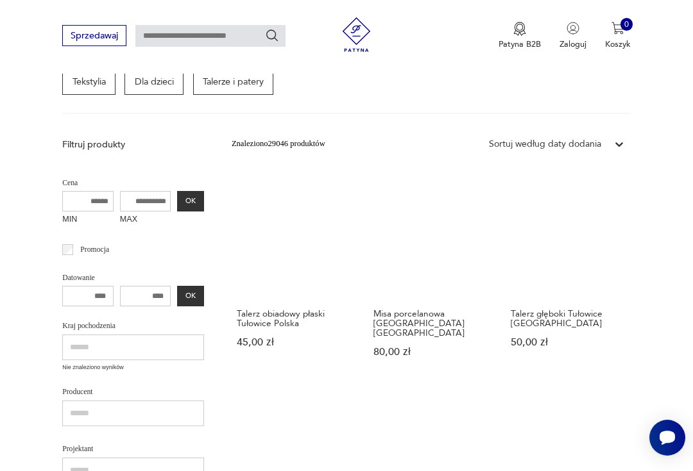
scroll to position [139, 0]
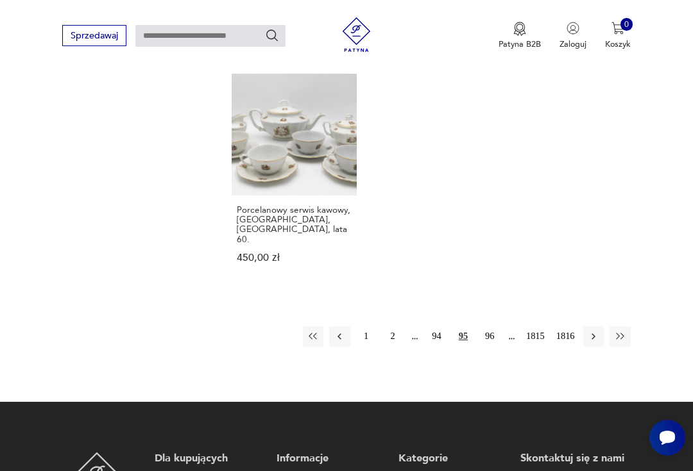
click at [491, 332] on button "96" at bounding box center [489, 336] width 21 height 21
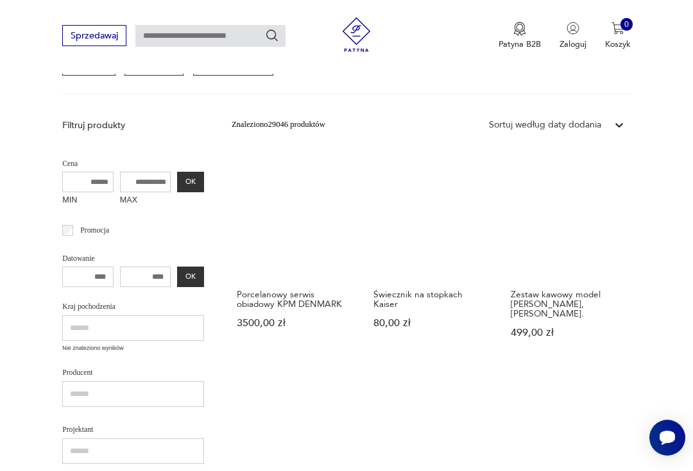
scroll to position [139, 0]
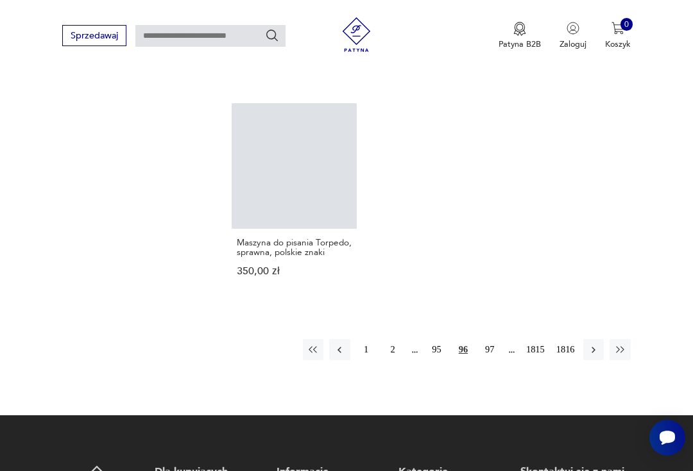
click at [493, 339] on button "97" at bounding box center [489, 349] width 21 height 21
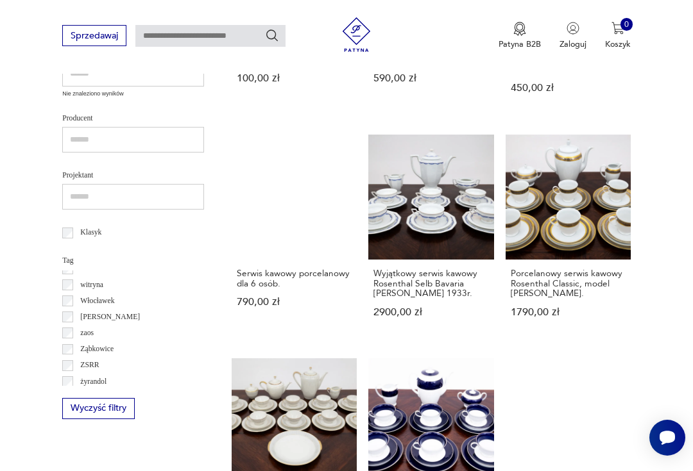
scroll to position [139, 0]
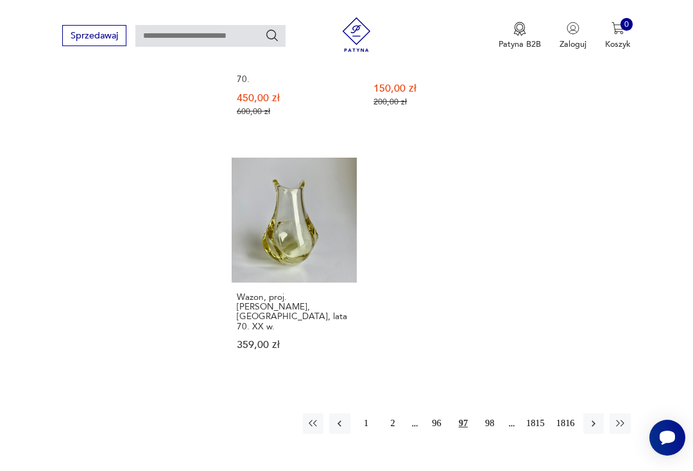
click at [489, 414] on button "98" at bounding box center [489, 424] width 21 height 21
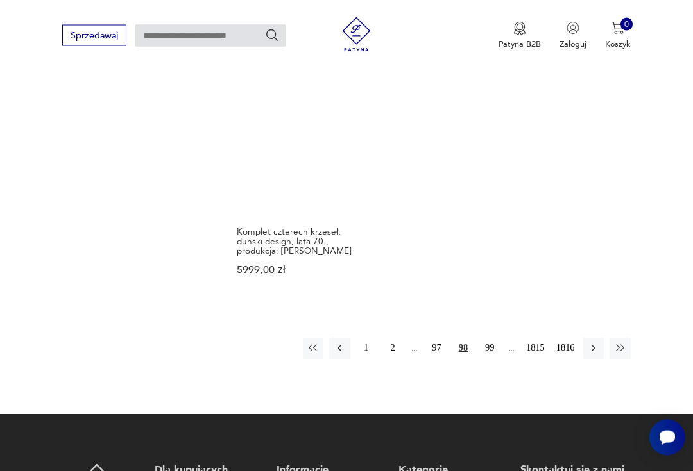
scroll to position [1431, 0]
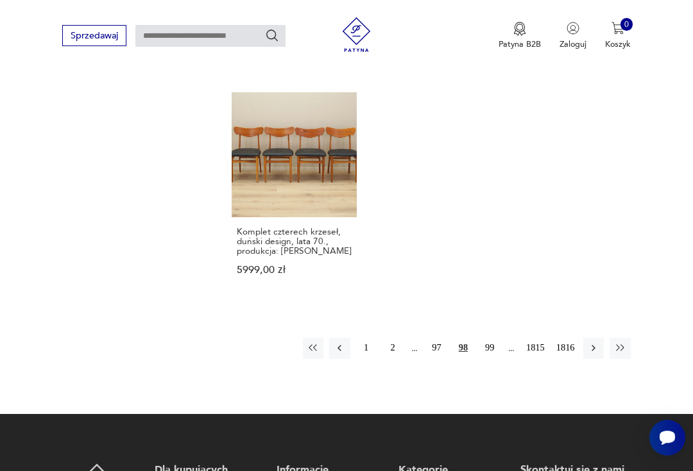
click at [487, 343] on button "99" at bounding box center [489, 348] width 21 height 21
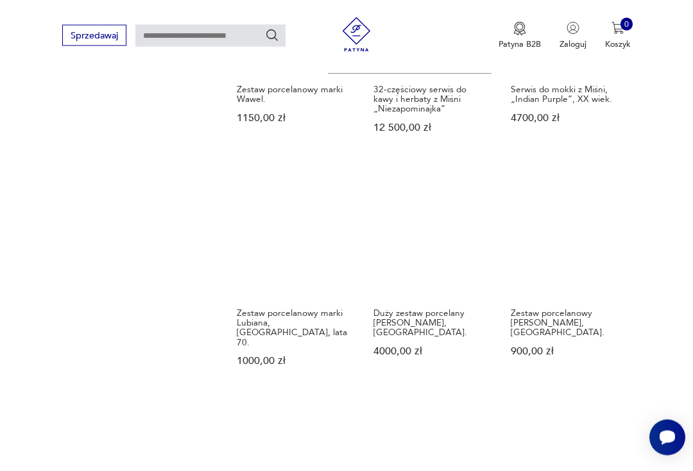
scroll to position [139, 0]
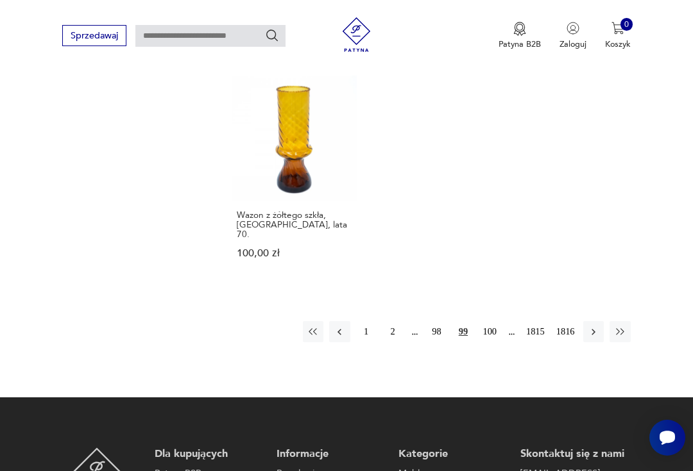
click at [491, 321] on button "100" at bounding box center [489, 331] width 21 height 21
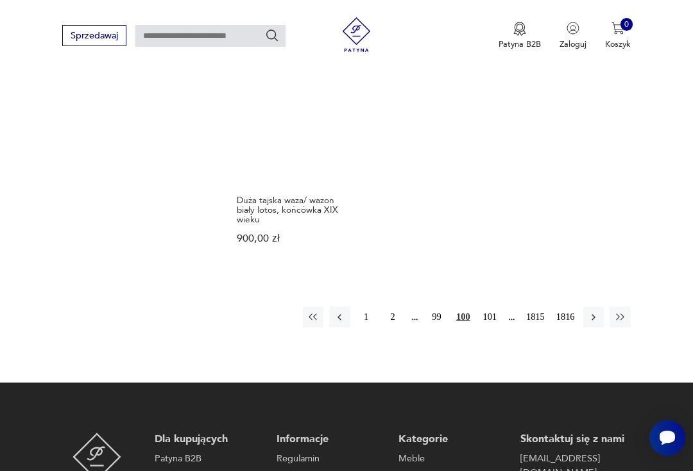
scroll to position [1474, 0]
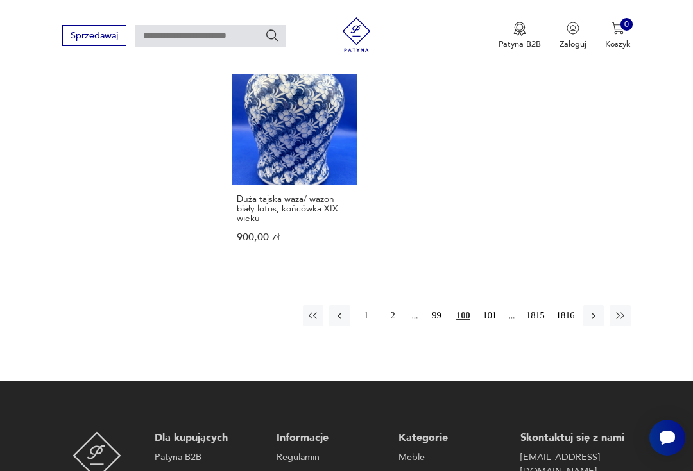
click at [491, 305] on button "101" at bounding box center [489, 315] width 21 height 21
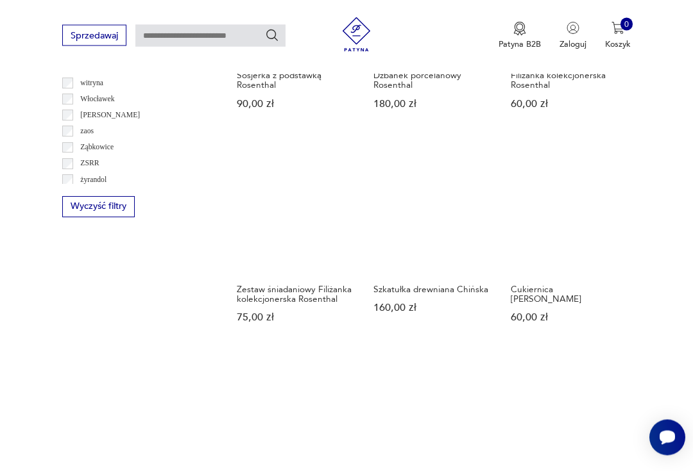
scroll to position [668, 0]
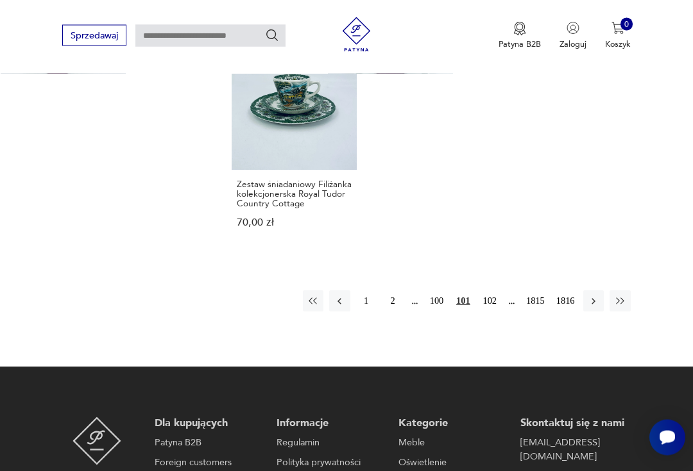
click at [488, 312] on button "102" at bounding box center [489, 301] width 21 height 21
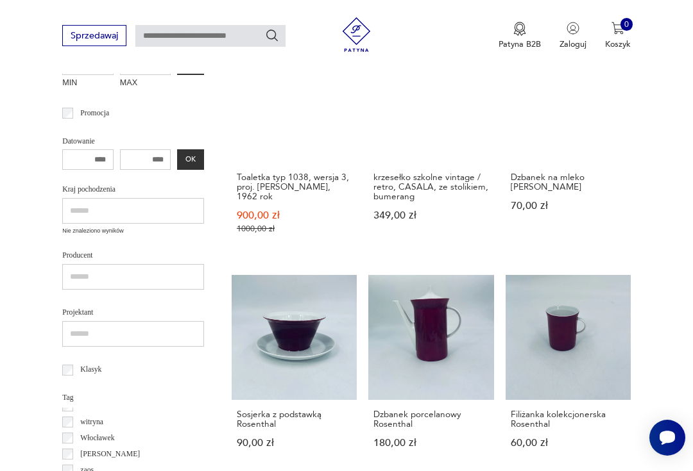
scroll to position [139, 0]
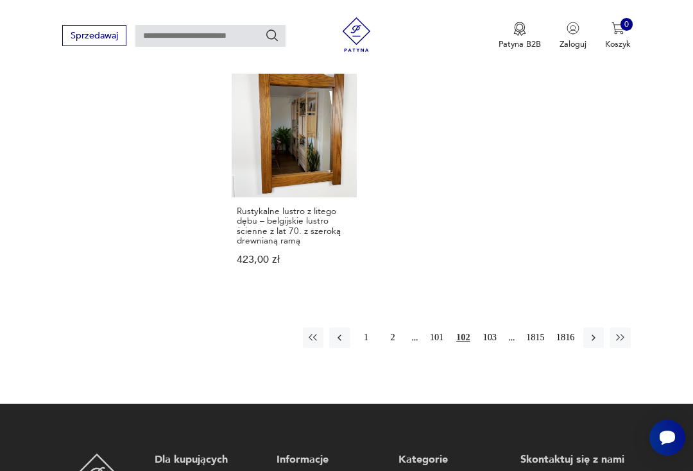
click at [487, 348] on button "103" at bounding box center [489, 338] width 21 height 21
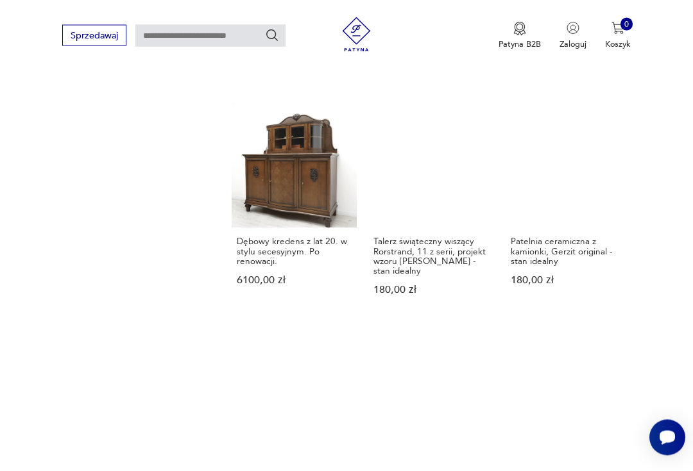
scroll to position [983, 0]
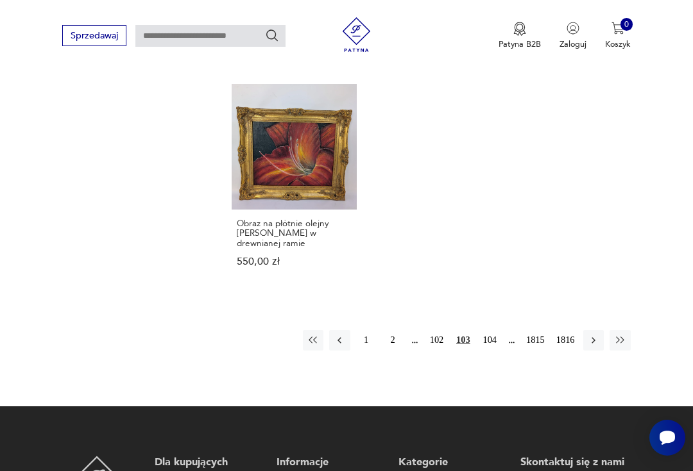
click at [493, 351] on button "104" at bounding box center [489, 340] width 21 height 21
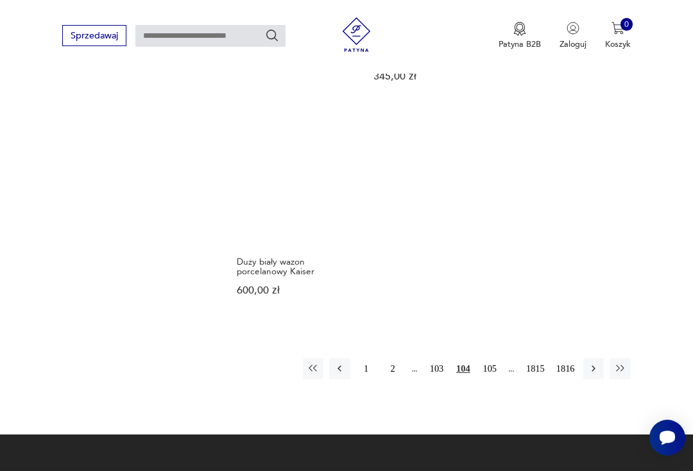
scroll to position [1385, 0]
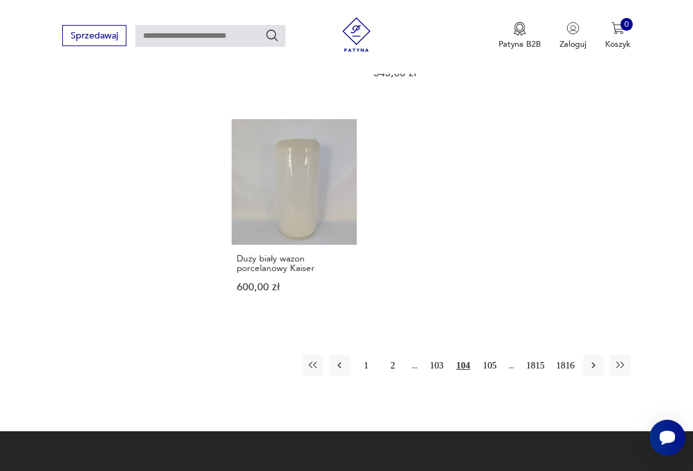
click at [494, 376] on button "105" at bounding box center [489, 365] width 21 height 21
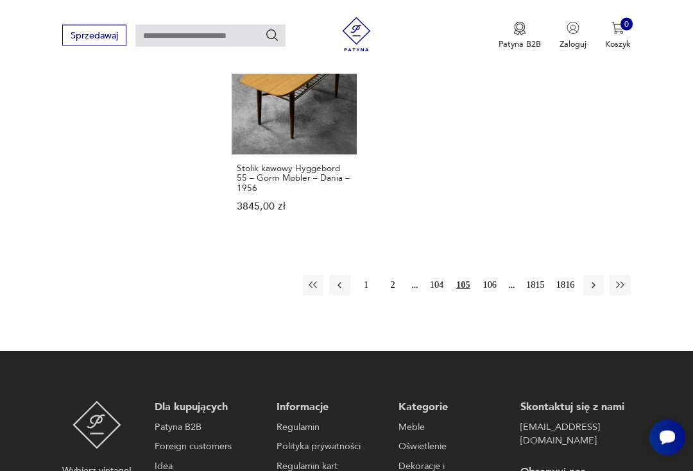
scroll to position [1514, 0]
click at [491, 296] on button "106" at bounding box center [489, 285] width 21 height 21
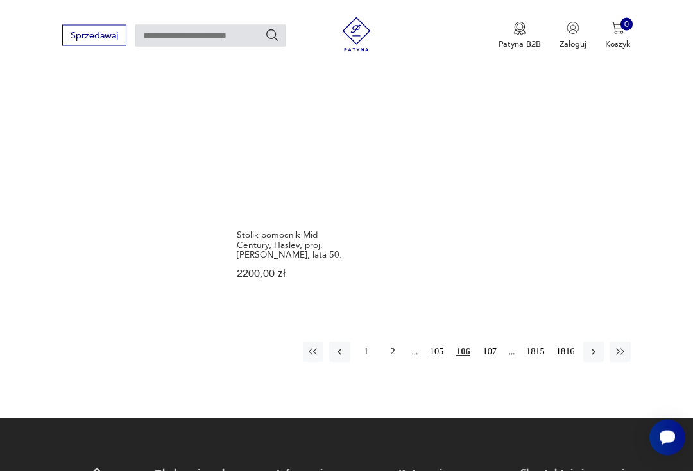
scroll to position [1488, 0]
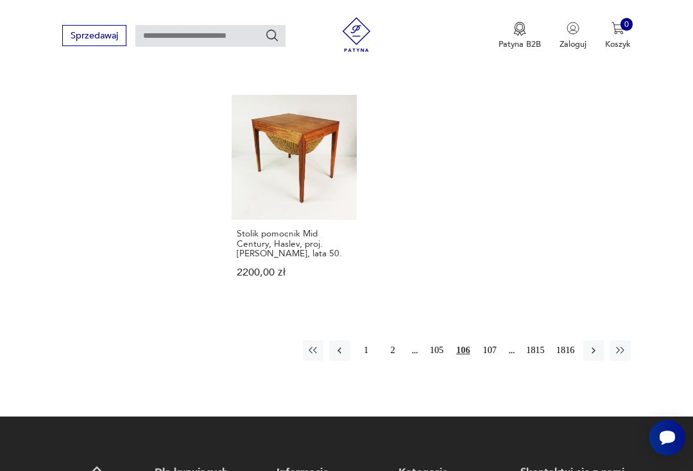
click at [489, 342] on button "107" at bounding box center [489, 351] width 21 height 21
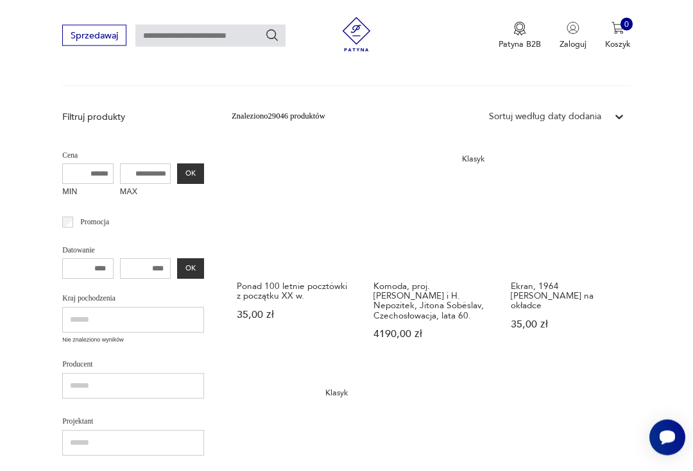
scroll to position [139, 0]
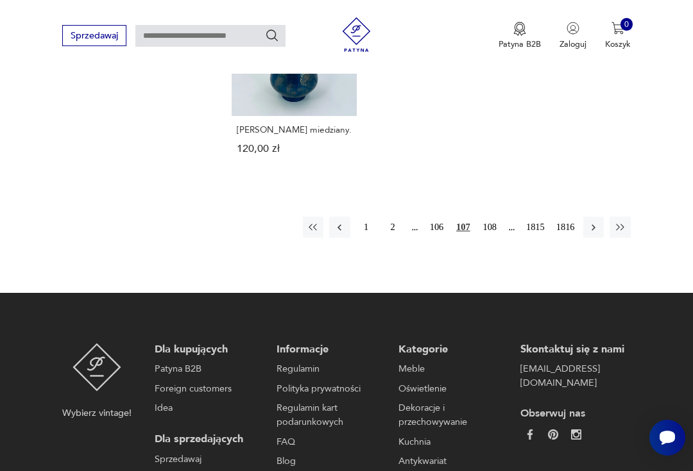
click at [495, 237] on button "108" at bounding box center [489, 227] width 21 height 21
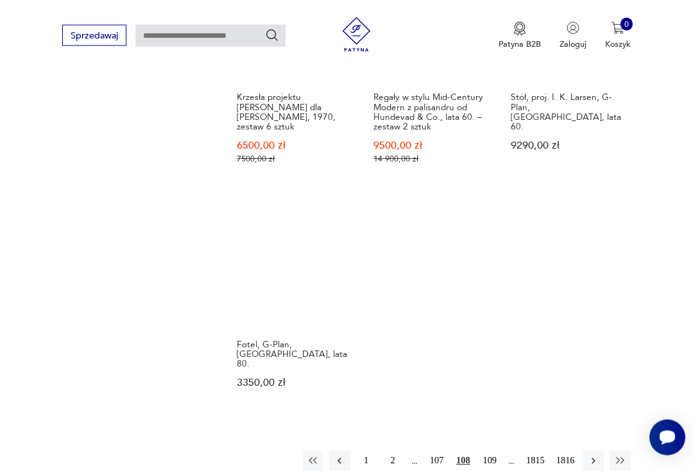
scroll to position [1343, 0]
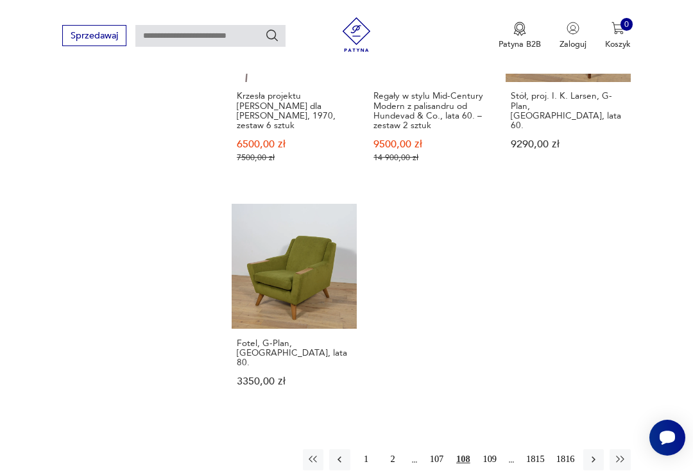
click at [493, 462] on button "109" at bounding box center [489, 460] width 21 height 21
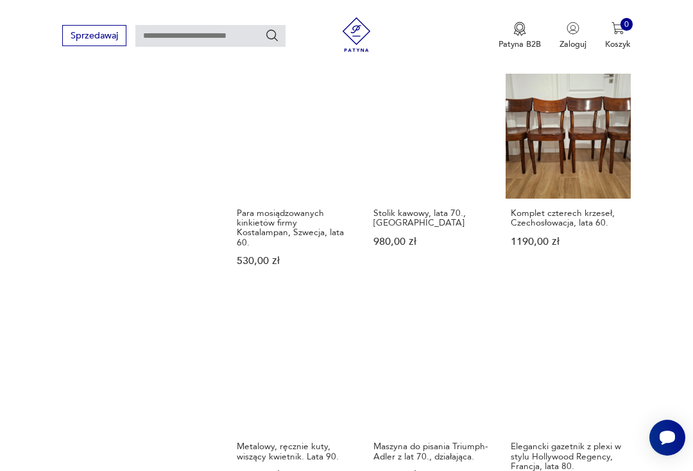
scroll to position [1003, 0]
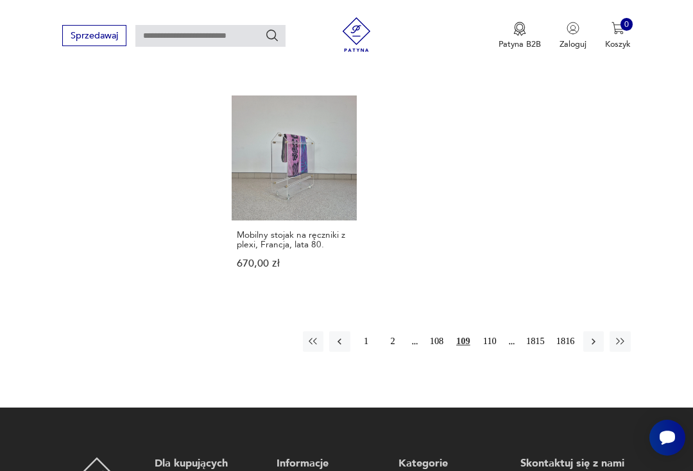
click at [493, 352] on button "110" at bounding box center [489, 342] width 21 height 21
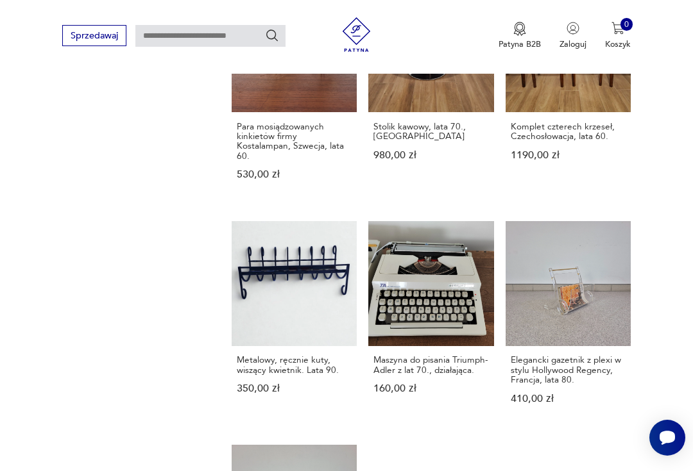
scroll to position [139, 0]
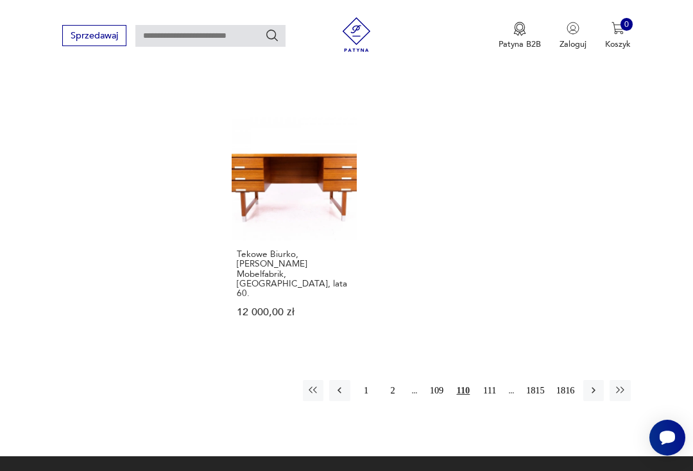
click at [490, 380] on button "111" at bounding box center [489, 390] width 21 height 21
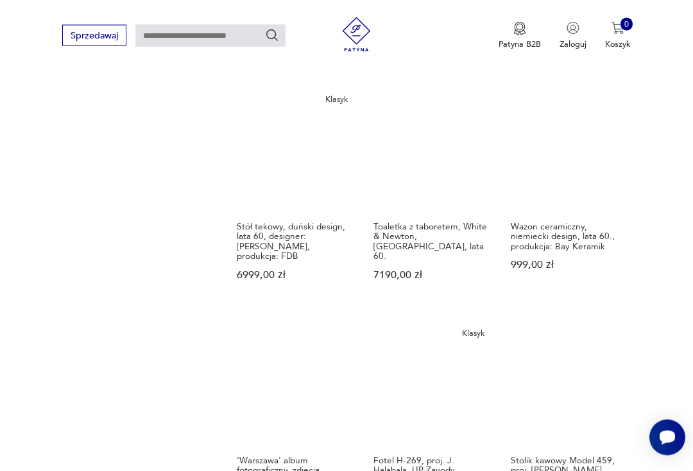
scroll to position [995, 0]
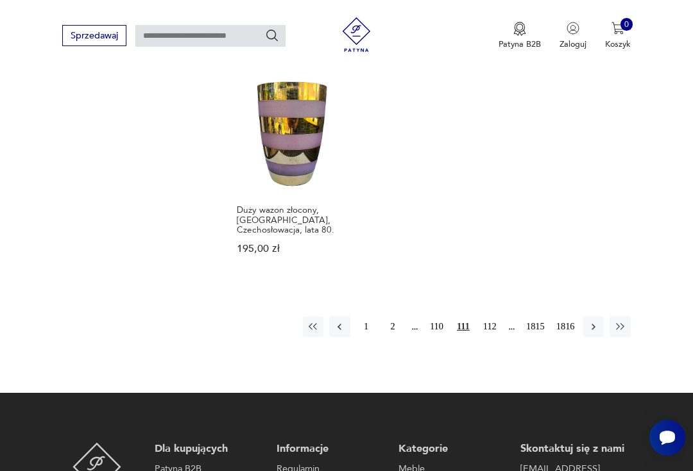
click at [492, 325] on button "112" at bounding box center [489, 327] width 21 height 21
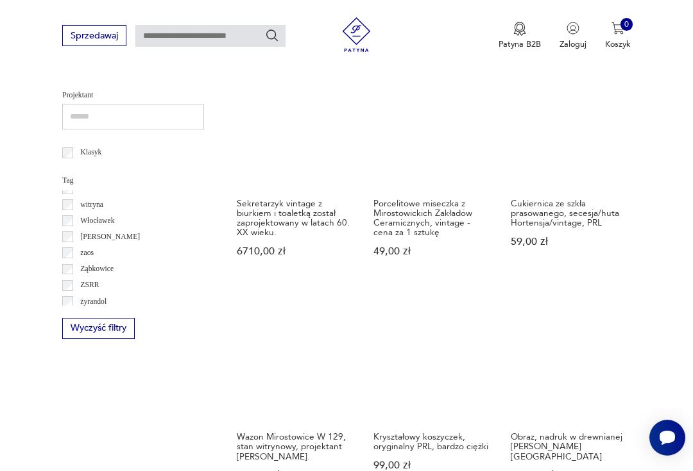
scroll to position [627, 0]
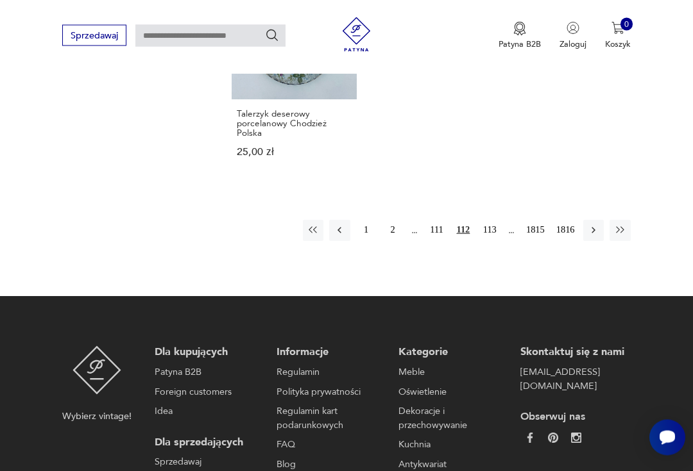
click at [485, 241] on button "113" at bounding box center [489, 231] width 21 height 21
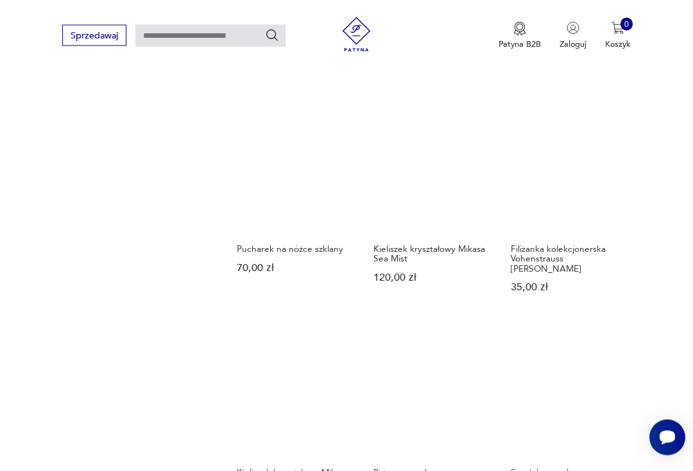
scroll to position [139, 0]
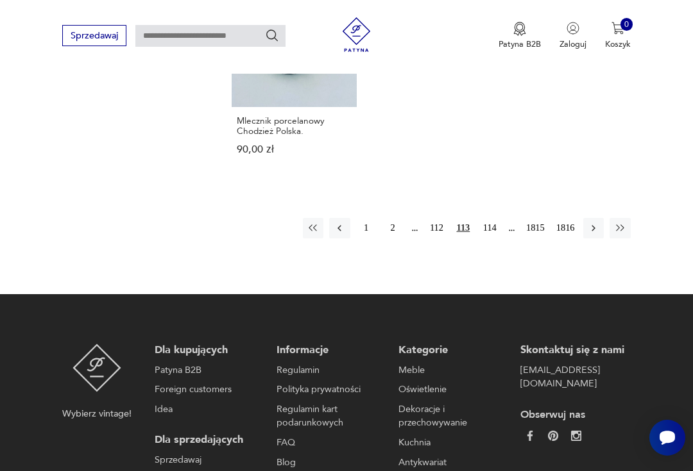
click at [491, 239] on button "114" at bounding box center [489, 228] width 21 height 21
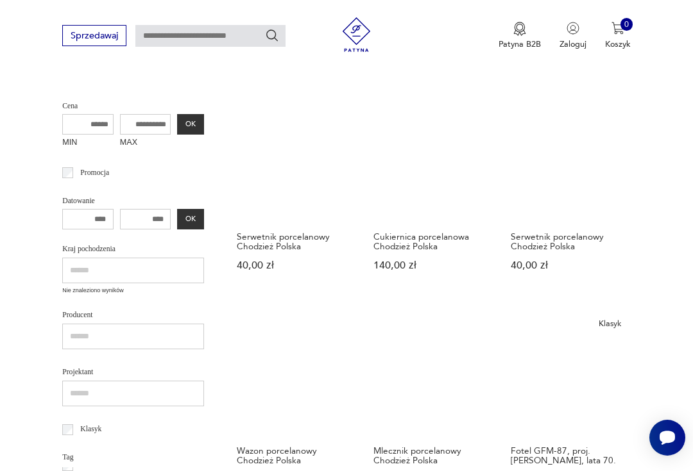
scroll to position [139, 0]
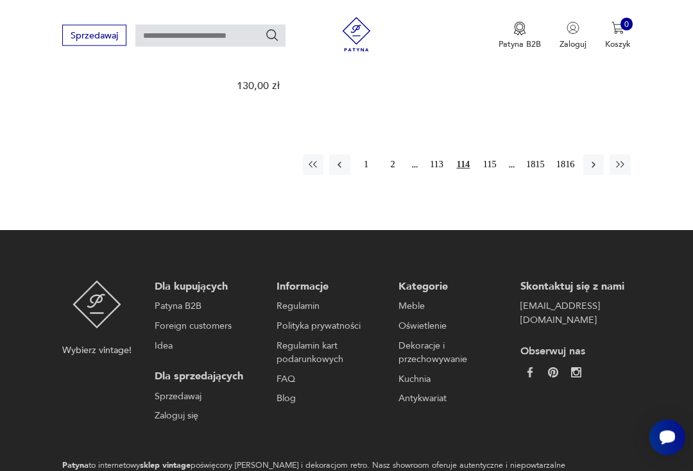
scroll to position [1596, 0]
click at [492, 175] on button "115" at bounding box center [489, 165] width 21 height 21
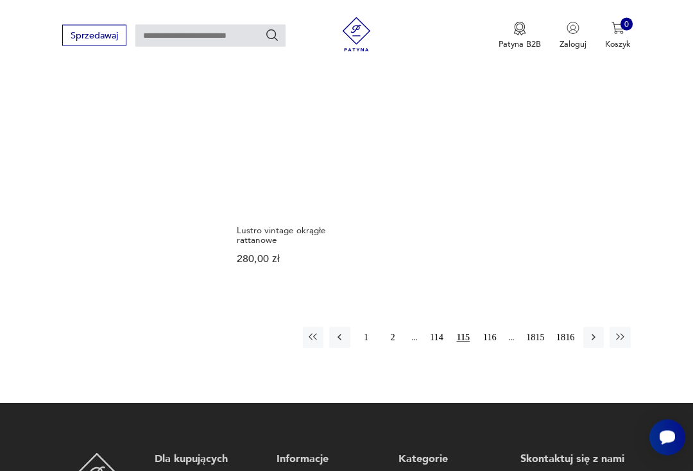
scroll to position [1413, 0]
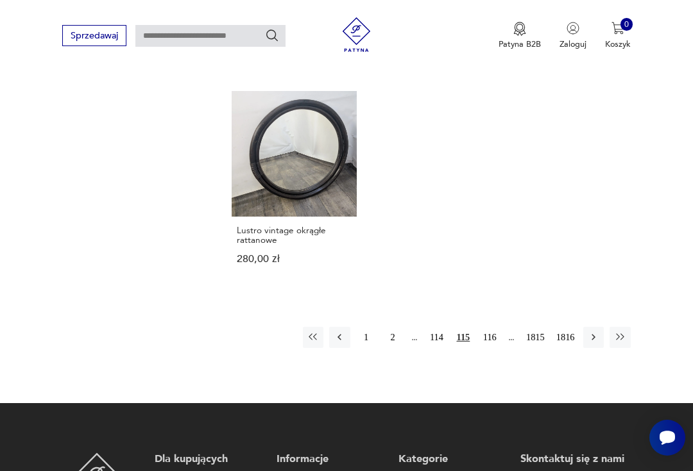
click at [493, 348] on button "116" at bounding box center [489, 337] width 21 height 21
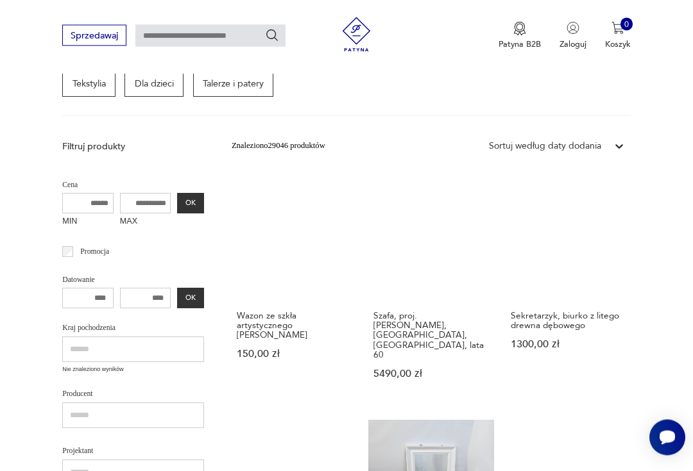
scroll to position [139, 0]
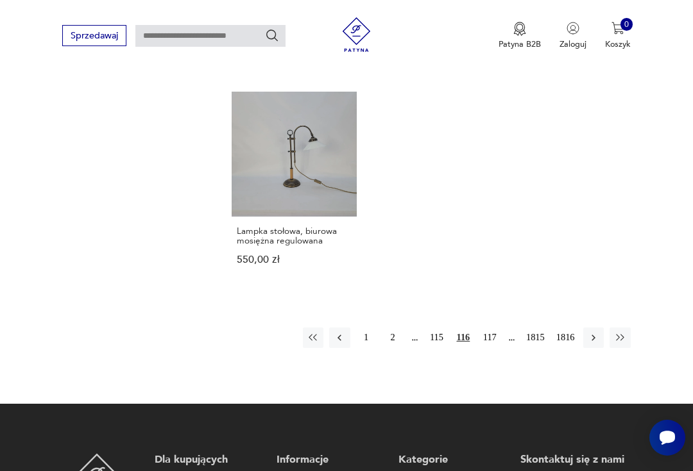
click at [491, 348] on button "117" at bounding box center [489, 338] width 21 height 21
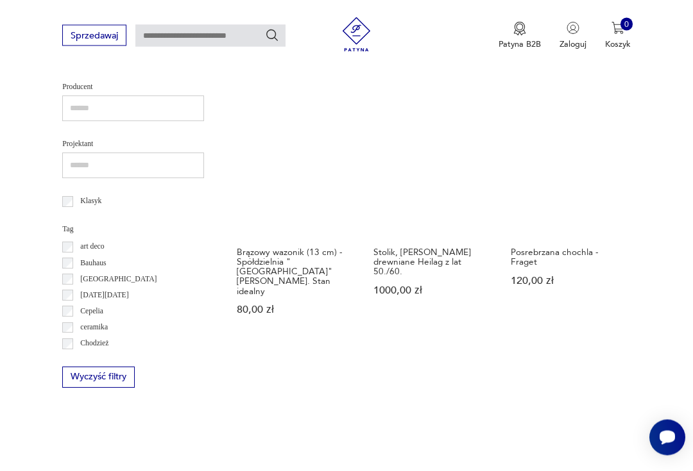
scroll to position [139, 0]
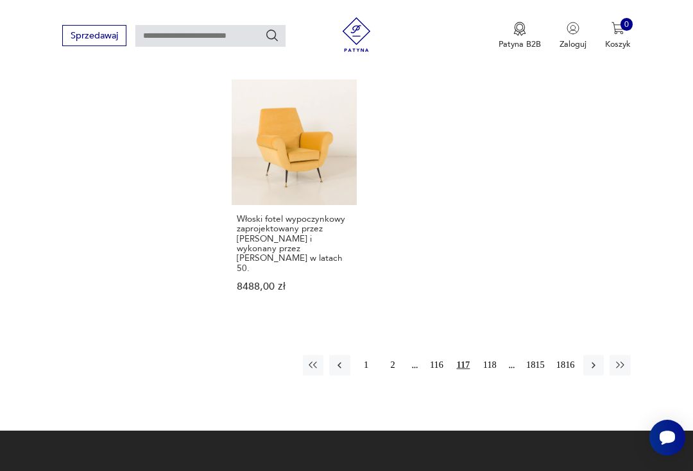
click at [486, 355] on button "118" at bounding box center [489, 365] width 21 height 21
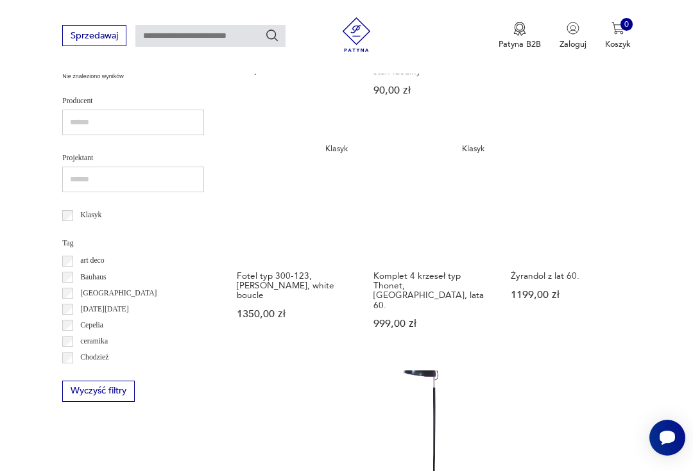
scroll to position [139, 0]
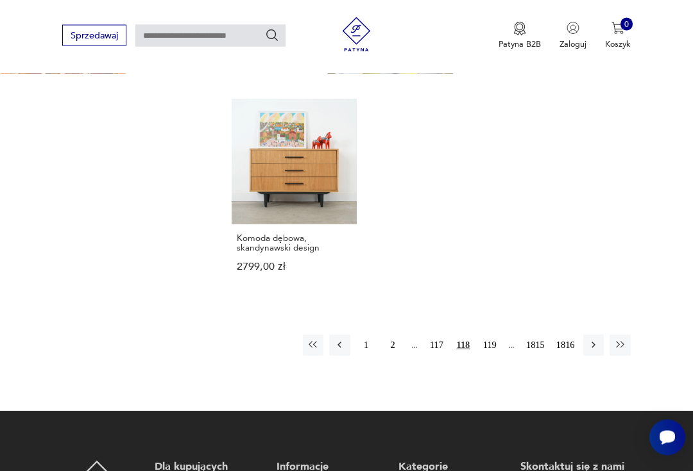
click at [493, 356] on button "119" at bounding box center [489, 345] width 21 height 21
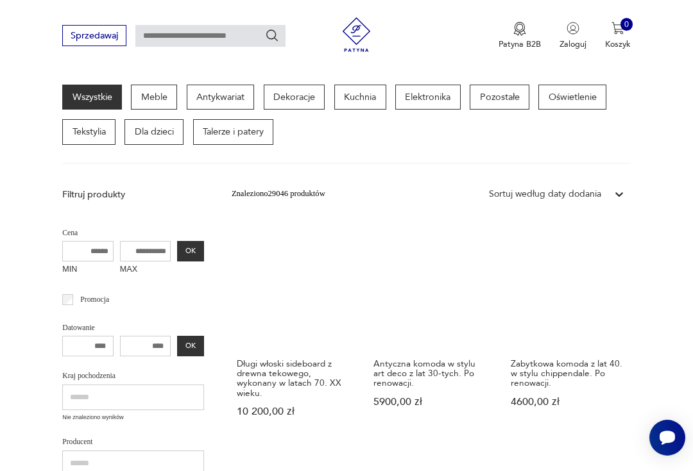
scroll to position [139, 0]
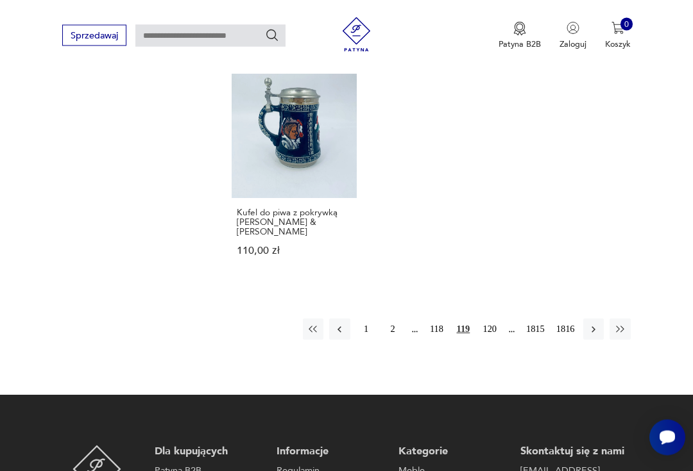
click at [493, 340] on button "120" at bounding box center [489, 329] width 21 height 21
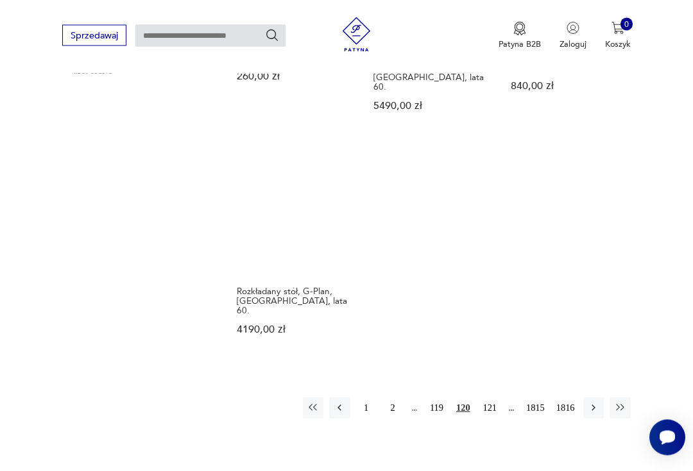
scroll to position [1345, 0]
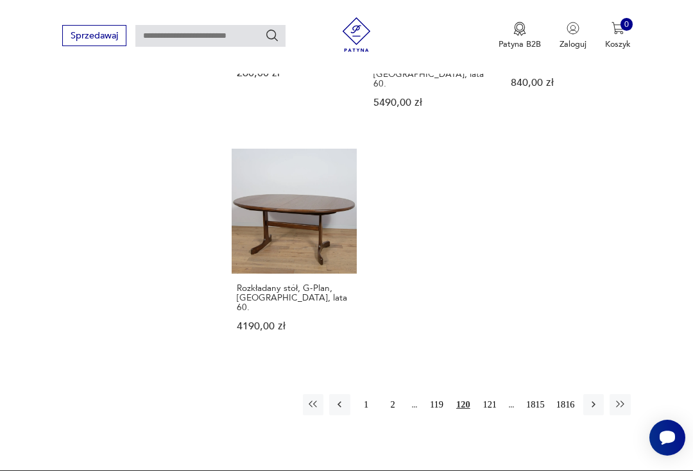
click at [488, 415] on button "121" at bounding box center [489, 404] width 21 height 21
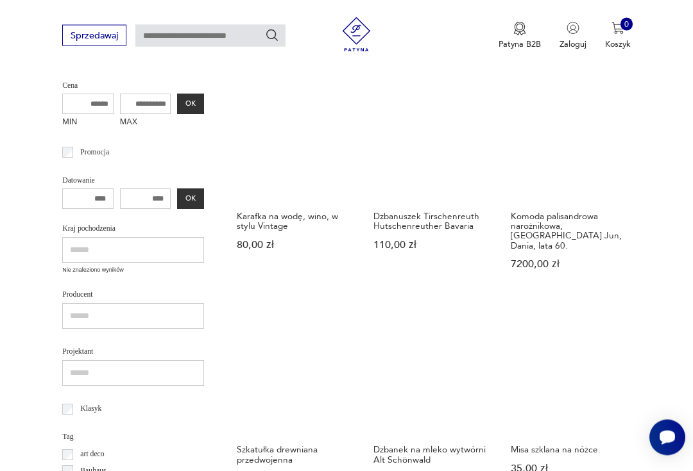
scroll to position [139, 0]
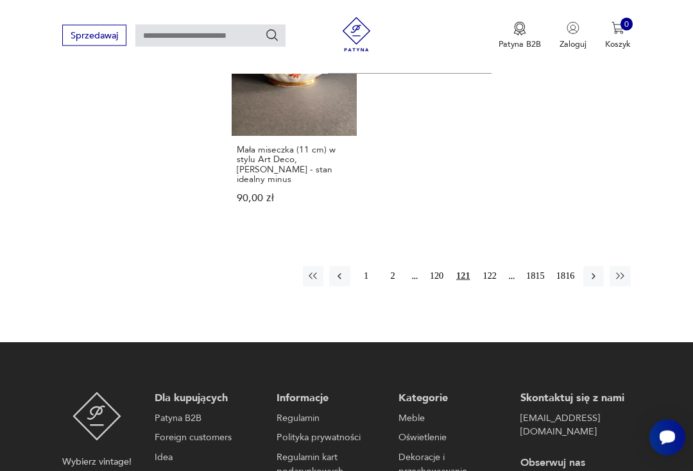
click at [493, 287] on button "122" at bounding box center [489, 277] width 21 height 21
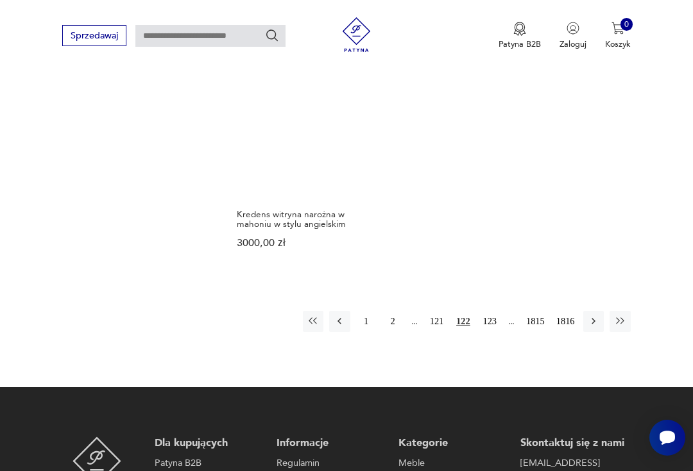
scroll to position [1431, 0]
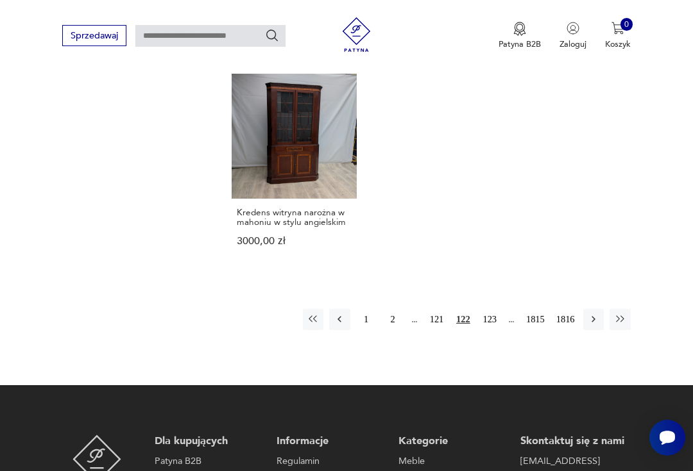
click at [493, 330] on button "123" at bounding box center [489, 319] width 21 height 21
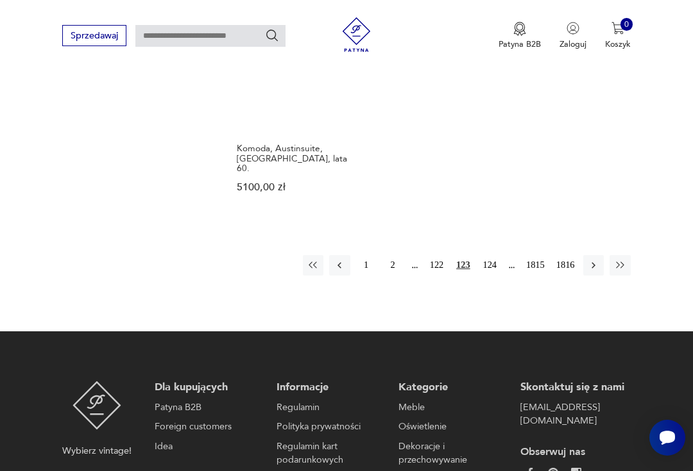
scroll to position [1508, 0]
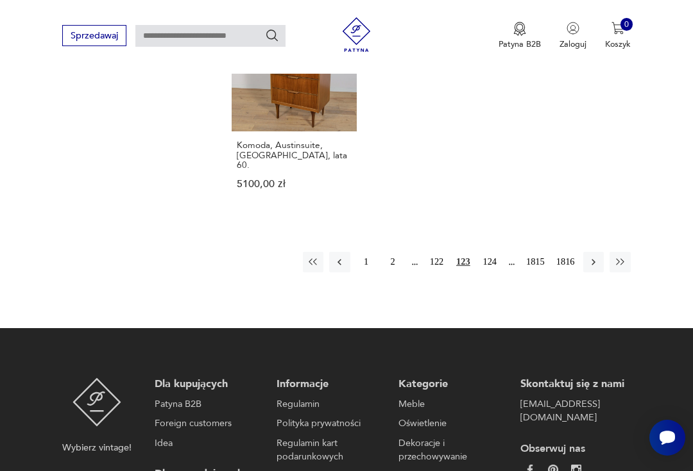
click at [494, 273] on button "124" at bounding box center [489, 262] width 21 height 21
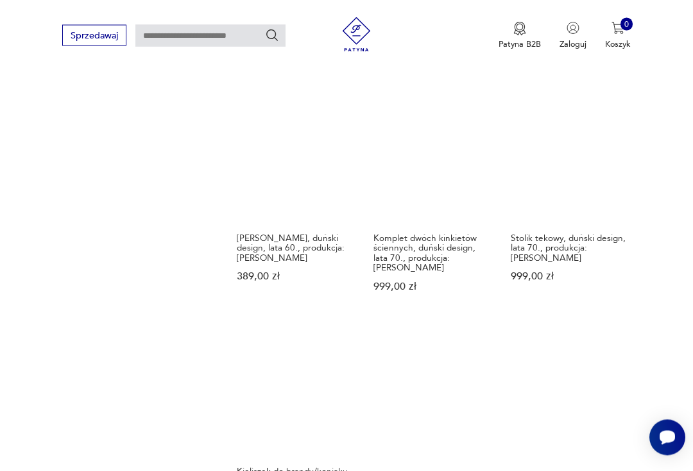
scroll to position [1238, 0]
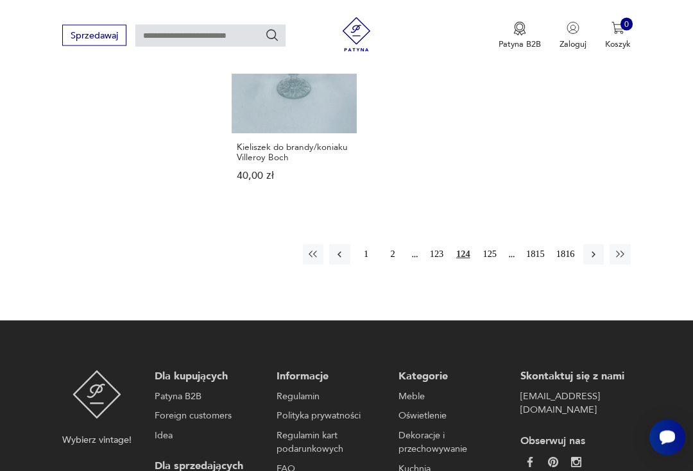
click at [494, 257] on button "125" at bounding box center [489, 255] width 21 height 21
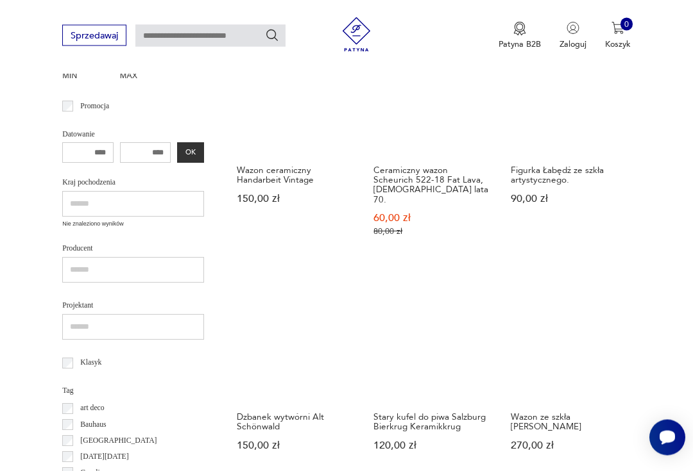
scroll to position [139, 0]
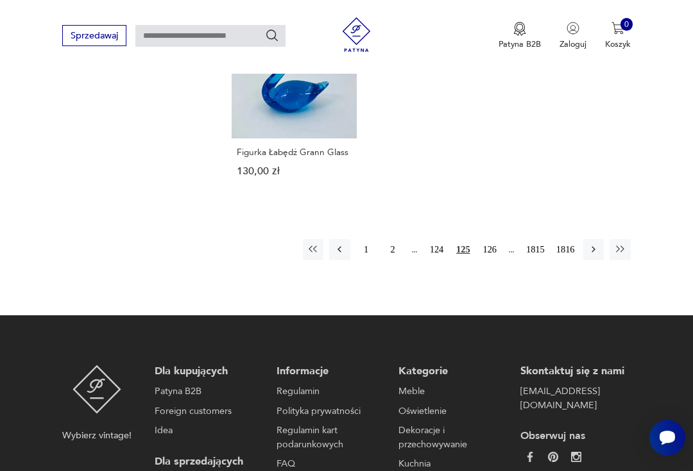
click at [489, 258] on button "126" at bounding box center [489, 249] width 21 height 21
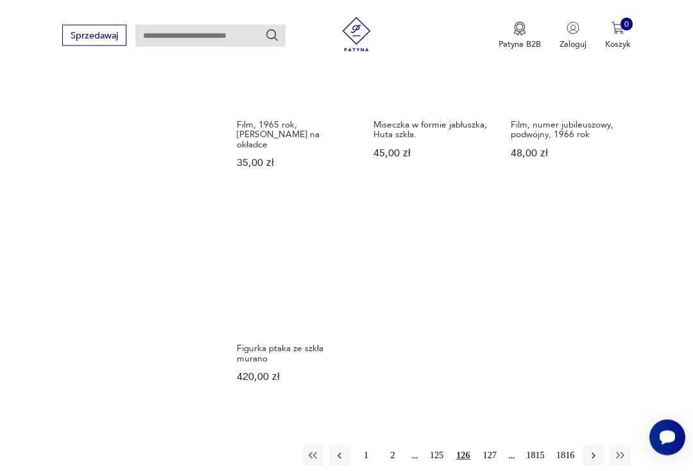
scroll to position [1328, 0]
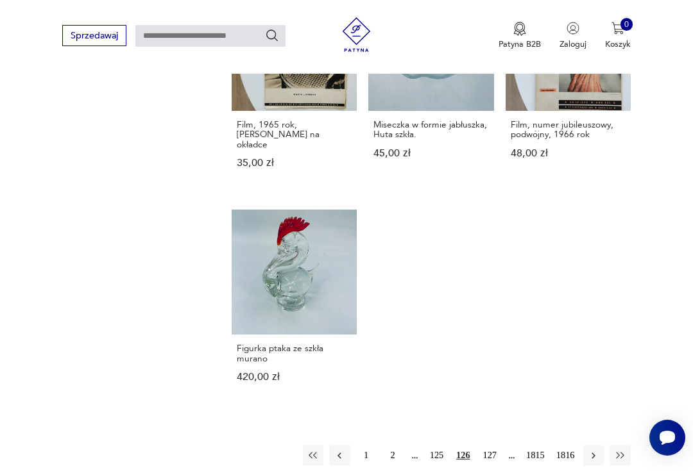
click at [491, 448] on button "127" at bounding box center [489, 456] width 21 height 21
click at [494, 453] on button "128" at bounding box center [489, 456] width 21 height 21
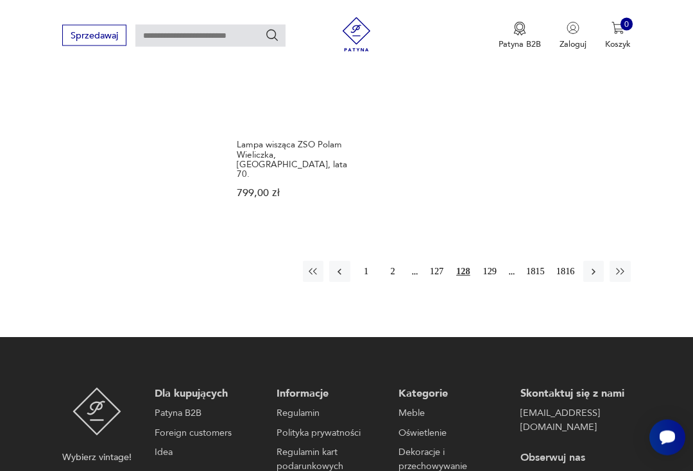
scroll to position [1450, 0]
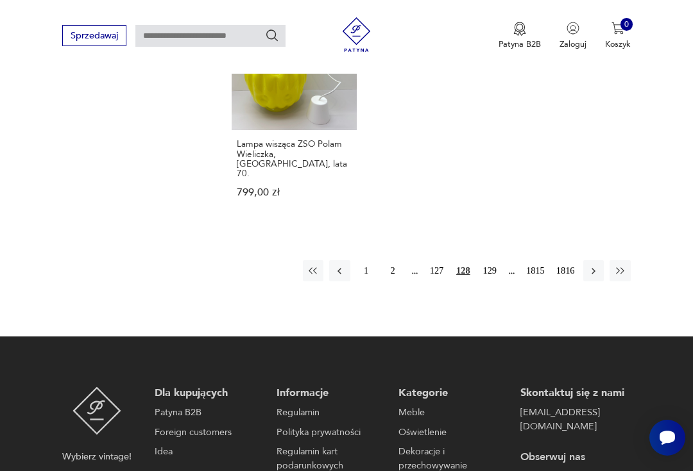
click at [491, 281] on button "129" at bounding box center [489, 270] width 21 height 21
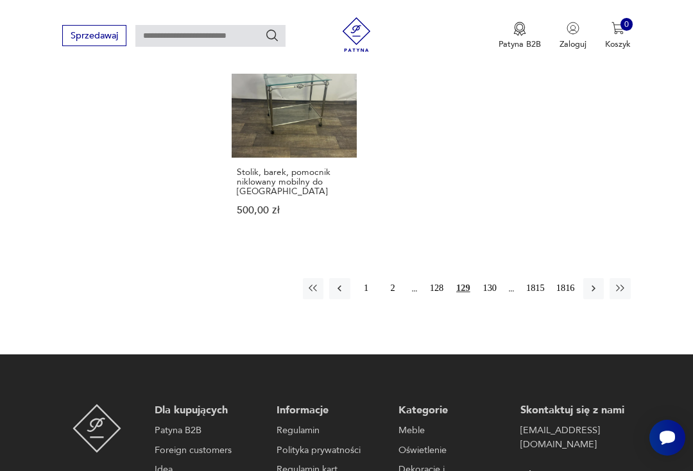
scroll to position [1515, 0]
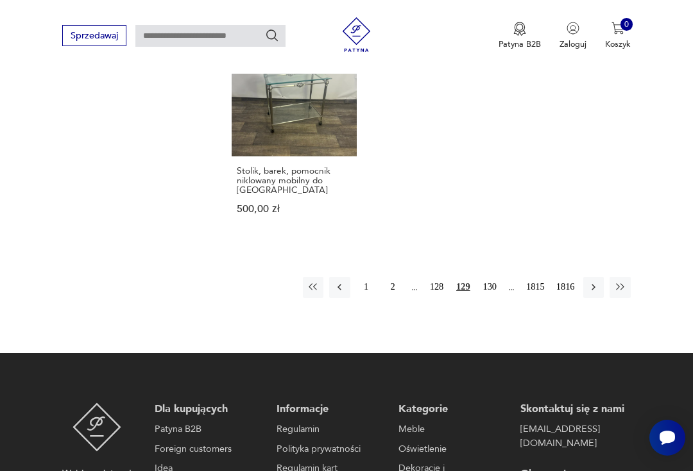
click at [490, 298] on button "130" at bounding box center [489, 287] width 21 height 21
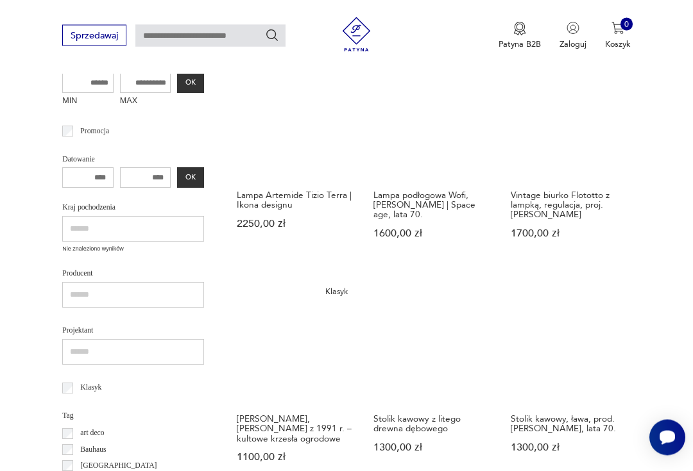
scroll to position [139, 0]
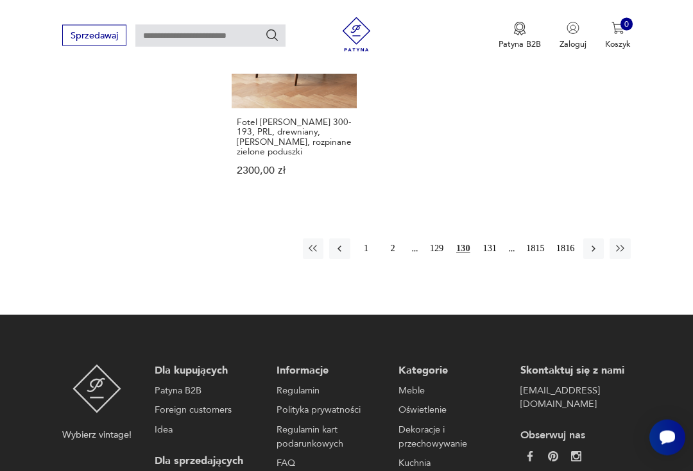
click at [490, 260] on button "131" at bounding box center [489, 249] width 21 height 21
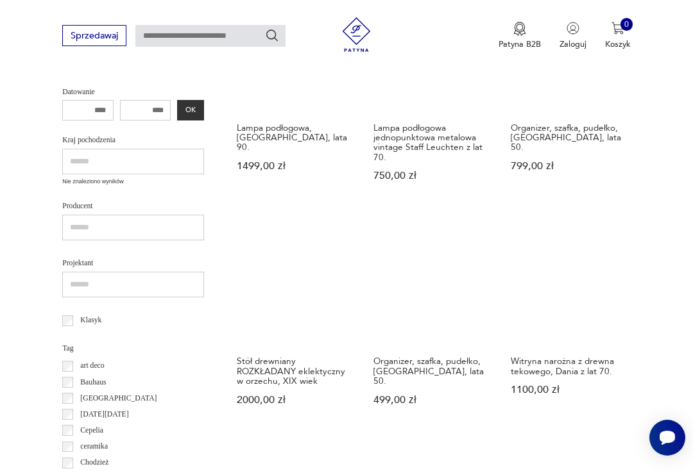
scroll to position [139, 0]
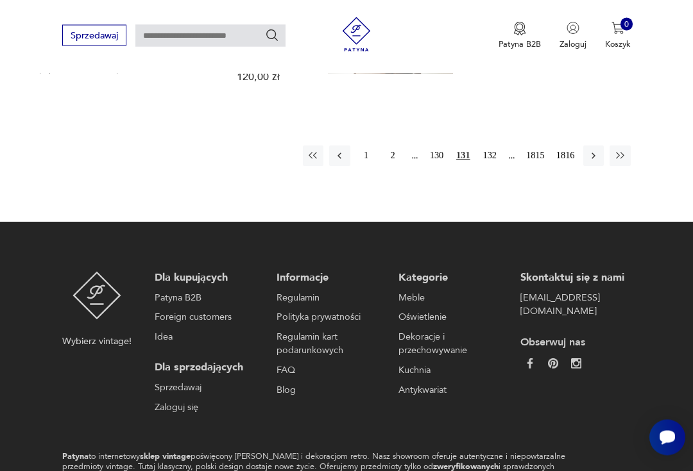
click at [489, 167] on button "132" at bounding box center [489, 156] width 21 height 21
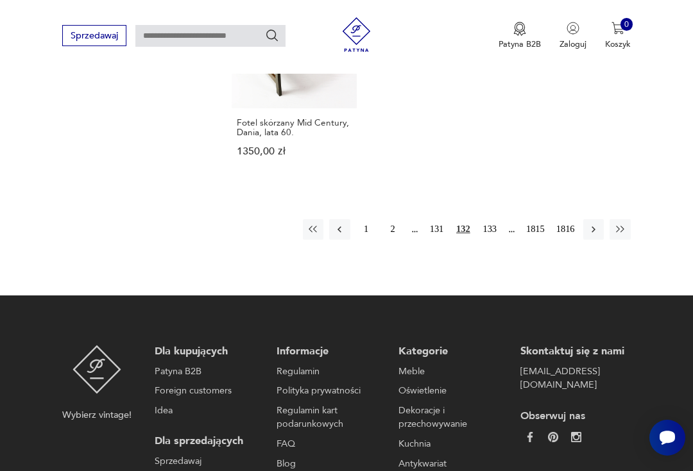
click at [487, 240] on button "133" at bounding box center [489, 229] width 21 height 21
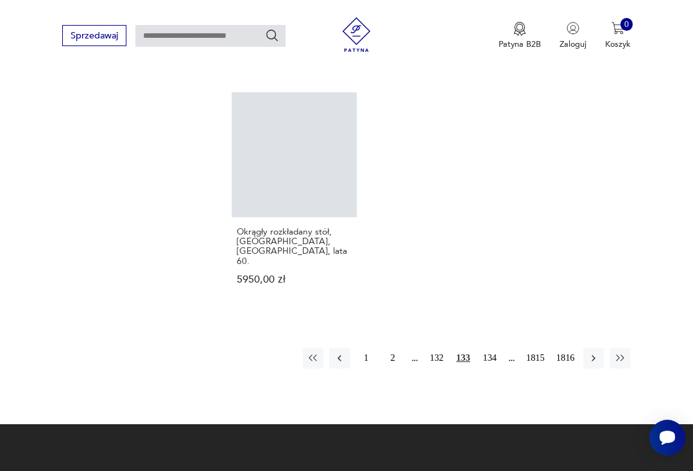
scroll to position [1488, 0]
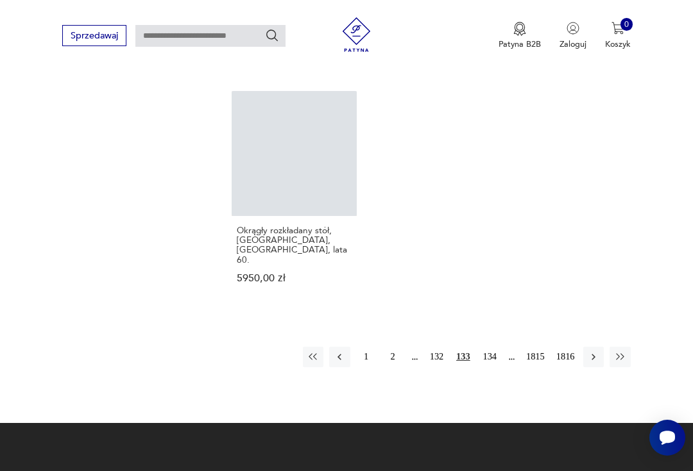
click at [491, 347] on button "134" at bounding box center [489, 357] width 21 height 21
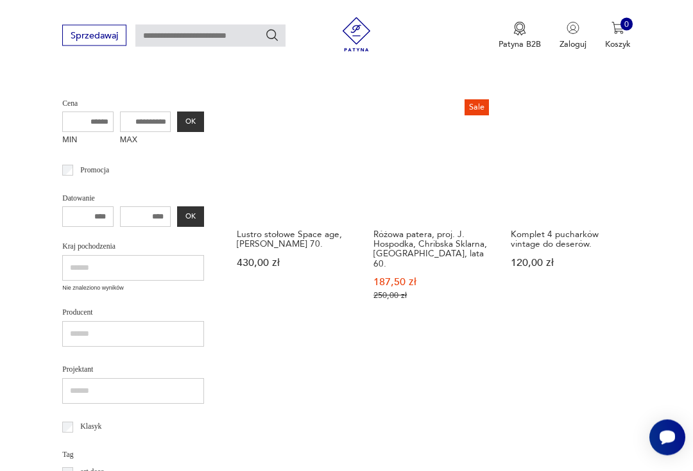
scroll to position [139, 0]
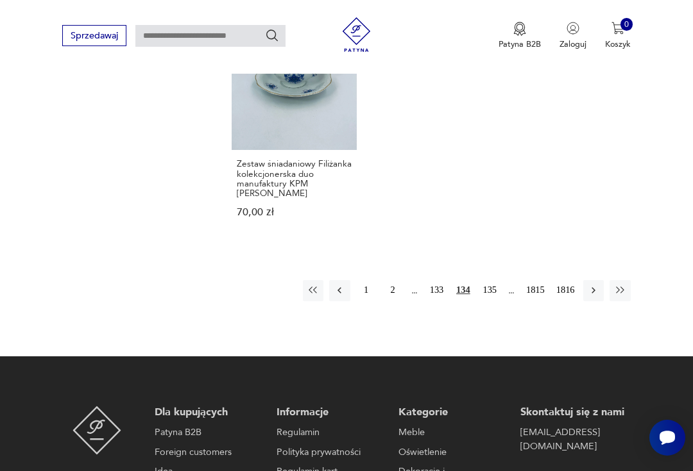
click at [493, 301] on button "135" at bounding box center [489, 290] width 21 height 21
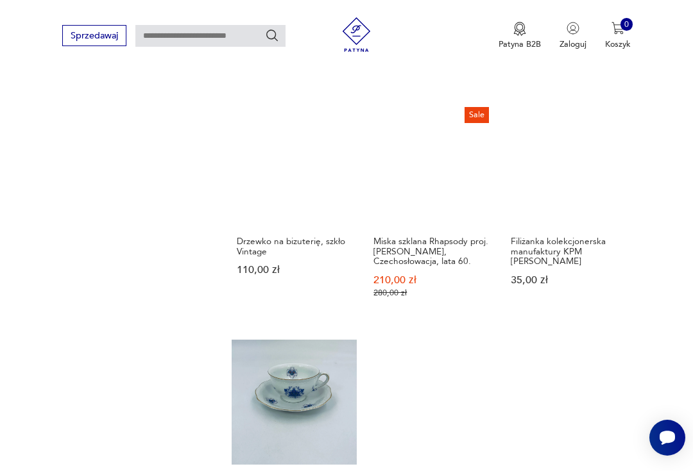
scroll to position [139, 0]
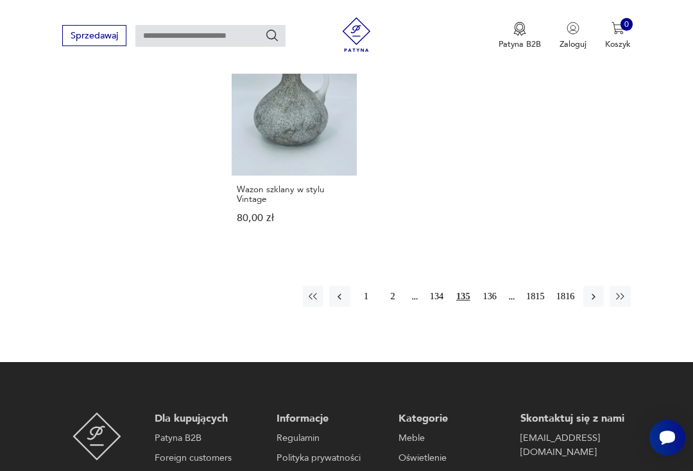
click at [495, 307] on button "136" at bounding box center [489, 296] width 21 height 21
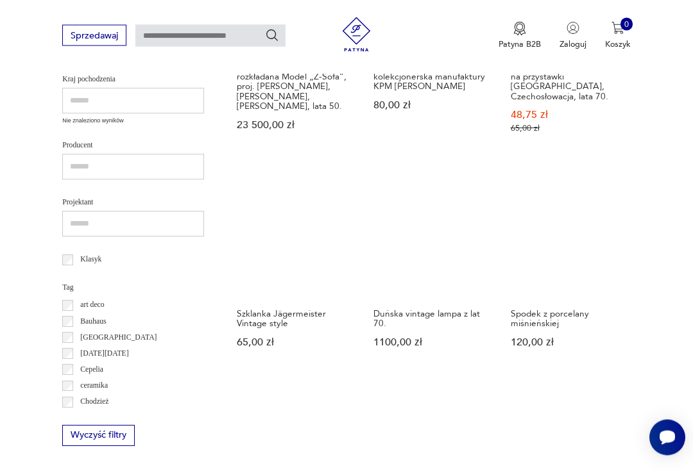
scroll to position [139, 0]
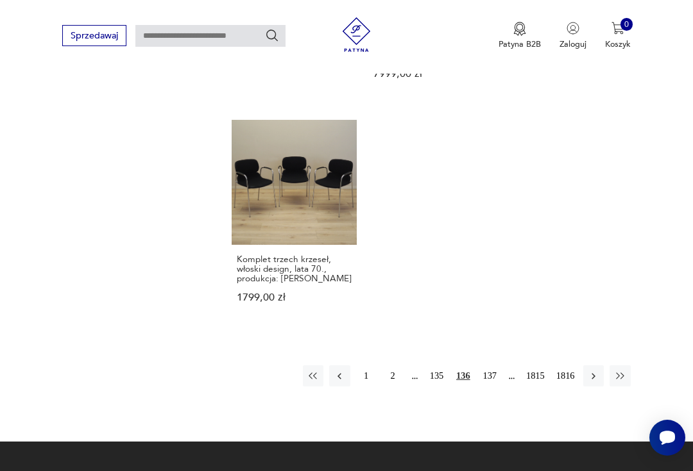
click at [493, 386] on button "137" at bounding box center [489, 376] width 21 height 21
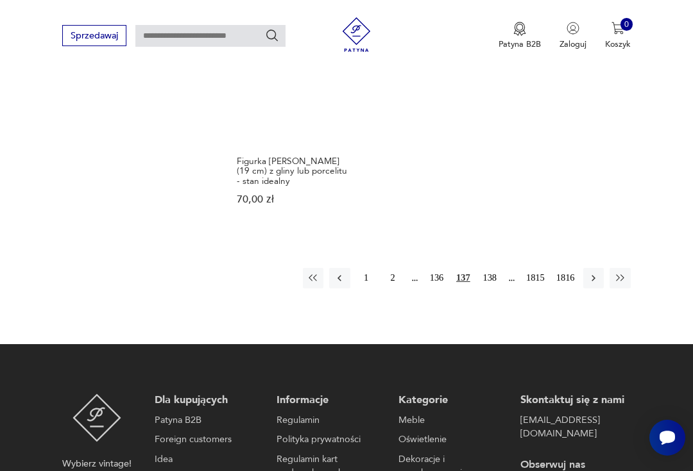
scroll to position [1522, 0]
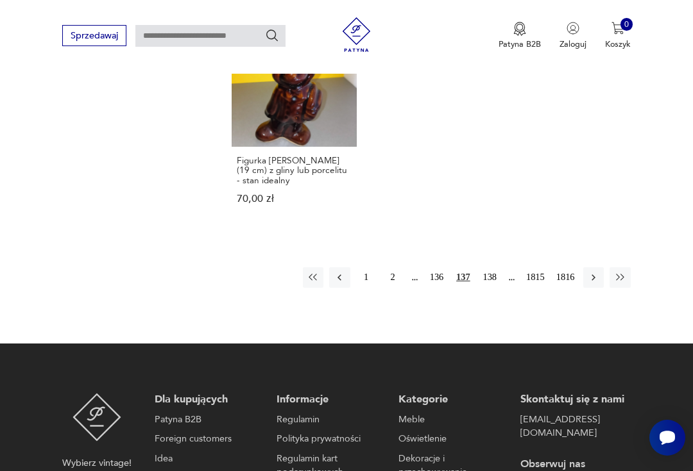
click at [494, 285] on button "138" at bounding box center [489, 277] width 21 height 21
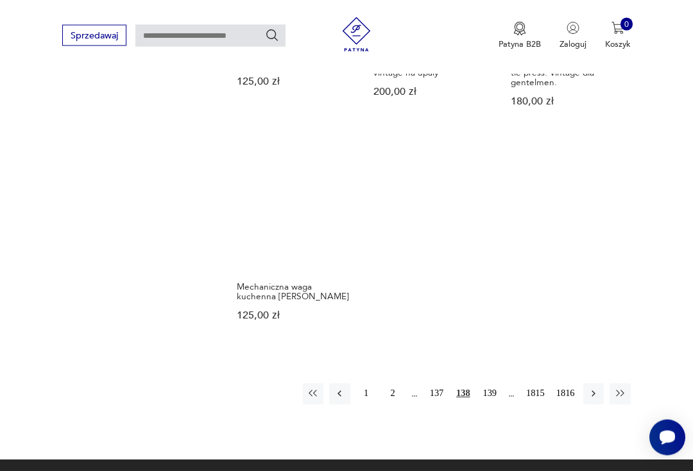
scroll to position [1389, 0]
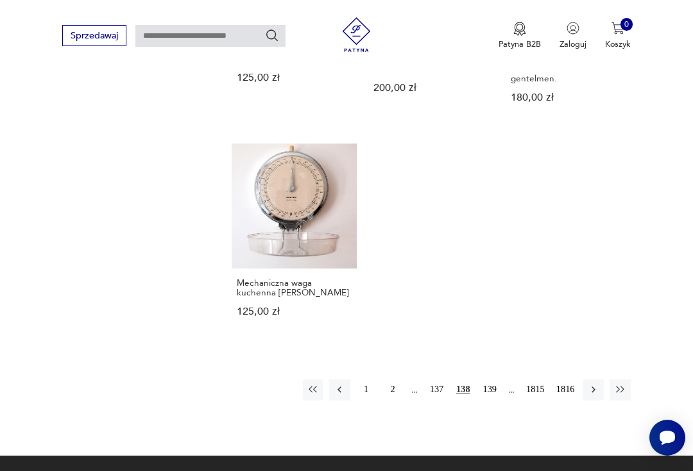
click at [490, 396] on button "139" at bounding box center [489, 390] width 21 height 21
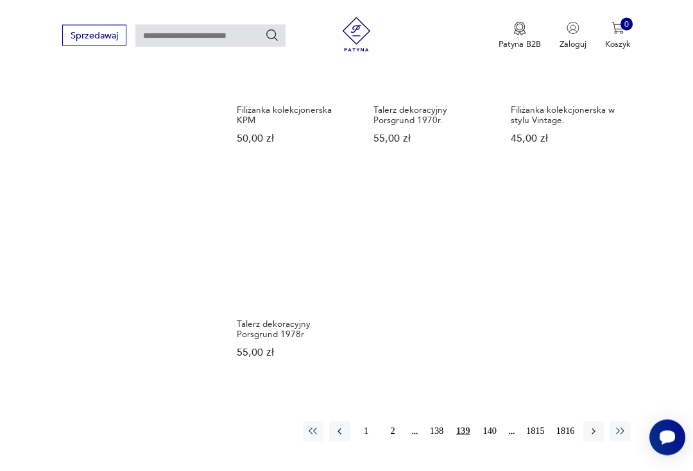
scroll to position [1345, 0]
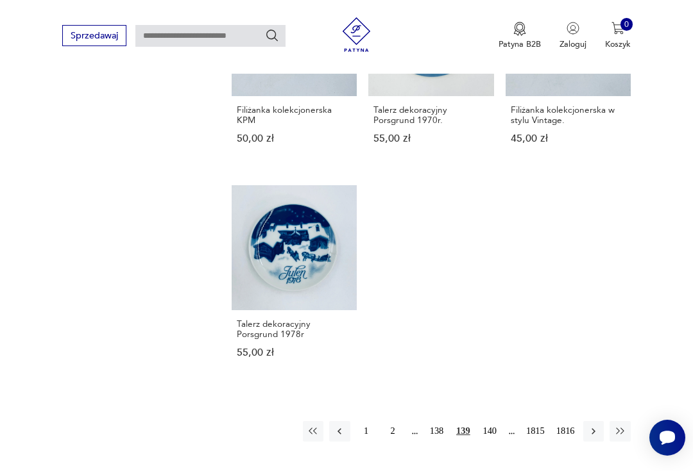
click at [493, 442] on button "140" at bounding box center [489, 431] width 21 height 21
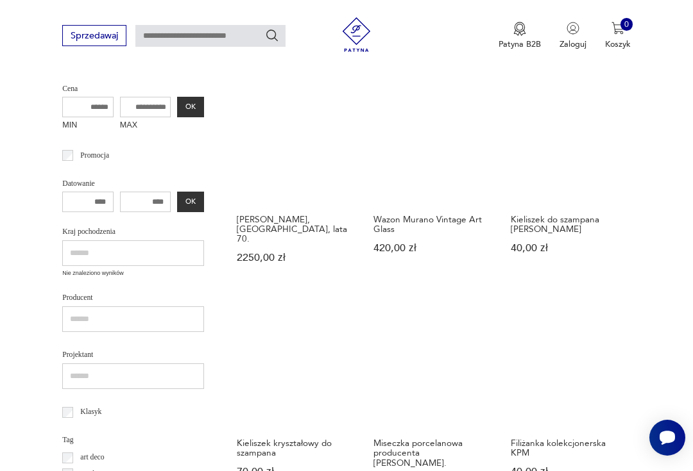
scroll to position [139, 0]
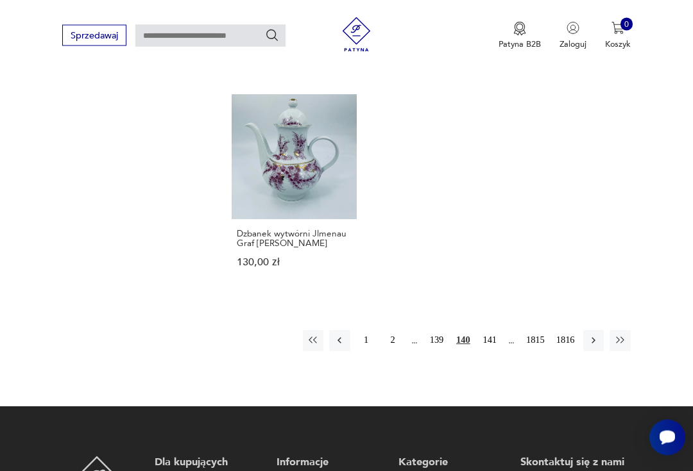
click at [494, 331] on button "141" at bounding box center [489, 341] width 21 height 21
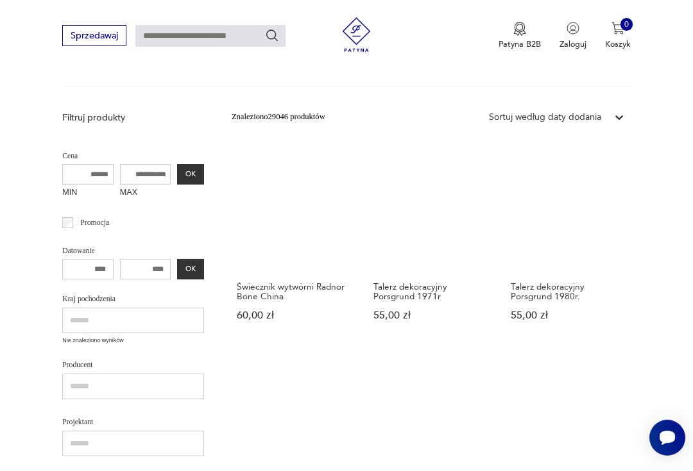
scroll to position [139, 0]
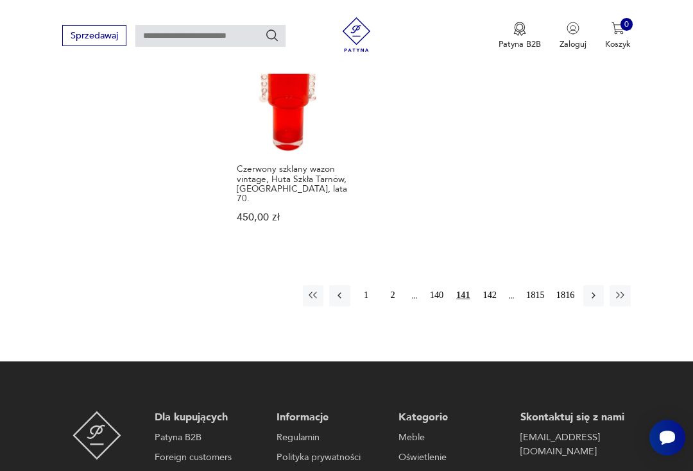
click at [494, 306] on button "142" at bounding box center [489, 295] width 21 height 21
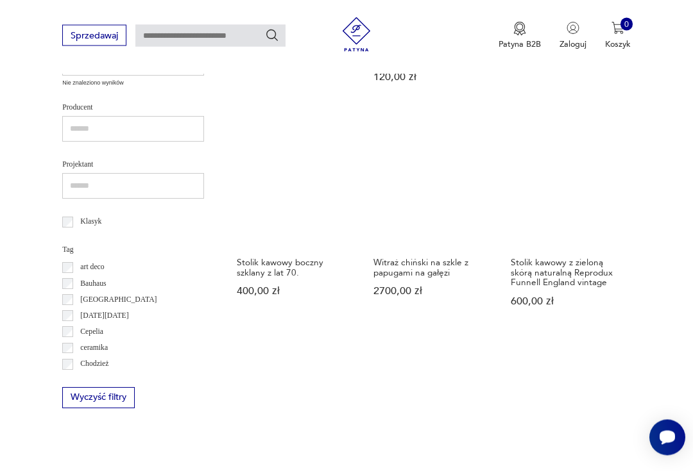
scroll to position [139, 0]
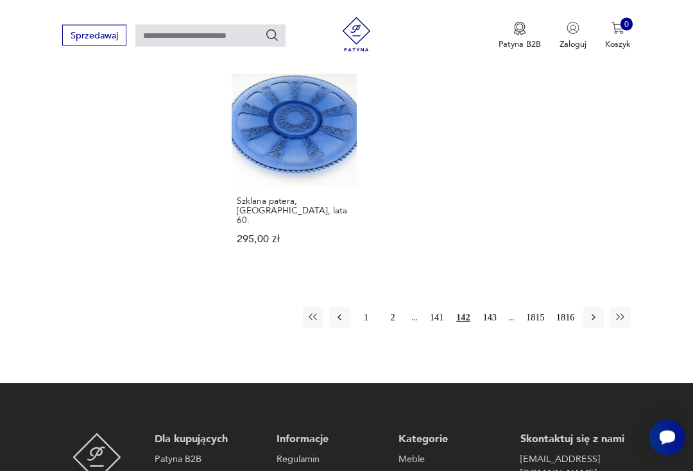
click at [493, 312] on button "143" at bounding box center [489, 318] width 21 height 21
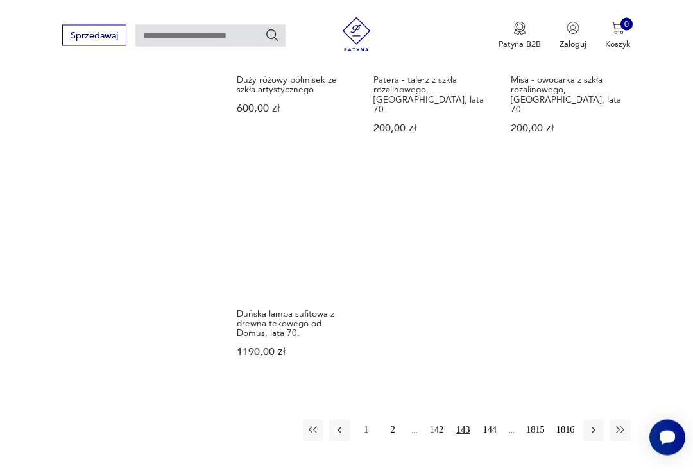
scroll to position [1352, 0]
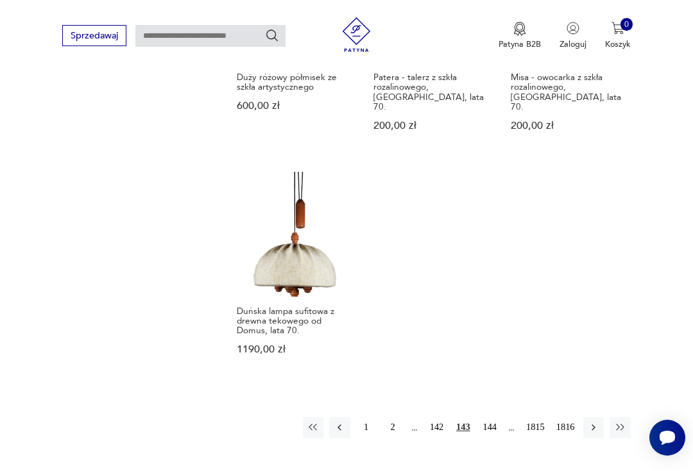
click at [491, 426] on button "144" at bounding box center [489, 427] width 21 height 21
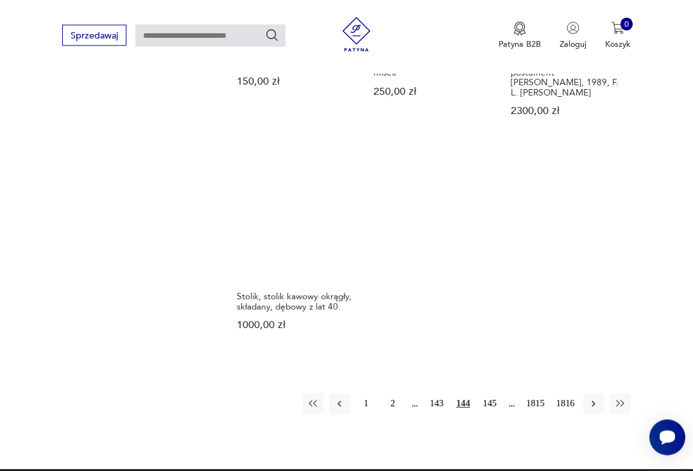
scroll to position [1357, 0]
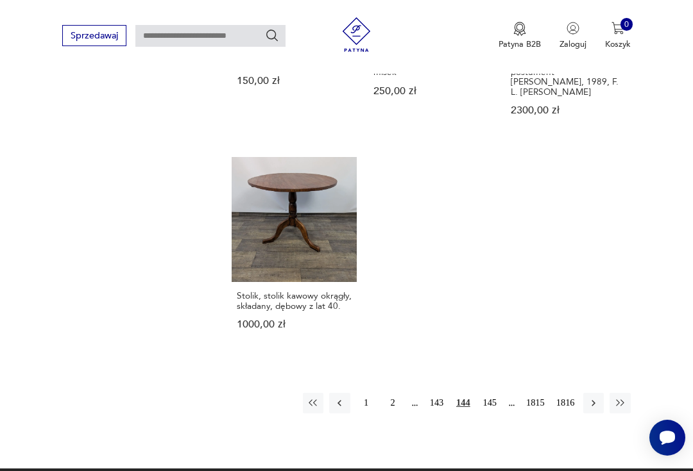
click at [495, 414] on button "145" at bounding box center [489, 403] width 21 height 21
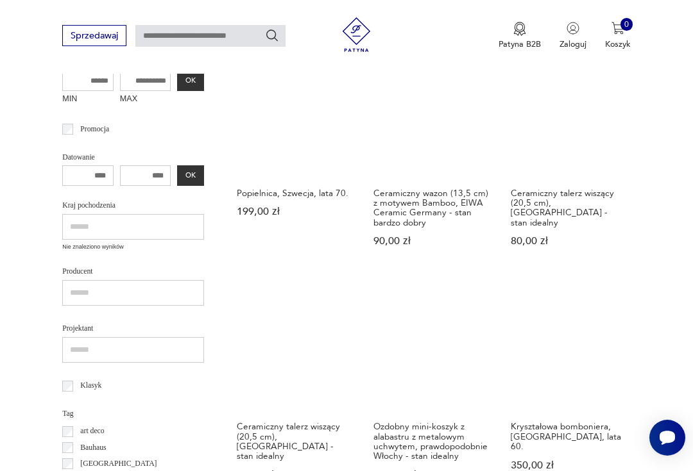
scroll to position [139, 0]
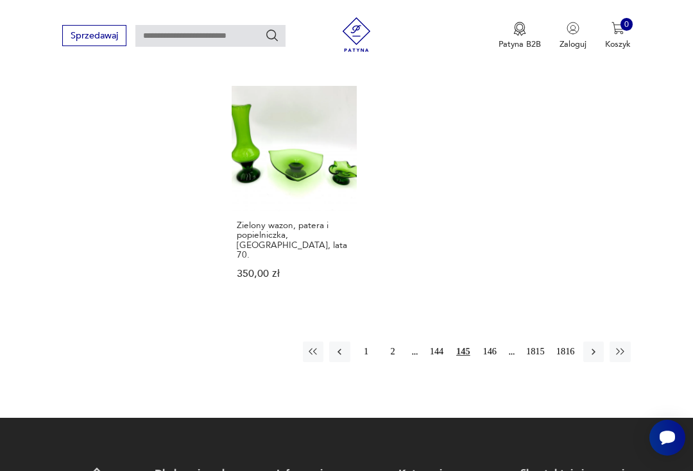
click at [494, 362] on button "146" at bounding box center [489, 352] width 21 height 21
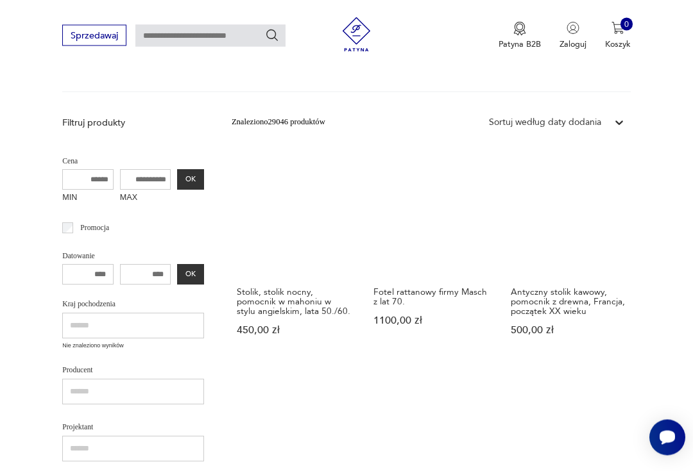
scroll to position [139, 0]
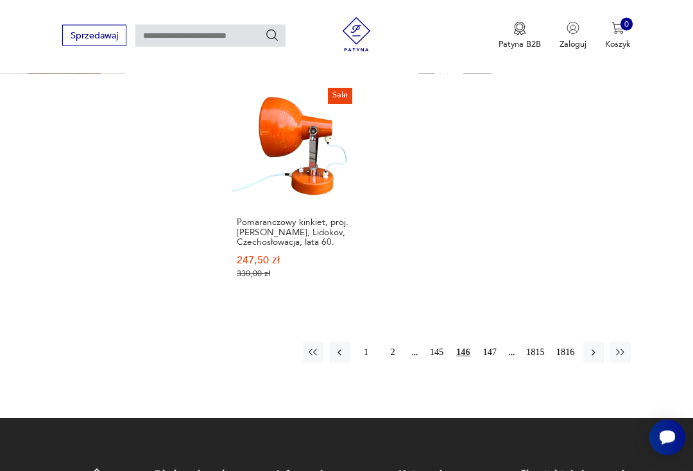
click at [494, 351] on button "147" at bounding box center [489, 353] width 21 height 21
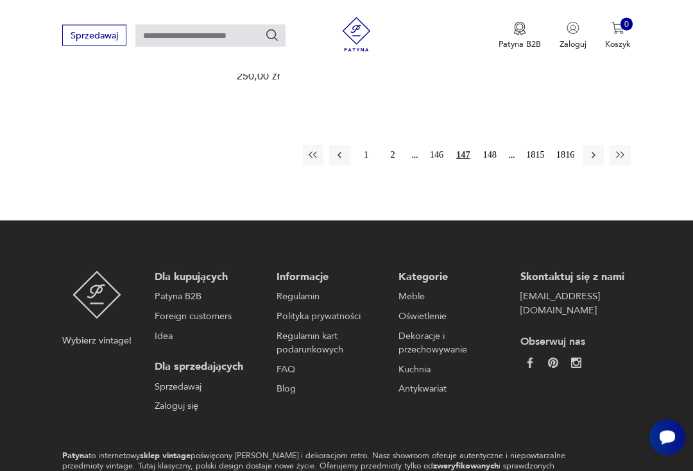
scroll to position [1576, 0]
click at [494, 165] on button "148" at bounding box center [489, 155] width 21 height 21
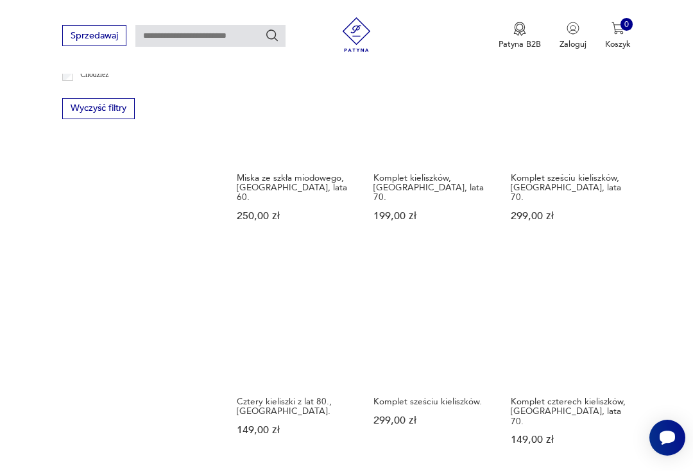
scroll to position [139, 0]
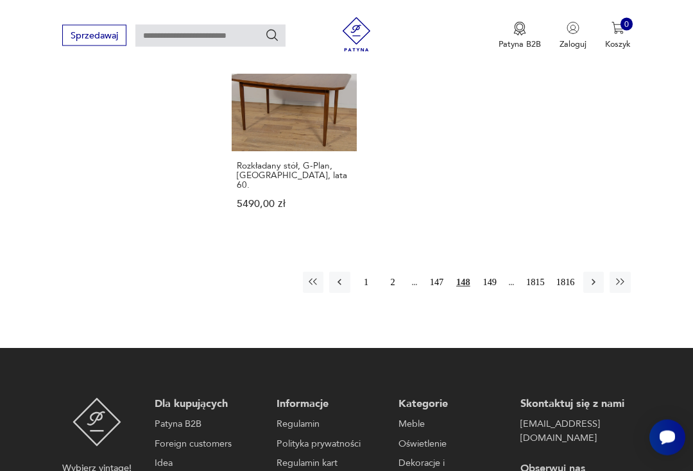
click at [490, 293] on button "149" at bounding box center [489, 283] width 21 height 21
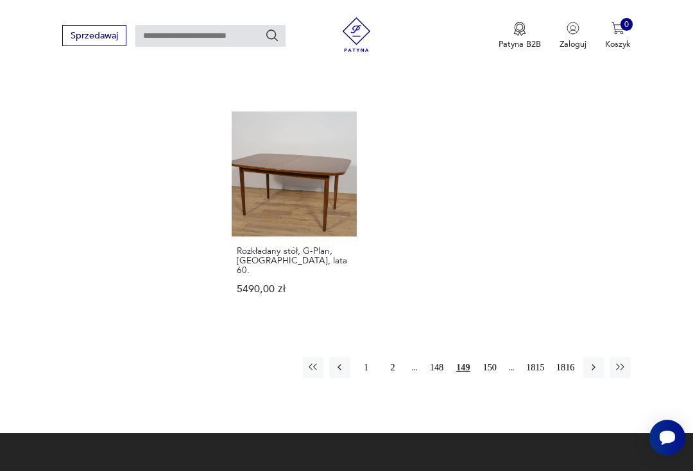
scroll to position [139, 0]
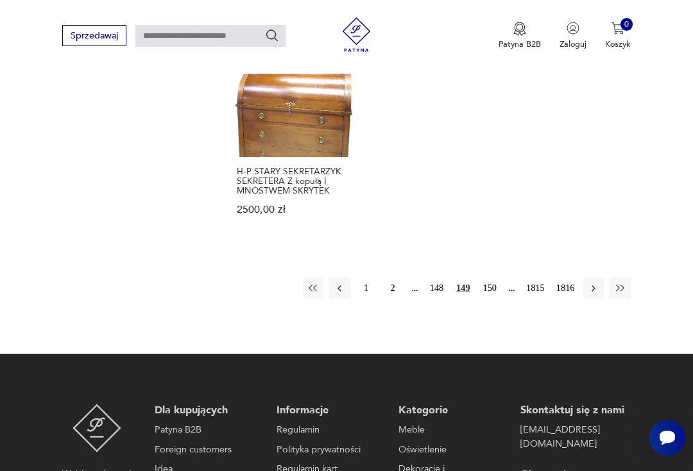
click at [491, 282] on button "150" at bounding box center [489, 288] width 21 height 21
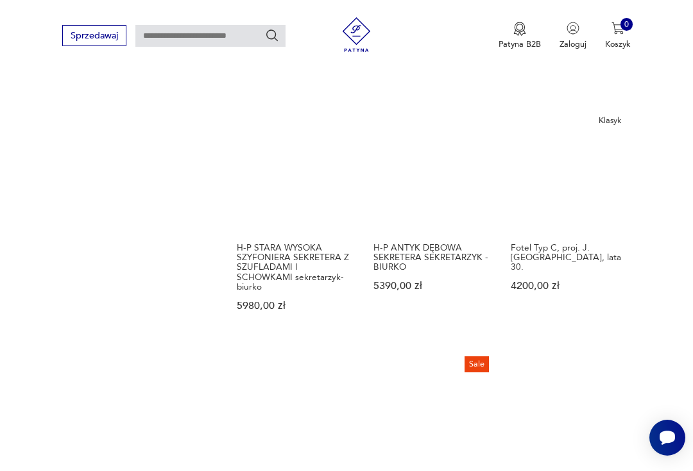
scroll to position [139, 0]
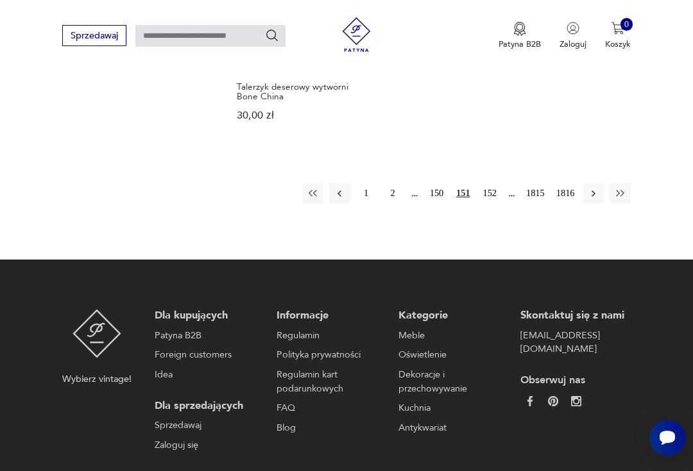
click at [494, 204] on button "152" at bounding box center [489, 193] width 21 height 21
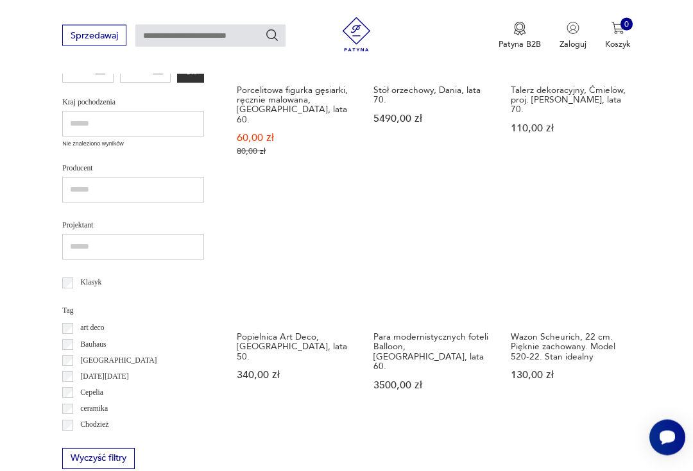
scroll to position [139, 0]
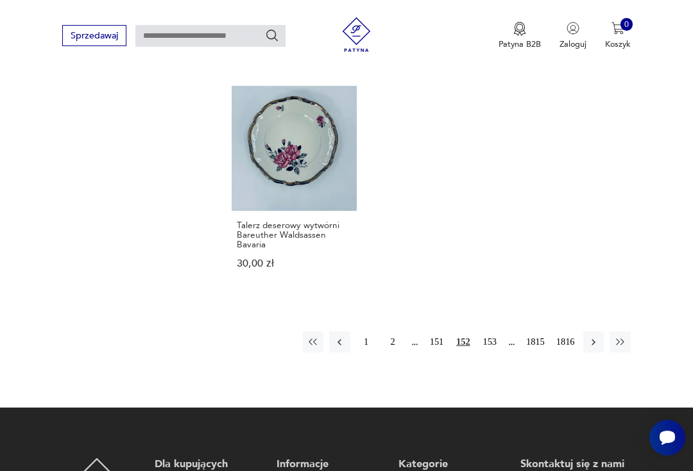
click at [494, 352] on button "153" at bounding box center [489, 342] width 21 height 21
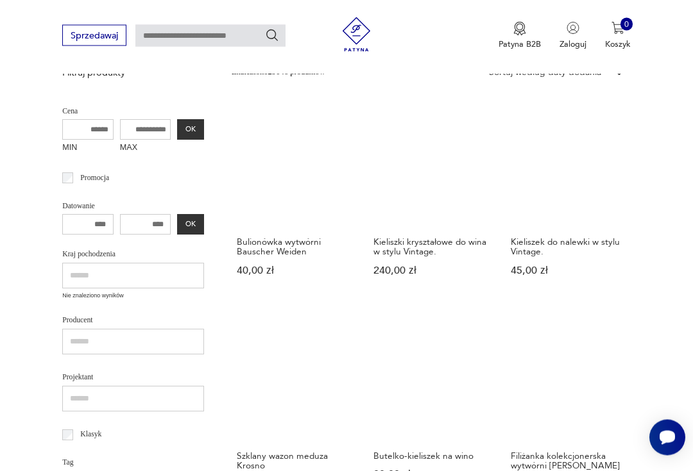
scroll to position [139, 0]
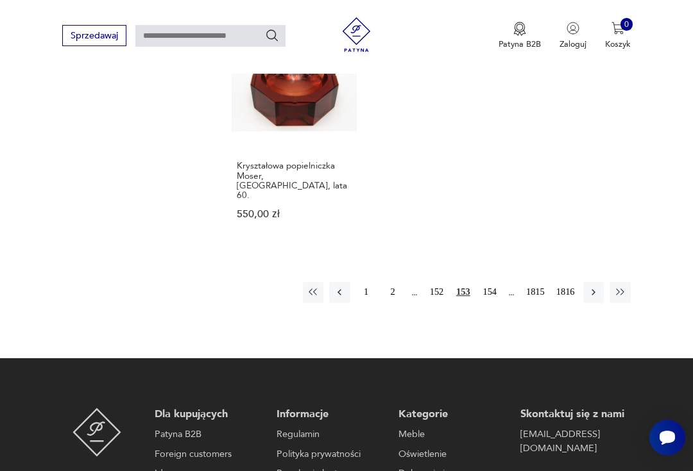
click at [492, 292] on button "154" at bounding box center [489, 292] width 21 height 21
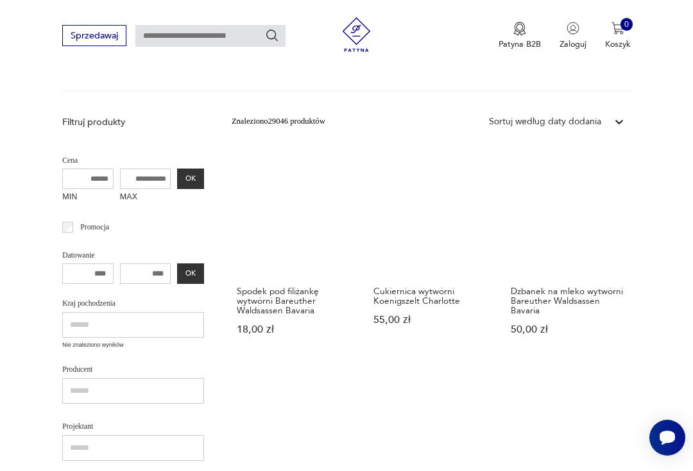
scroll to position [139, 0]
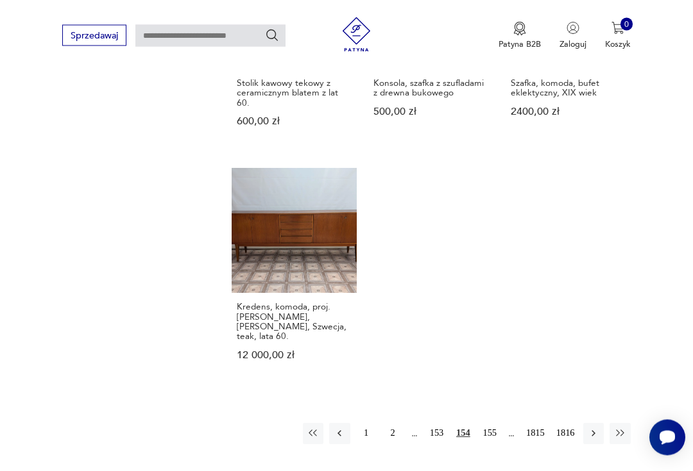
click at [491, 424] on button "155" at bounding box center [489, 434] width 21 height 21
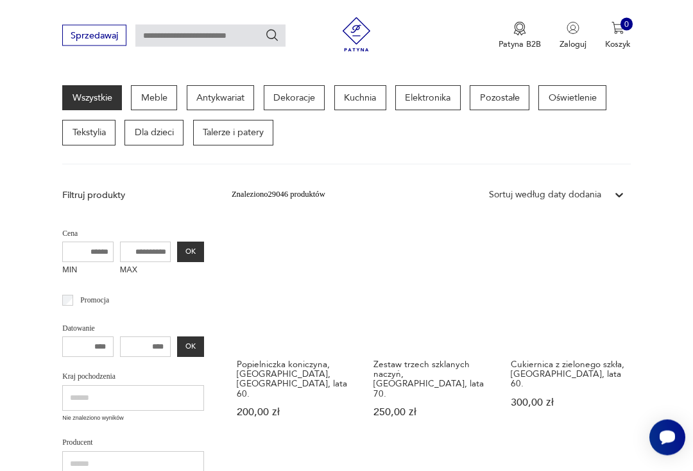
scroll to position [139, 0]
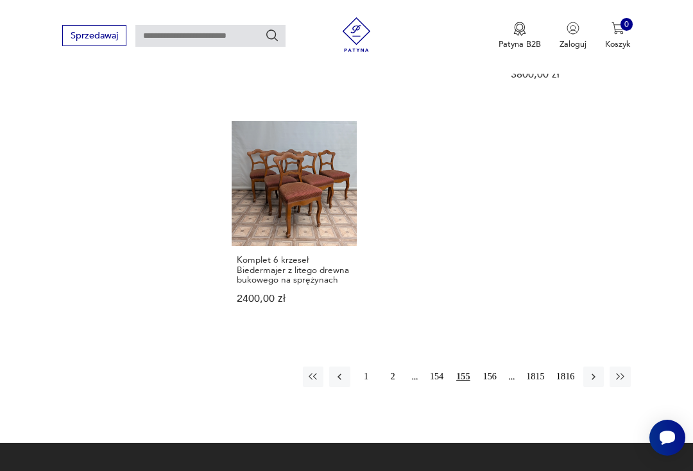
click at [494, 387] on button "156" at bounding box center [489, 377] width 21 height 21
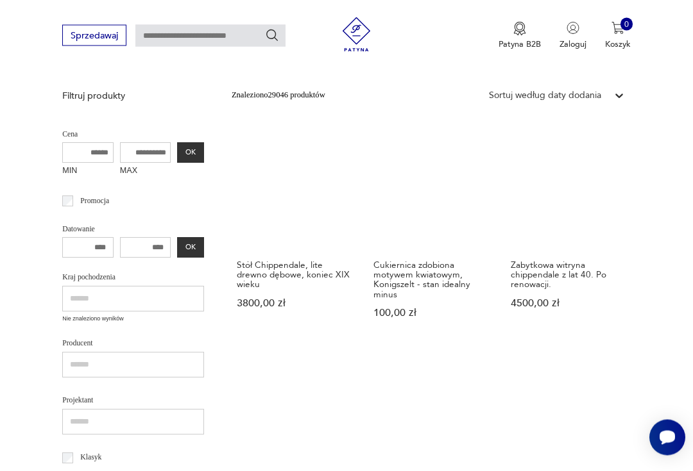
scroll to position [242, 0]
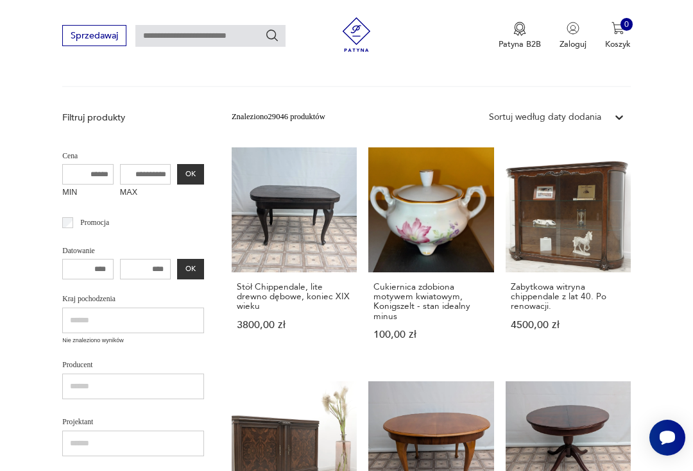
click at [584, 237] on link "Zabytkowa witryna chippendale z lat 40. Po renowacji. 4500,00 zł" at bounding box center [567, 255] width 125 height 215
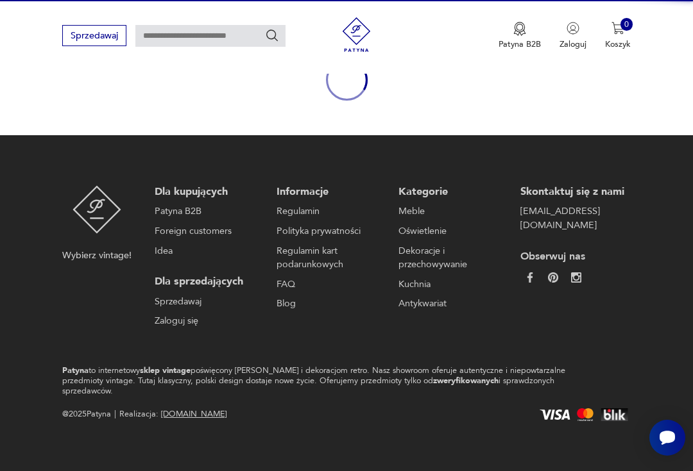
scroll to position [111, 0]
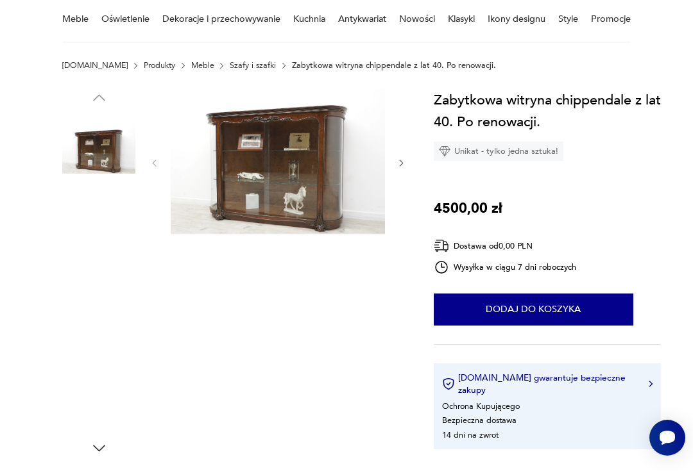
click at [310, 184] on img at bounding box center [278, 162] width 214 height 146
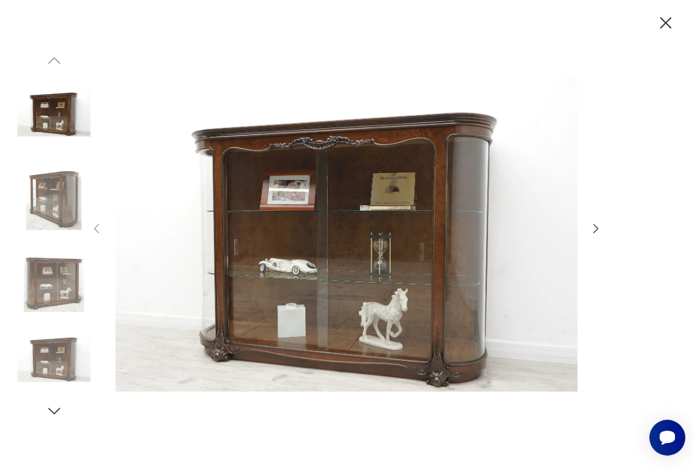
click at [601, 236] on icon "button" at bounding box center [596, 229] width 14 height 14
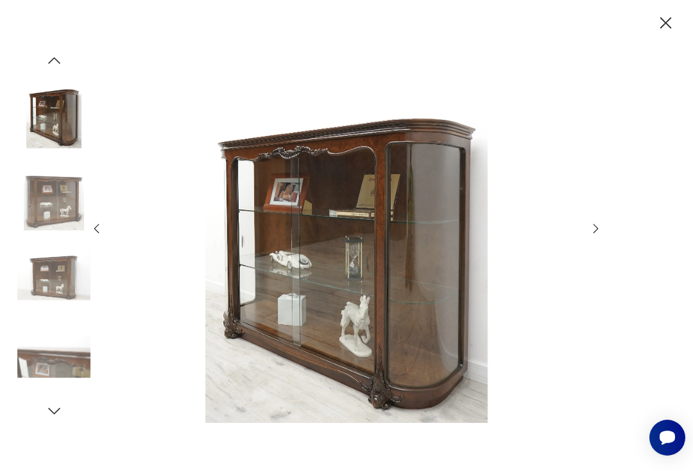
click at [596, 233] on icon "button" at bounding box center [595, 229] width 5 height 10
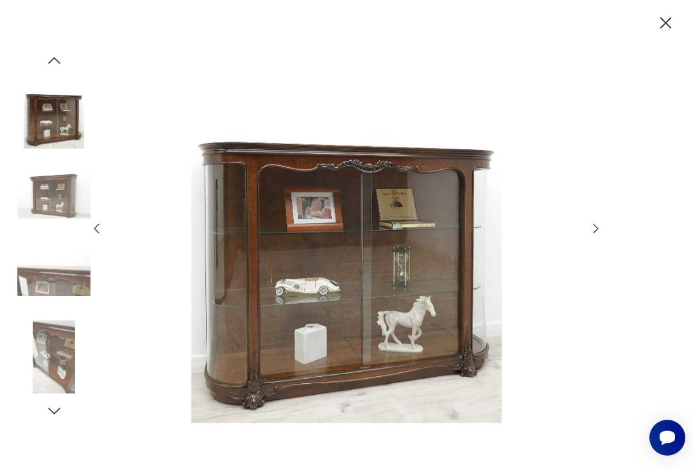
click at [602, 236] on icon "button" at bounding box center [596, 229] width 14 height 14
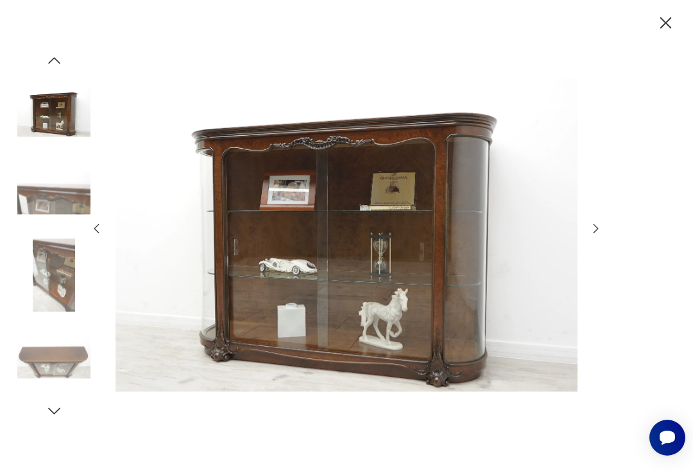
click at [593, 236] on icon "button" at bounding box center [596, 229] width 14 height 14
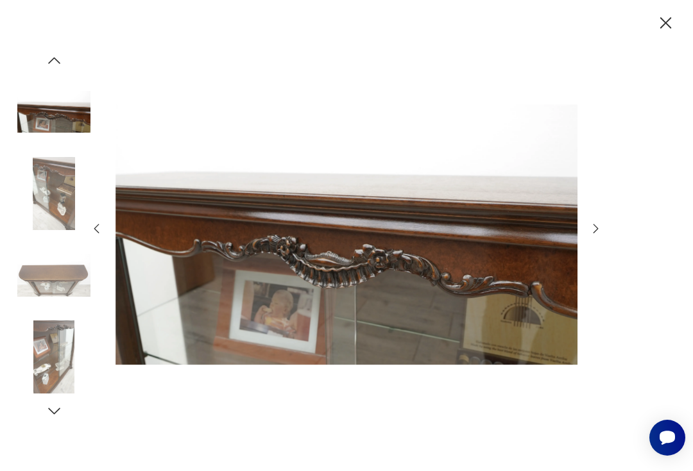
click at [593, 236] on icon "button" at bounding box center [596, 229] width 14 height 14
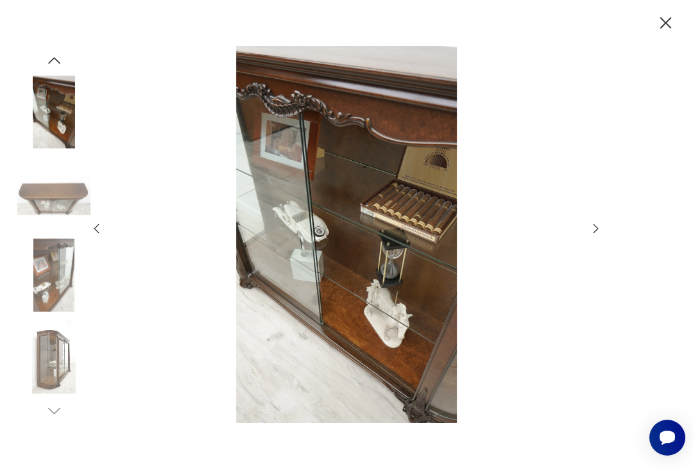
click at [598, 236] on icon "button" at bounding box center [596, 229] width 14 height 14
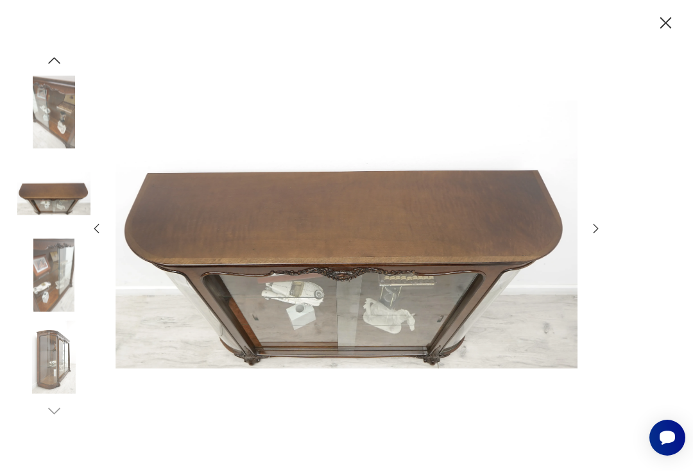
click at [669, 30] on icon "button" at bounding box center [665, 23] width 21 height 21
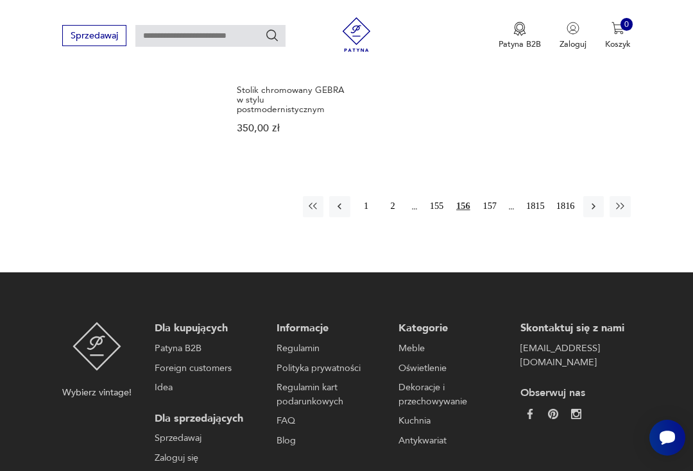
scroll to position [1620, 0]
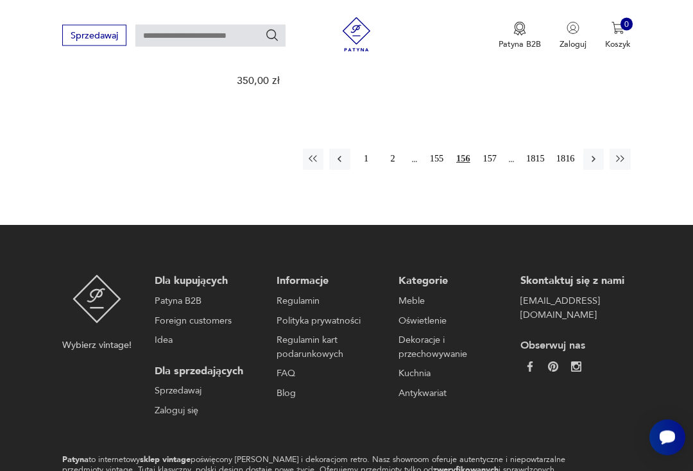
click at [491, 170] on button "157" at bounding box center [489, 159] width 21 height 21
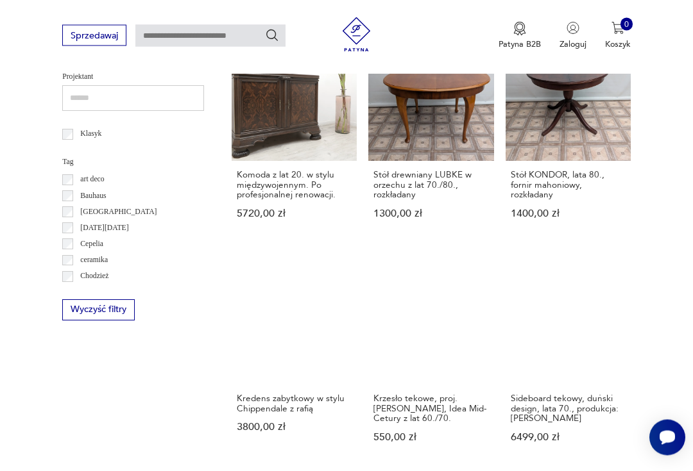
scroll to position [139, 0]
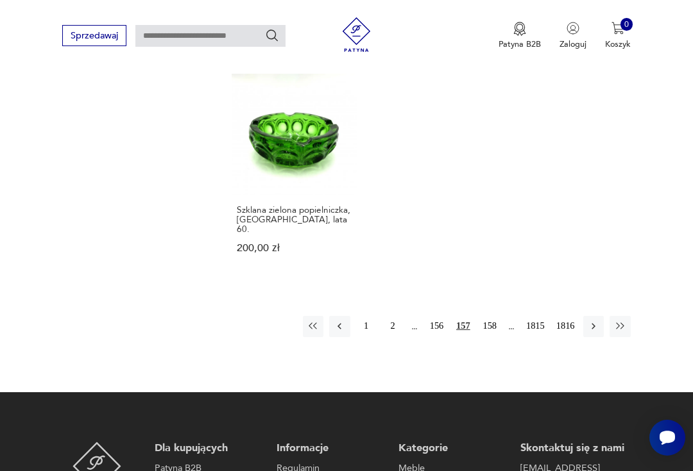
click at [489, 337] on button "158" at bounding box center [489, 326] width 21 height 21
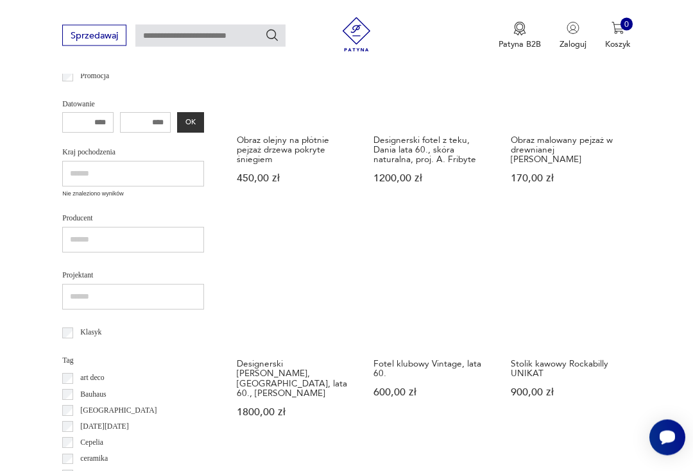
scroll to position [139, 0]
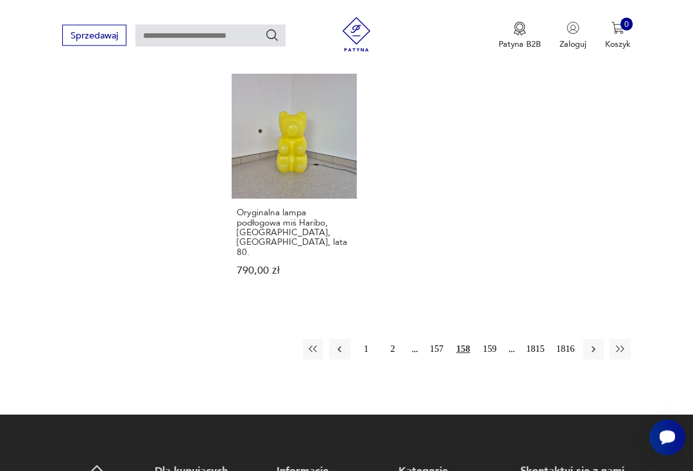
click at [489, 340] on button "159" at bounding box center [489, 350] width 21 height 21
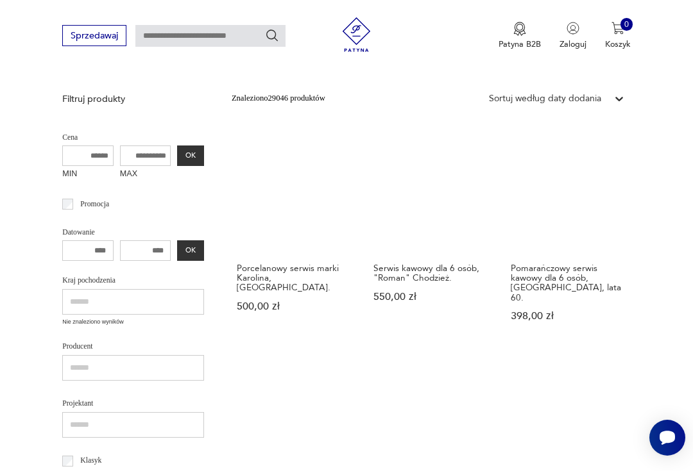
scroll to position [139, 0]
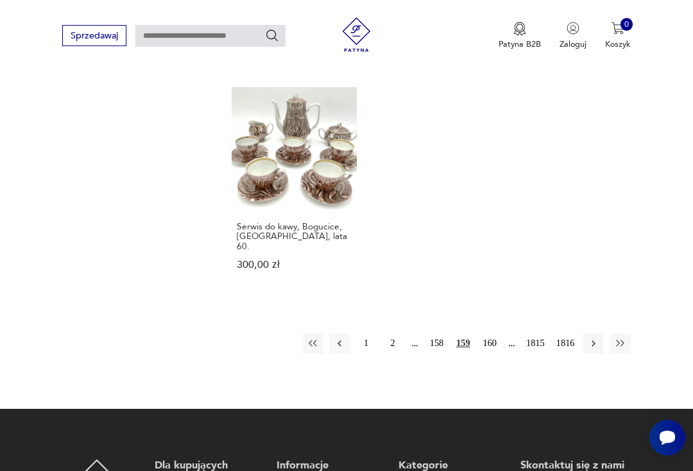
click at [494, 333] on button "160" at bounding box center [489, 343] width 21 height 21
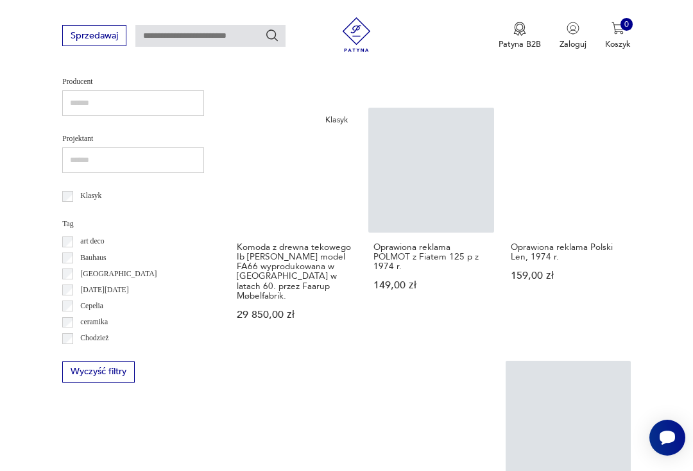
scroll to position [493, 0]
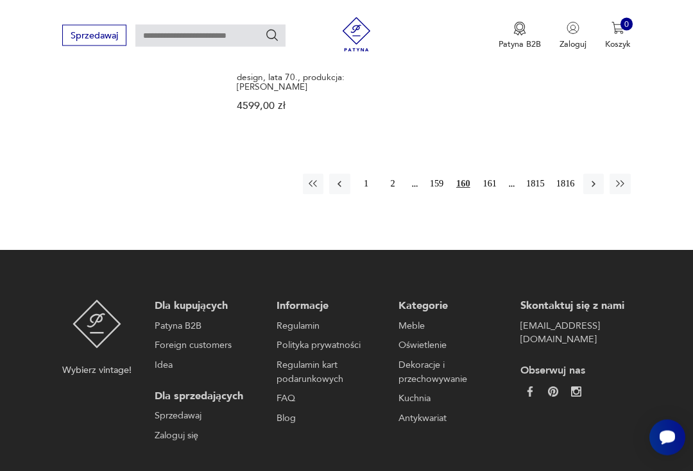
click at [493, 195] on button "161" at bounding box center [489, 184] width 21 height 21
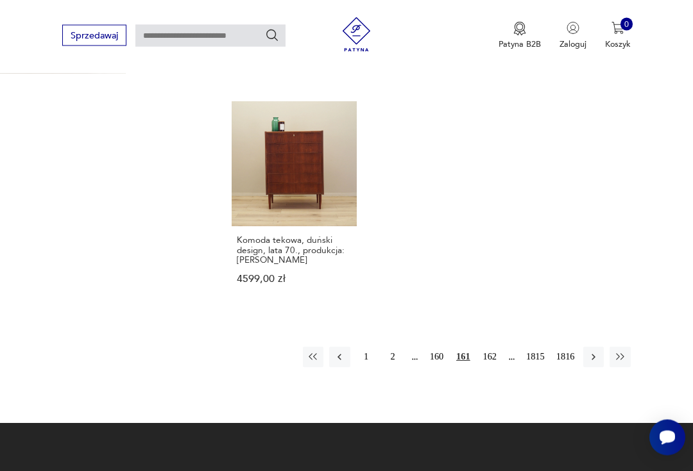
scroll to position [139, 0]
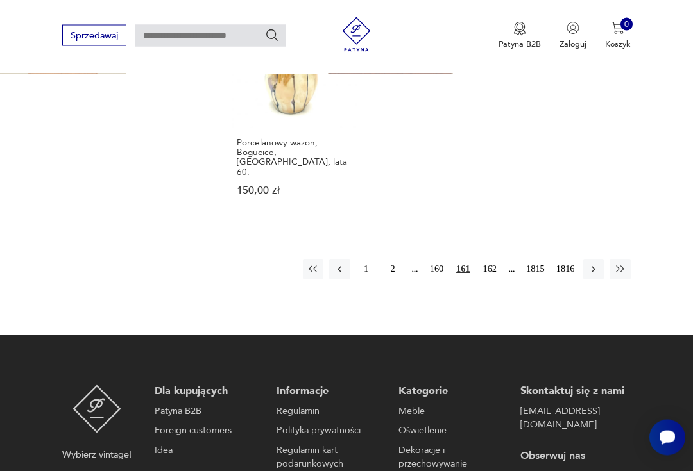
click at [494, 260] on button "162" at bounding box center [489, 270] width 21 height 21
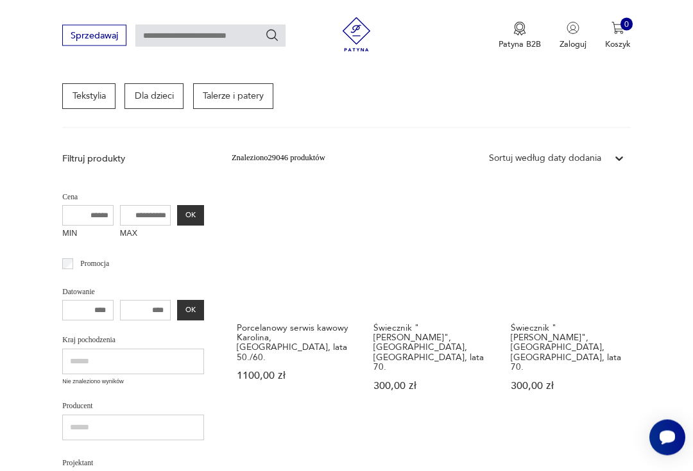
scroll to position [139, 0]
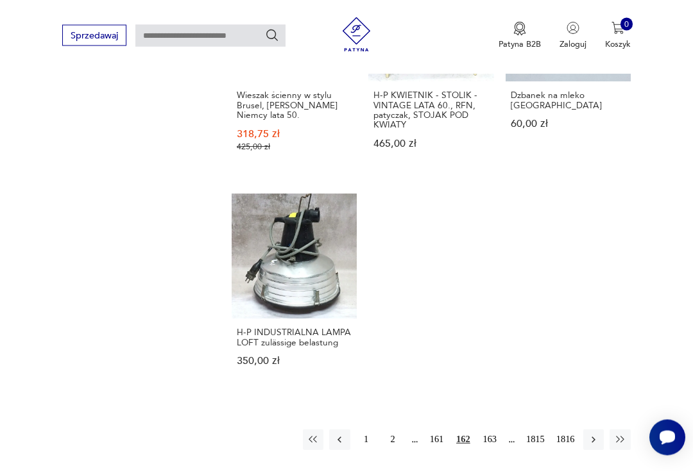
click at [493, 450] on button "163" at bounding box center [489, 440] width 21 height 21
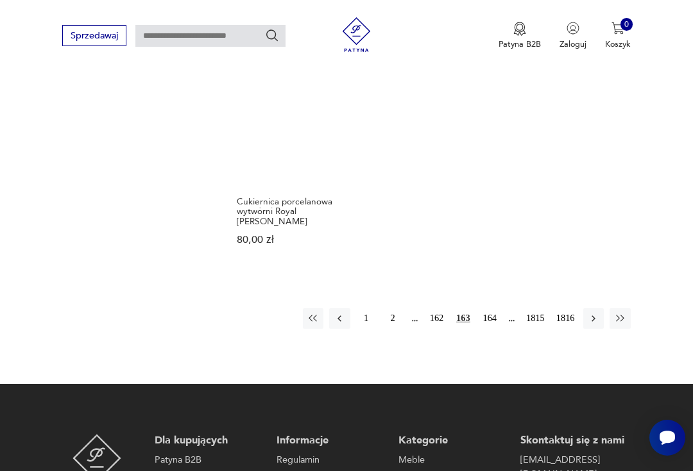
scroll to position [1440, 0]
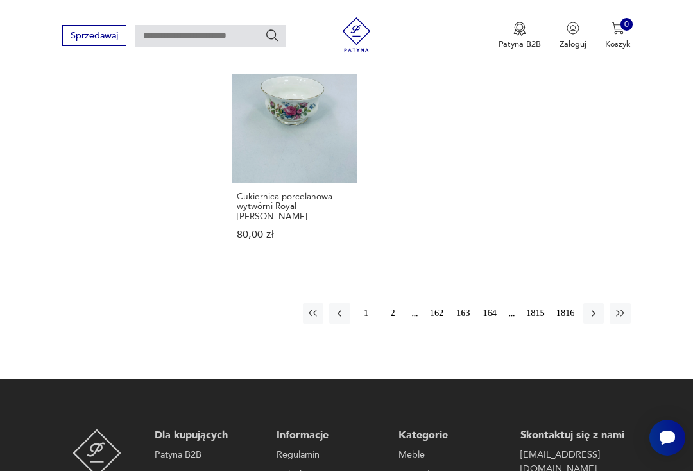
click at [493, 324] on button "164" at bounding box center [489, 313] width 21 height 21
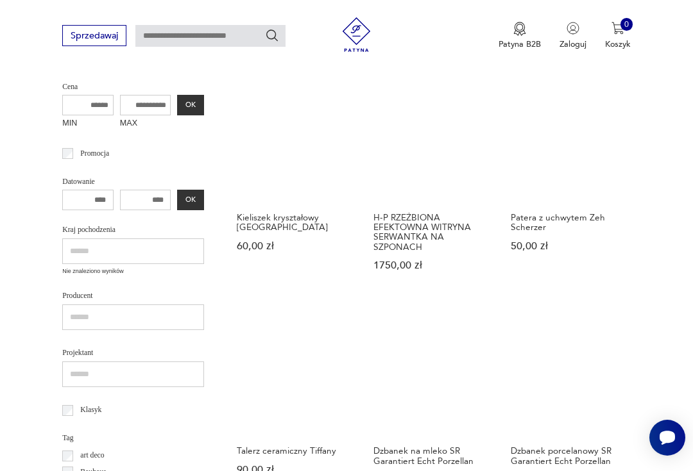
scroll to position [139, 0]
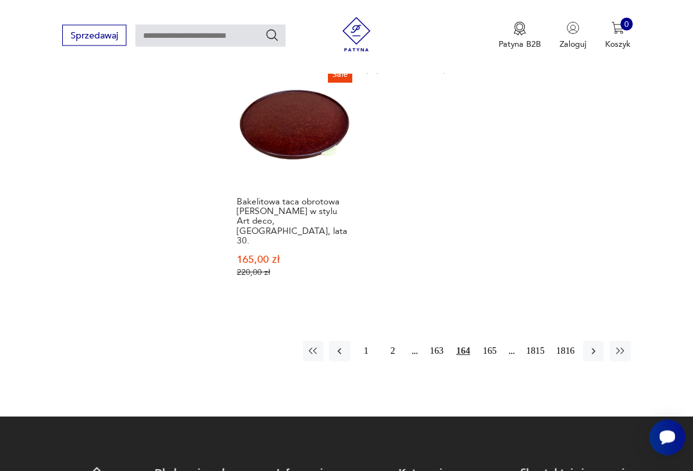
click at [494, 342] on button "165" at bounding box center [489, 352] width 21 height 21
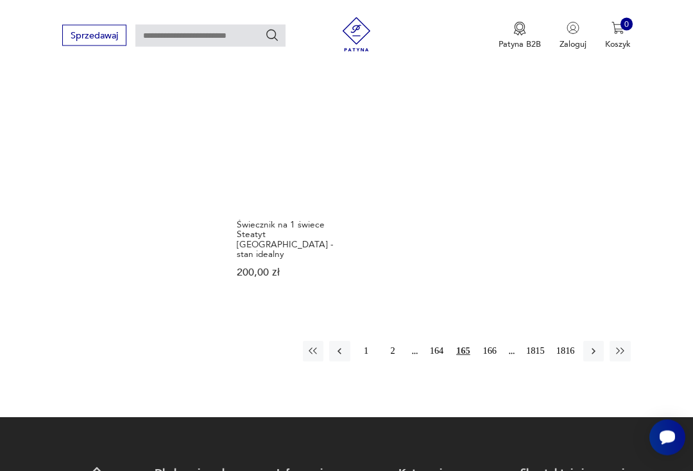
scroll to position [1458, 0]
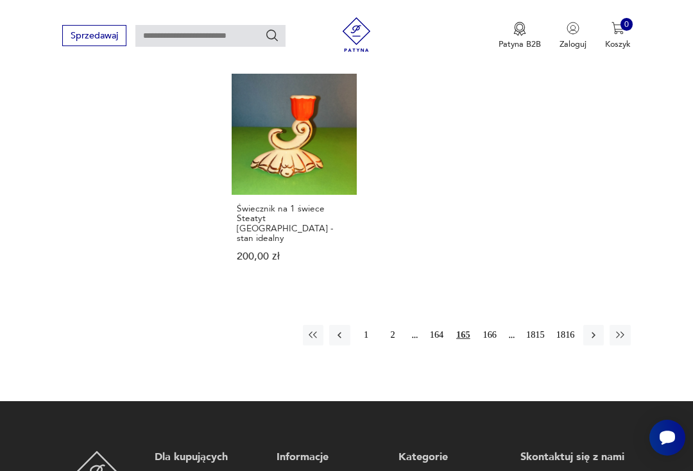
click at [495, 333] on button "166" at bounding box center [489, 335] width 21 height 21
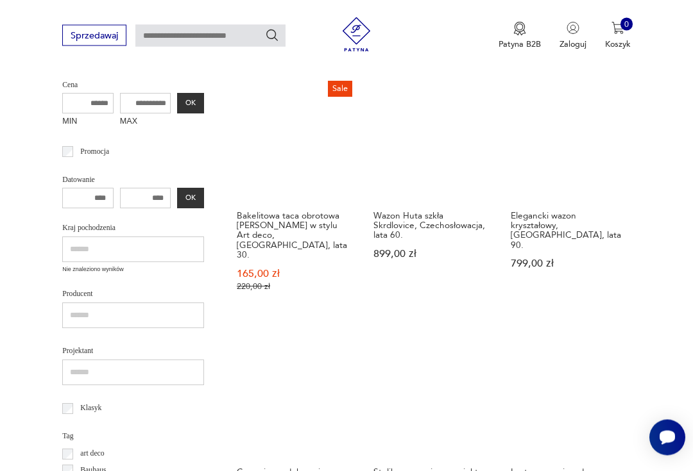
scroll to position [139, 0]
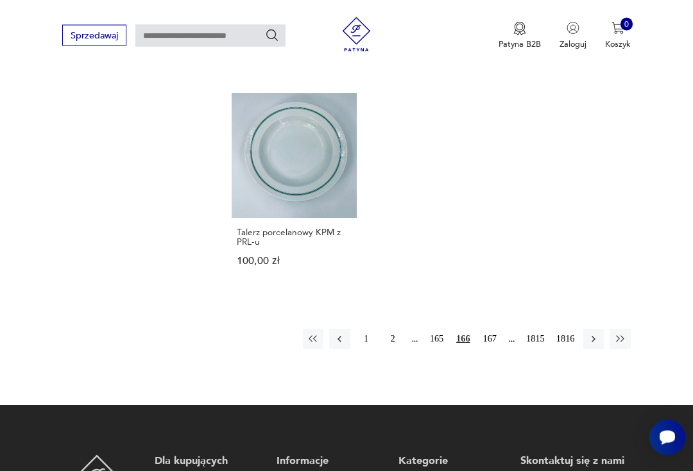
click at [489, 350] on button "167" at bounding box center [489, 340] width 21 height 21
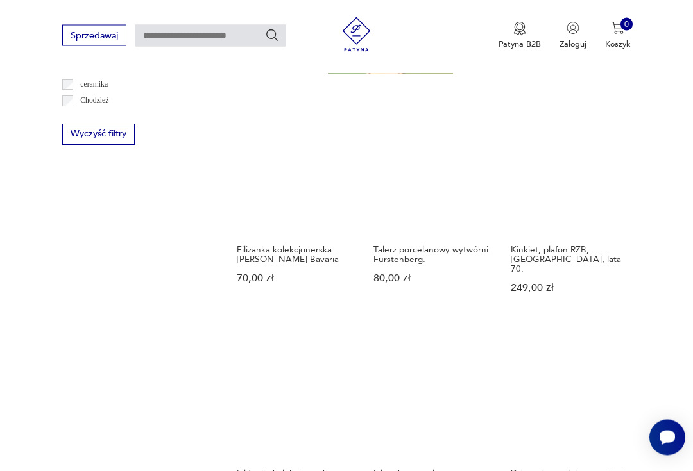
scroll to position [748, 0]
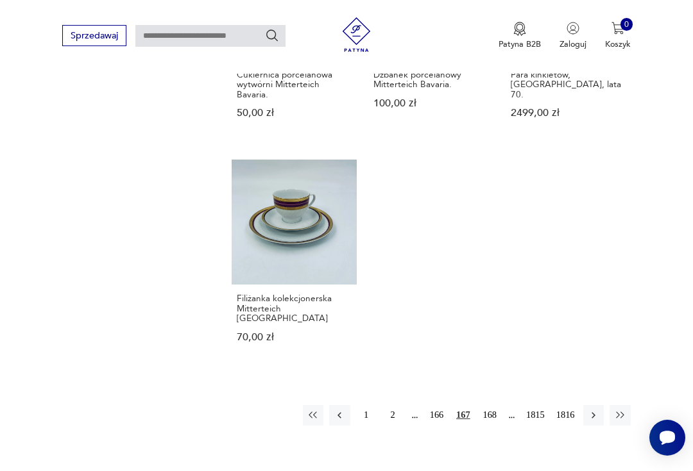
click at [493, 426] on button "168" at bounding box center [489, 415] width 21 height 21
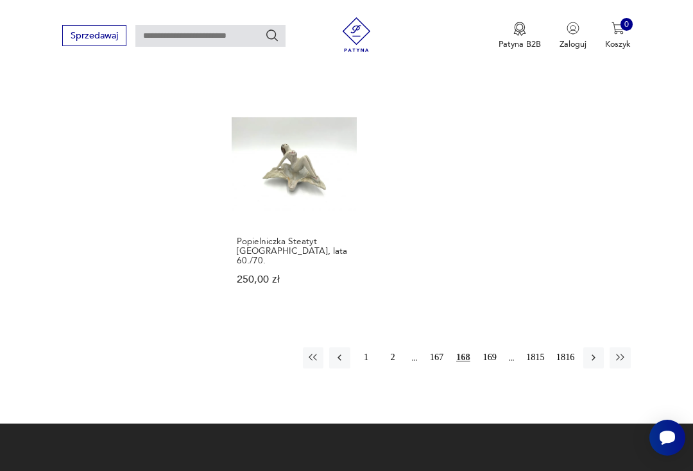
scroll to position [1427, 0]
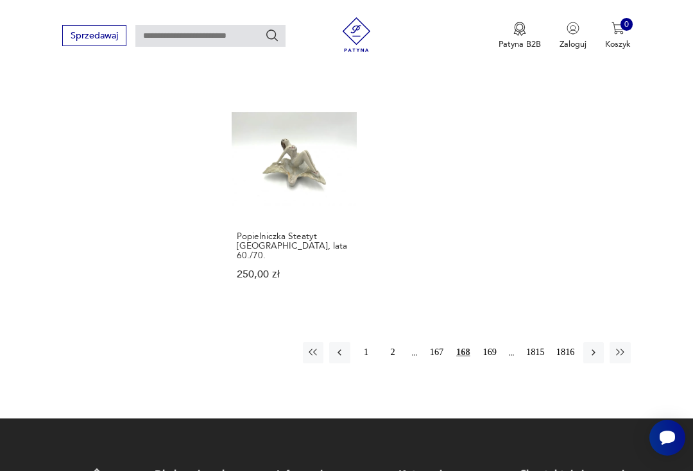
click at [489, 363] on button "169" at bounding box center [489, 352] width 21 height 21
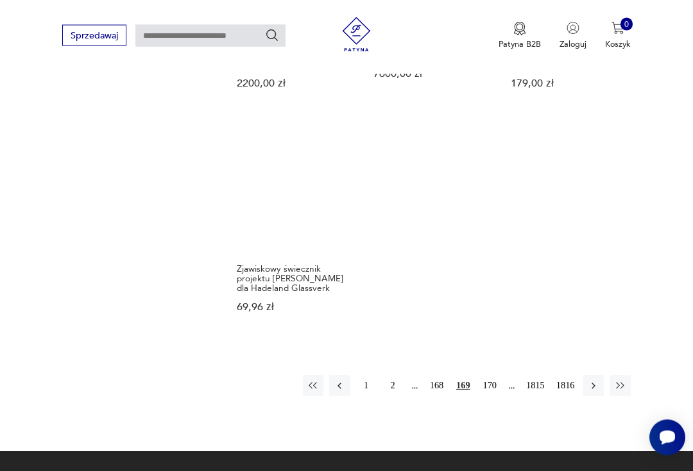
scroll to position [1450, 0]
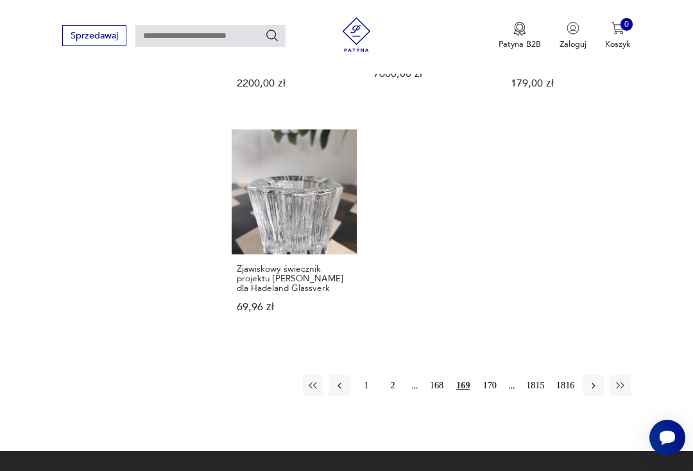
click at [495, 391] on button "170" at bounding box center [489, 385] width 21 height 21
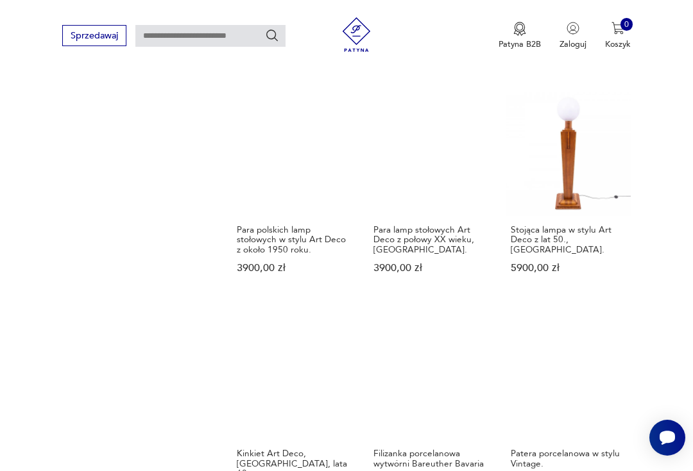
scroll to position [984, 0]
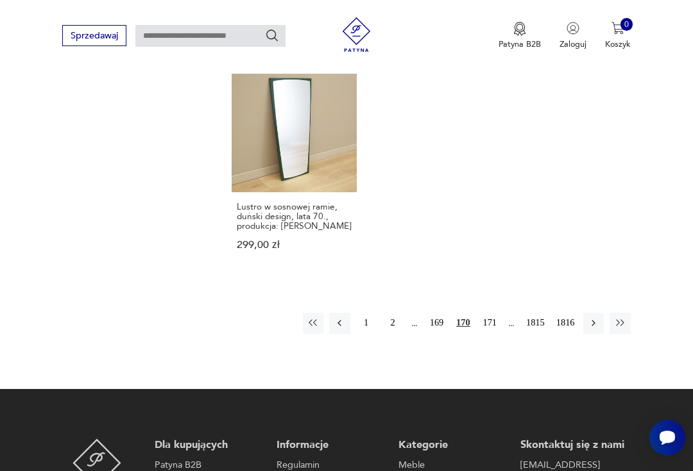
click at [493, 333] on button "171" at bounding box center [489, 323] width 21 height 21
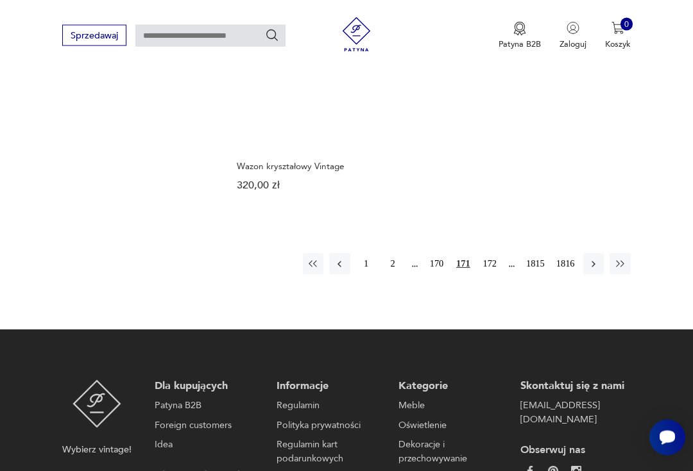
scroll to position [1457, 0]
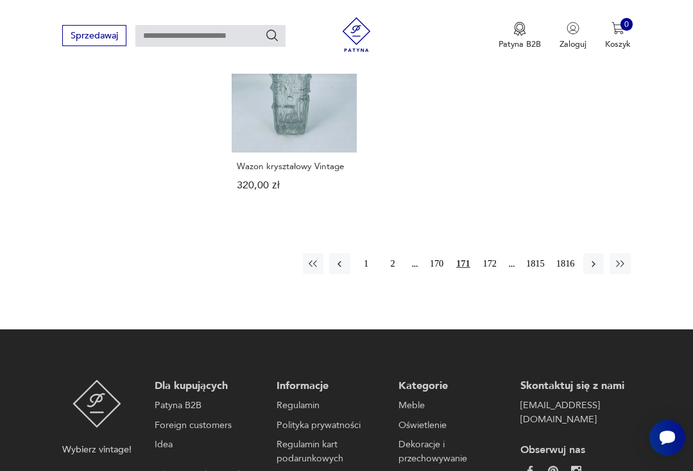
click at [491, 274] on button "172" at bounding box center [489, 263] width 21 height 21
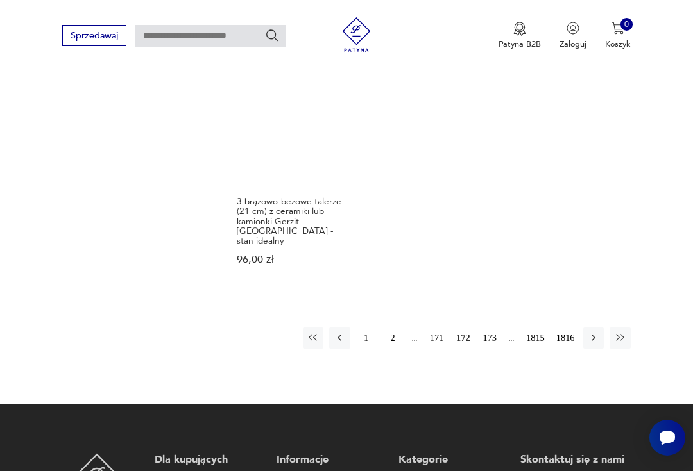
scroll to position [1413, 0]
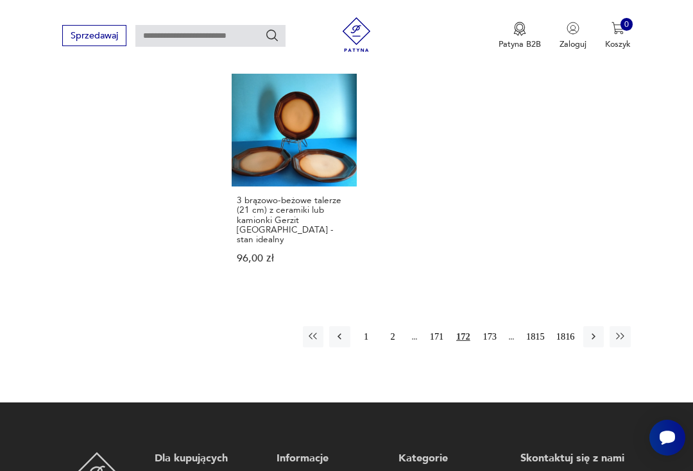
click at [493, 346] on button "173" at bounding box center [489, 336] width 21 height 21
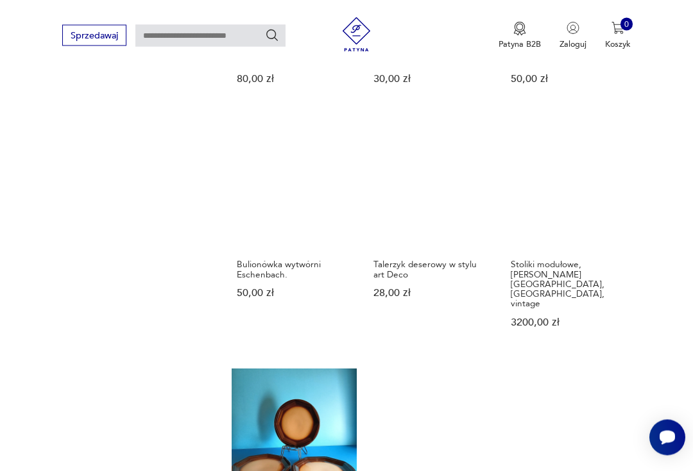
scroll to position [139, 0]
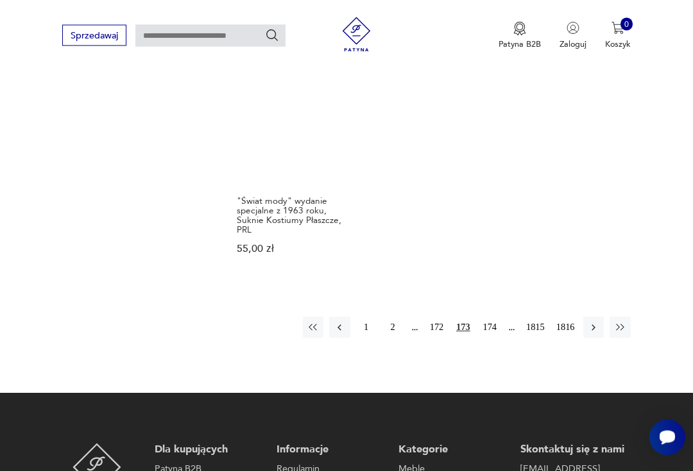
scroll to position [1465, 0]
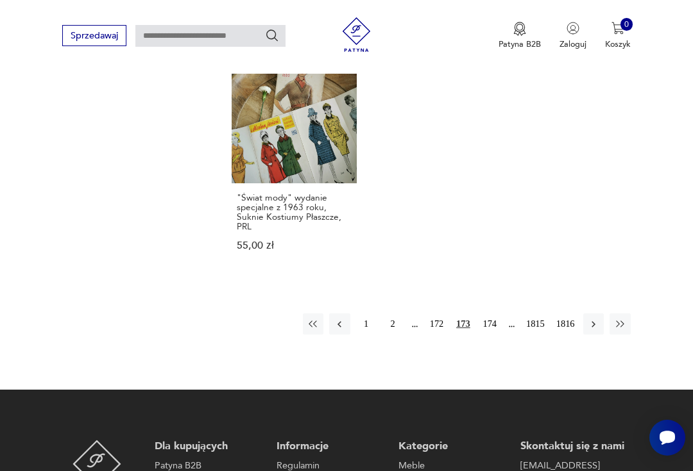
click at [494, 334] on button "174" at bounding box center [489, 324] width 21 height 21
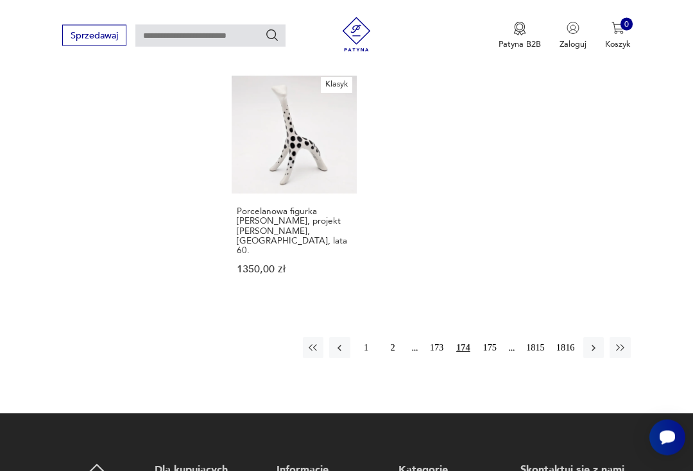
scroll to position [1471, 0]
click at [487, 358] on button "175" at bounding box center [489, 347] width 21 height 21
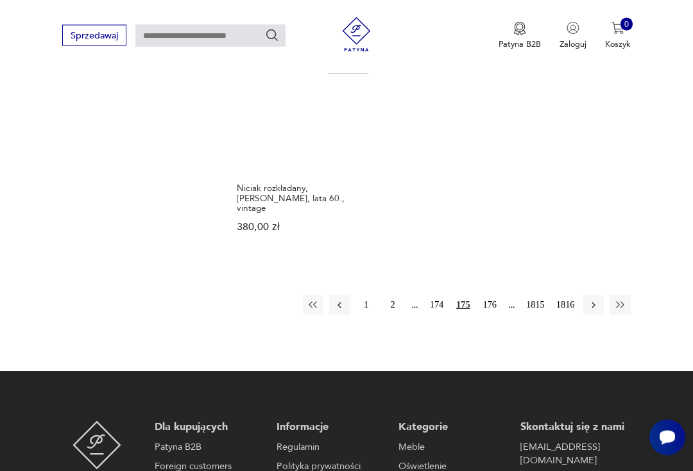
scroll to position [1465, 0]
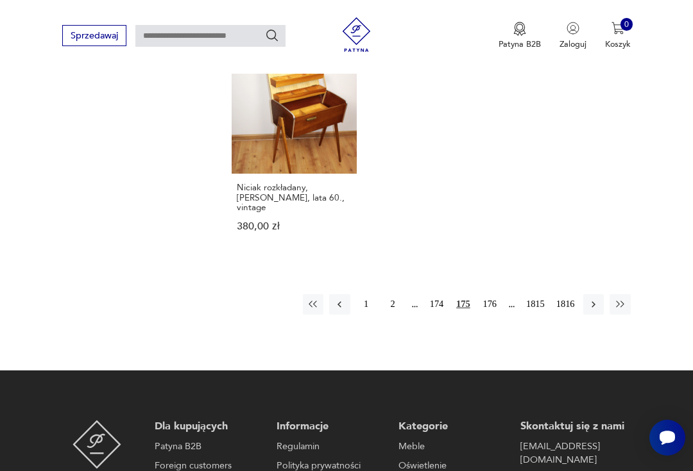
click at [489, 315] on button "176" at bounding box center [489, 304] width 21 height 21
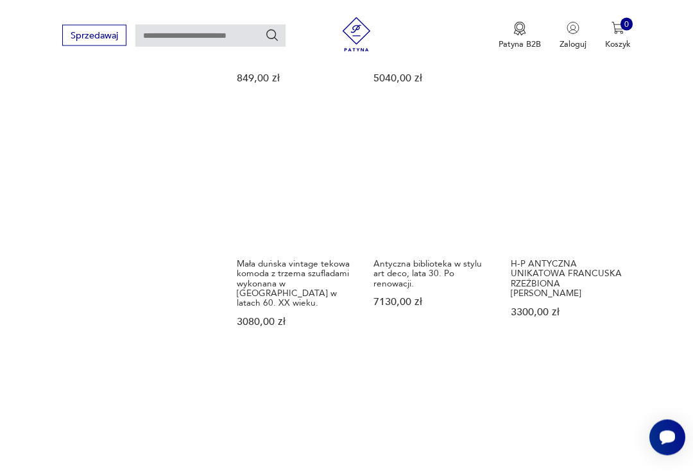
scroll to position [1165, 0]
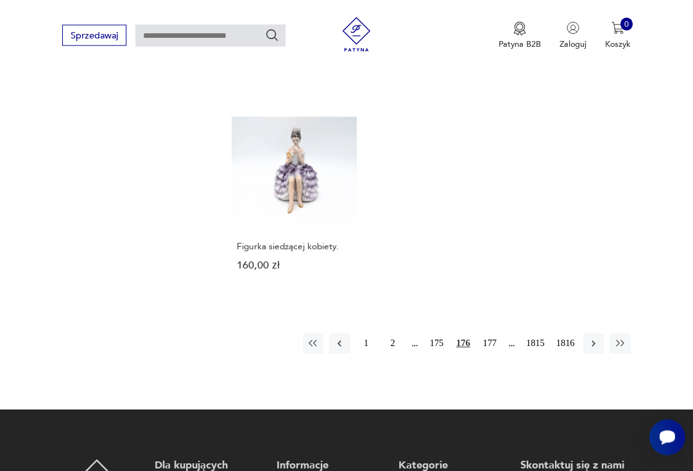
click at [489, 355] on button "177" at bounding box center [489, 344] width 21 height 21
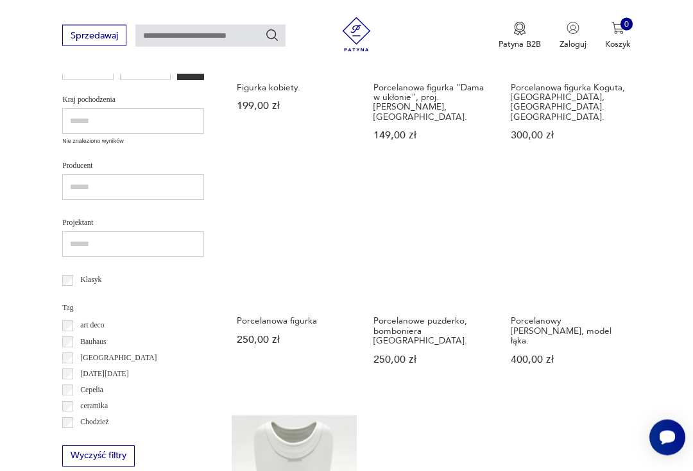
scroll to position [428, 0]
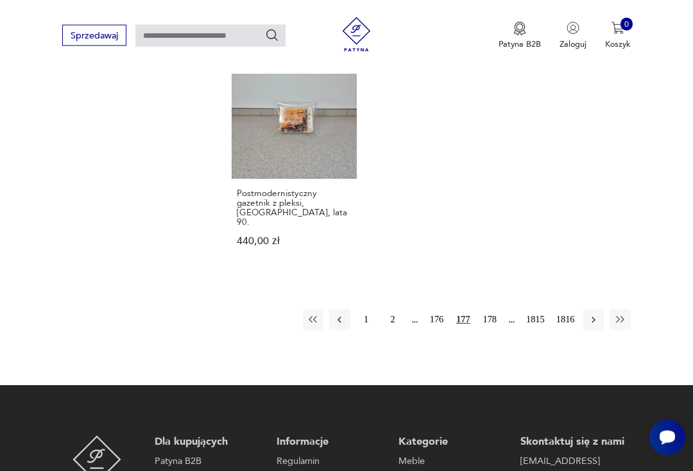
click at [490, 322] on button "178" at bounding box center [489, 320] width 21 height 21
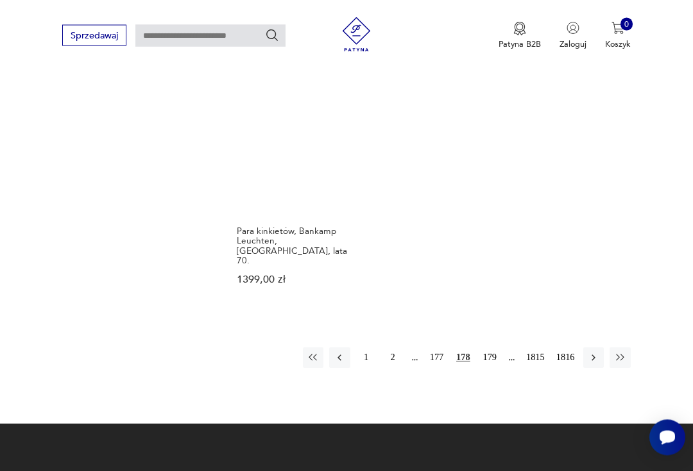
scroll to position [1481, 0]
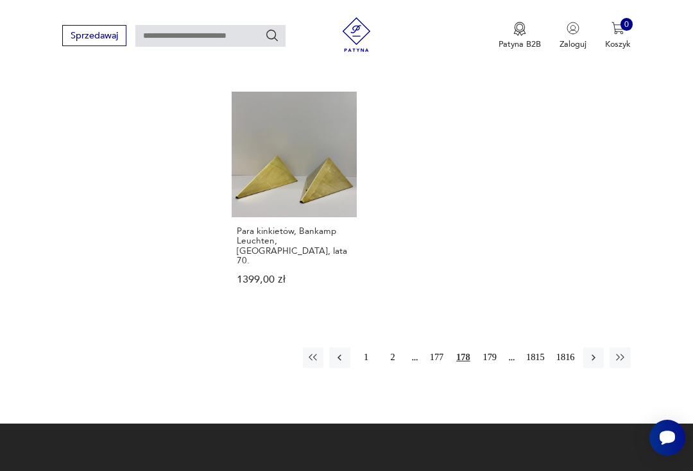
click at [495, 348] on button "179" at bounding box center [489, 358] width 21 height 21
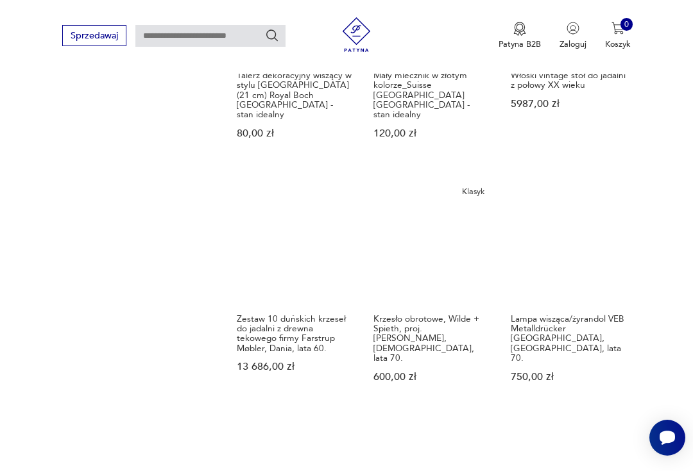
scroll to position [139, 0]
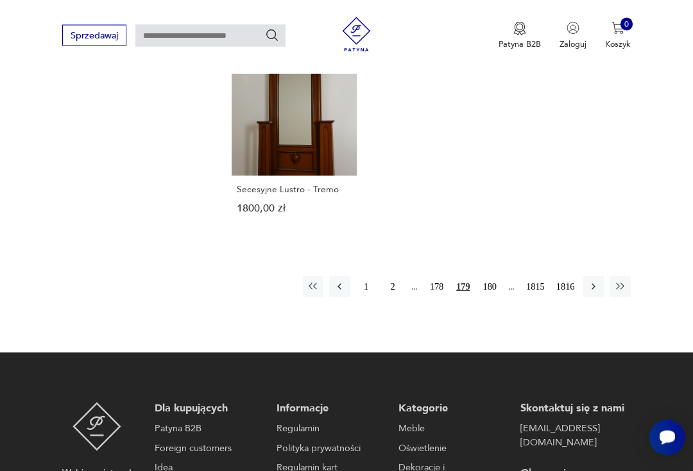
click at [493, 298] on button "180" at bounding box center [489, 287] width 21 height 21
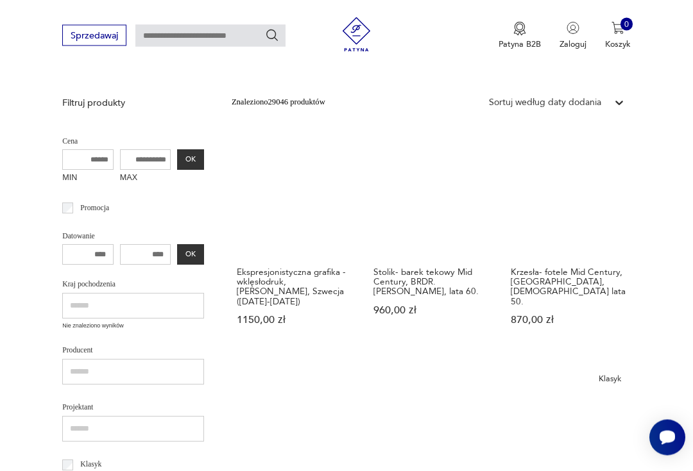
scroll to position [139, 0]
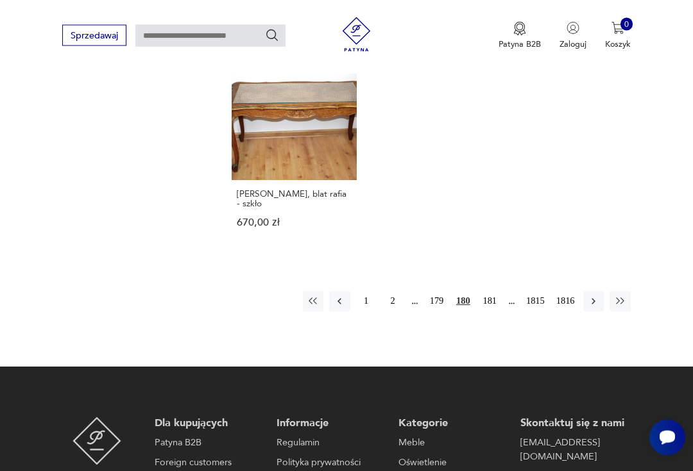
click at [489, 301] on button "181" at bounding box center [489, 302] width 21 height 21
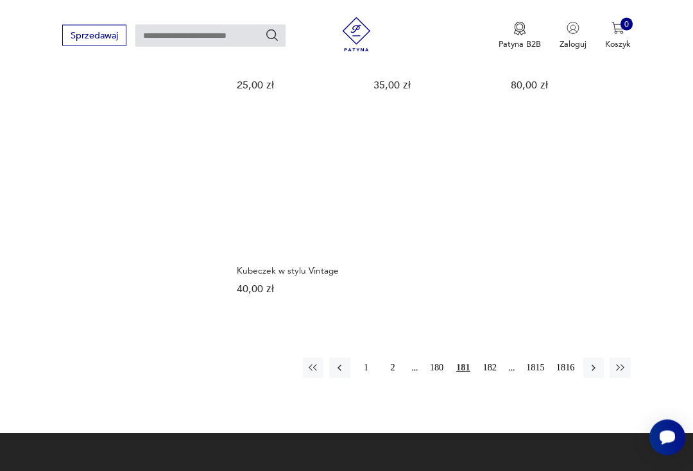
scroll to position [1392, 0]
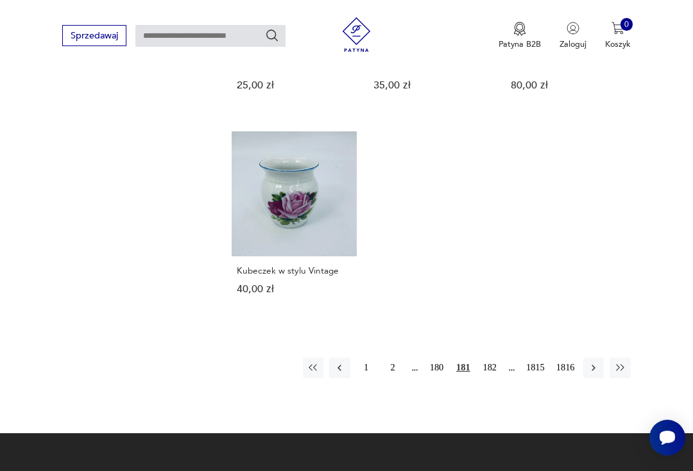
click at [494, 378] on button "182" at bounding box center [489, 368] width 21 height 21
click at [492, 378] on button "183" at bounding box center [489, 368] width 21 height 21
click at [489, 378] on button "184" at bounding box center [489, 368] width 21 height 21
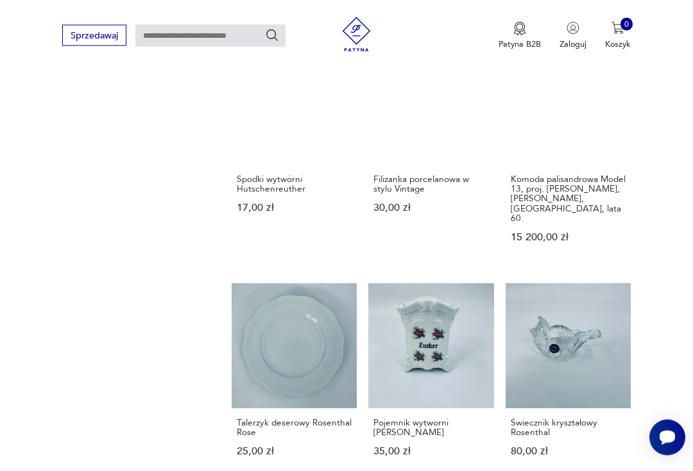
scroll to position [940, 0]
